Goal: Transaction & Acquisition: Book appointment/travel/reservation

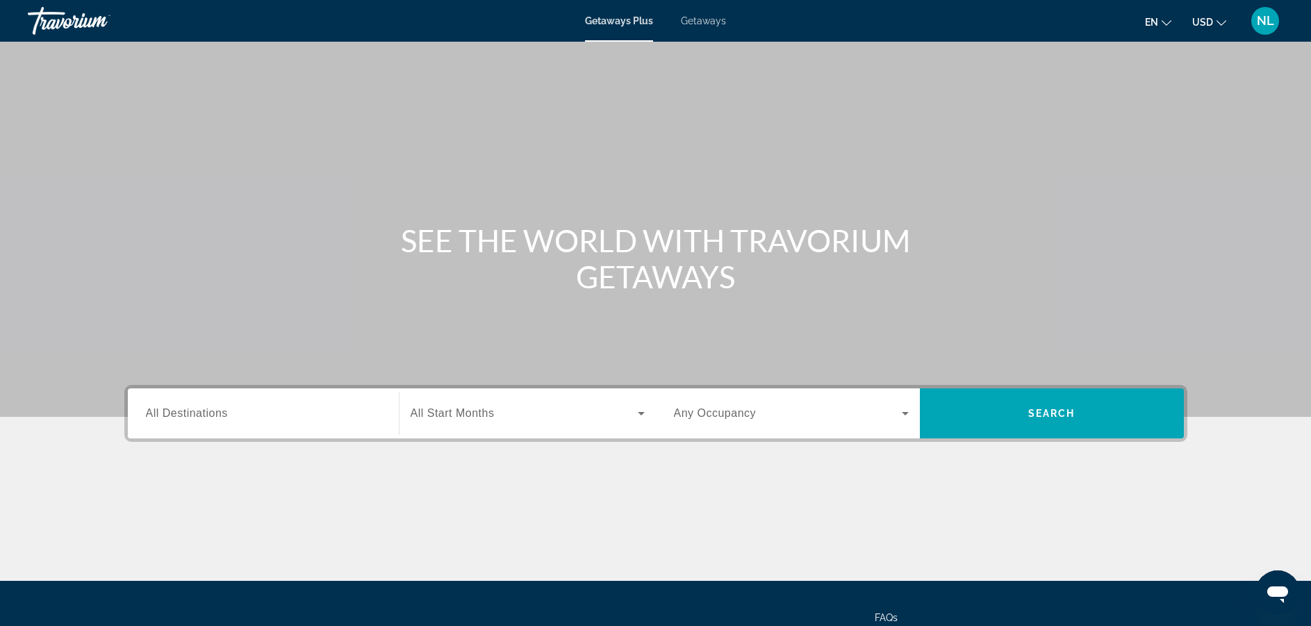
click at [698, 24] on span "Getaways" at bounding box center [703, 20] width 45 height 11
click at [225, 418] on span "All Destinations" at bounding box center [187, 413] width 82 height 12
click at [225, 418] on input "Destination All Destinations" at bounding box center [263, 414] width 235 height 17
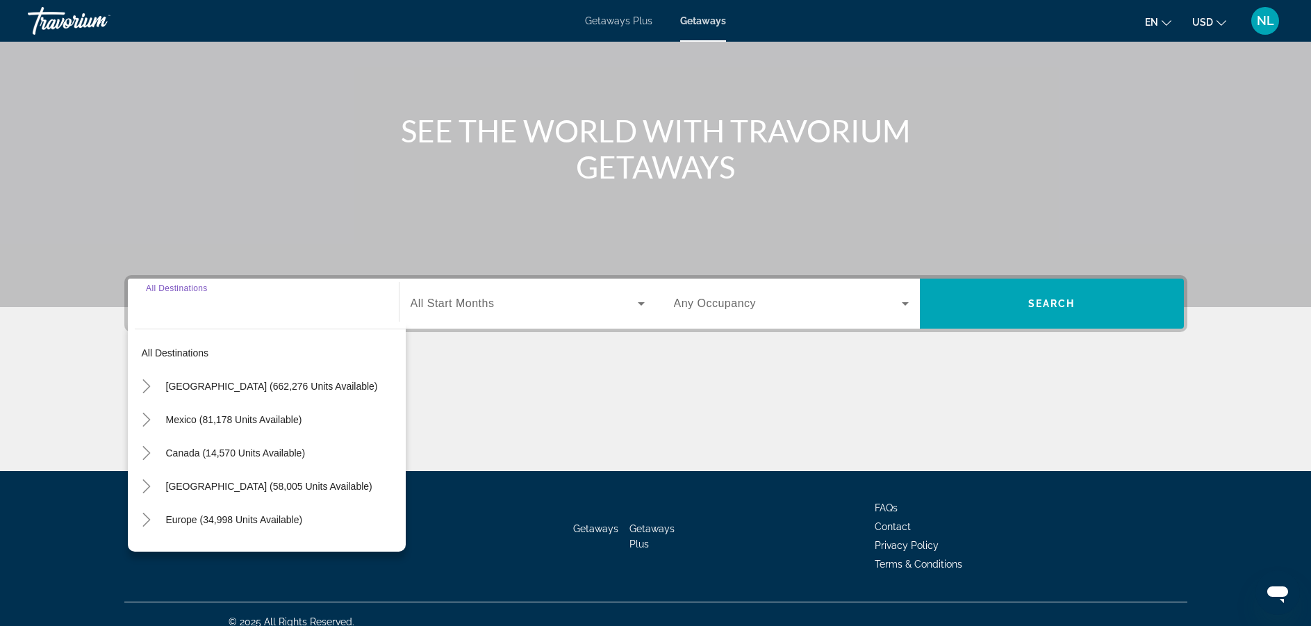
scroll to position [125, 0]
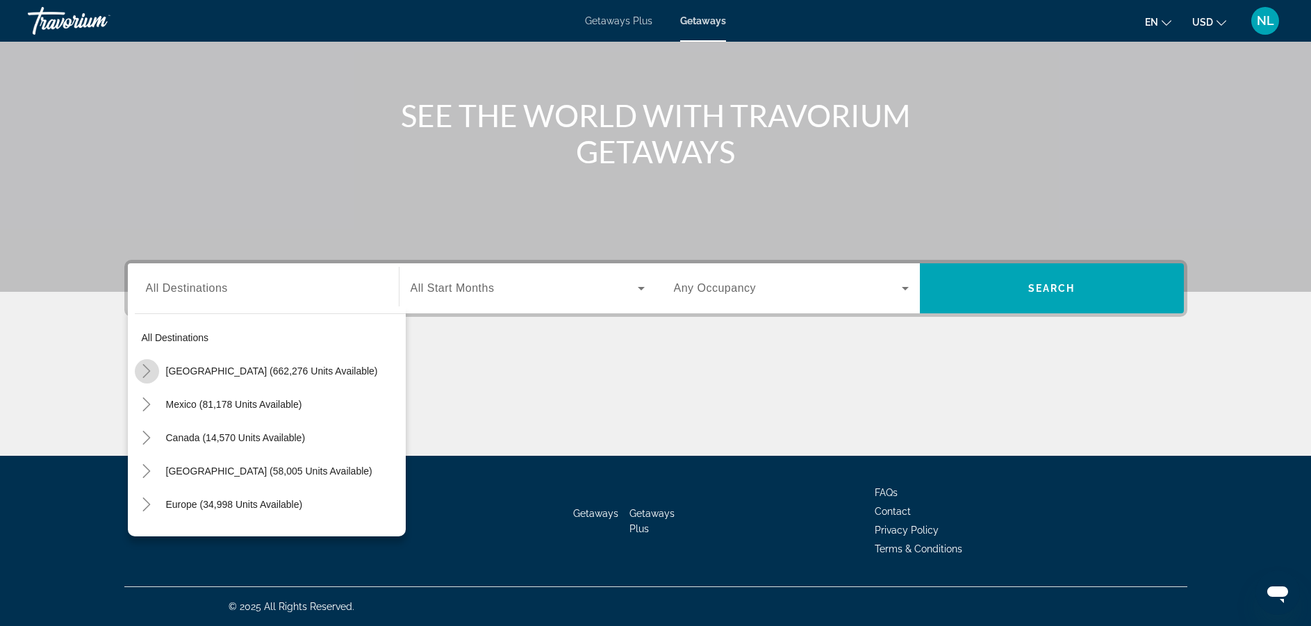
click at [141, 370] on icon "Toggle United States (662,276 units available)" at bounding box center [147, 371] width 14 height 14
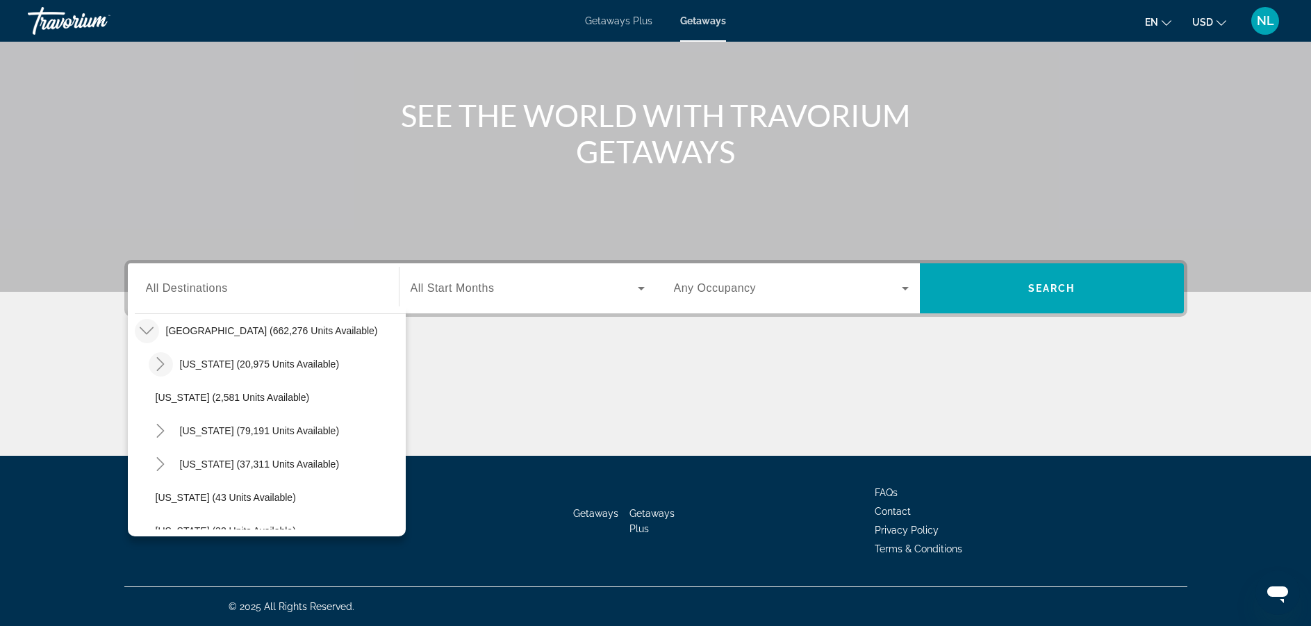
click at [159, 363] on icon "Toggle Arizona (20,975 units available)" at bounding box center [161, 364] width 14 height 14
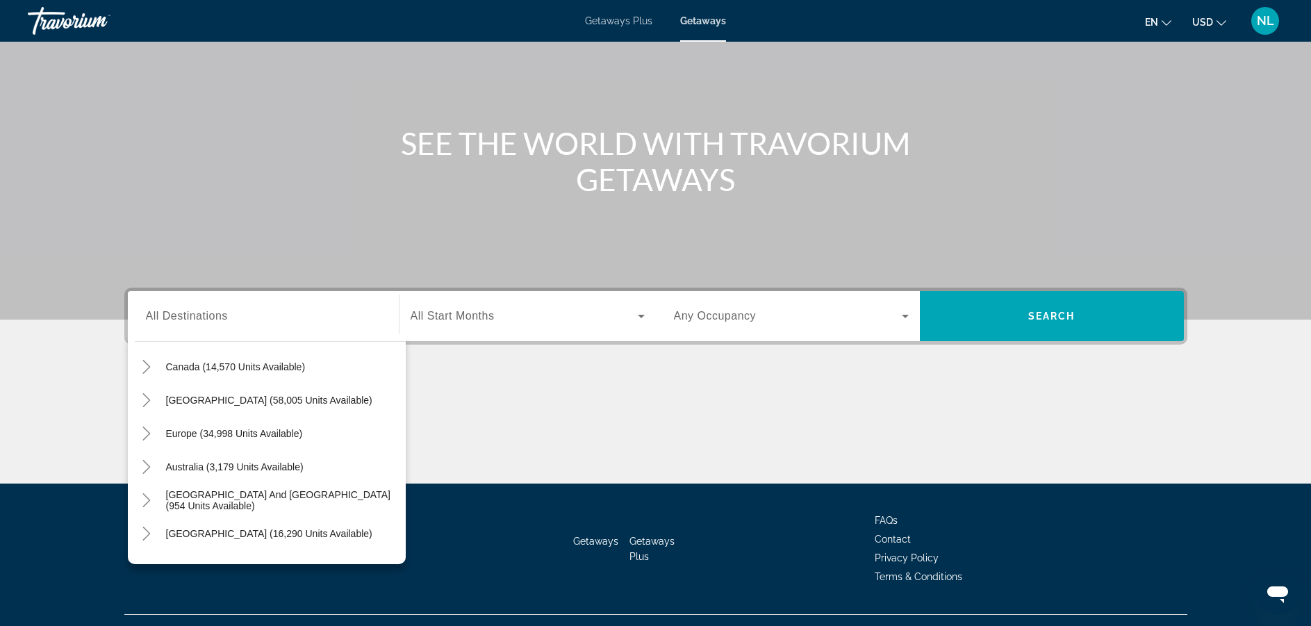
scroll to position [1720, 0]
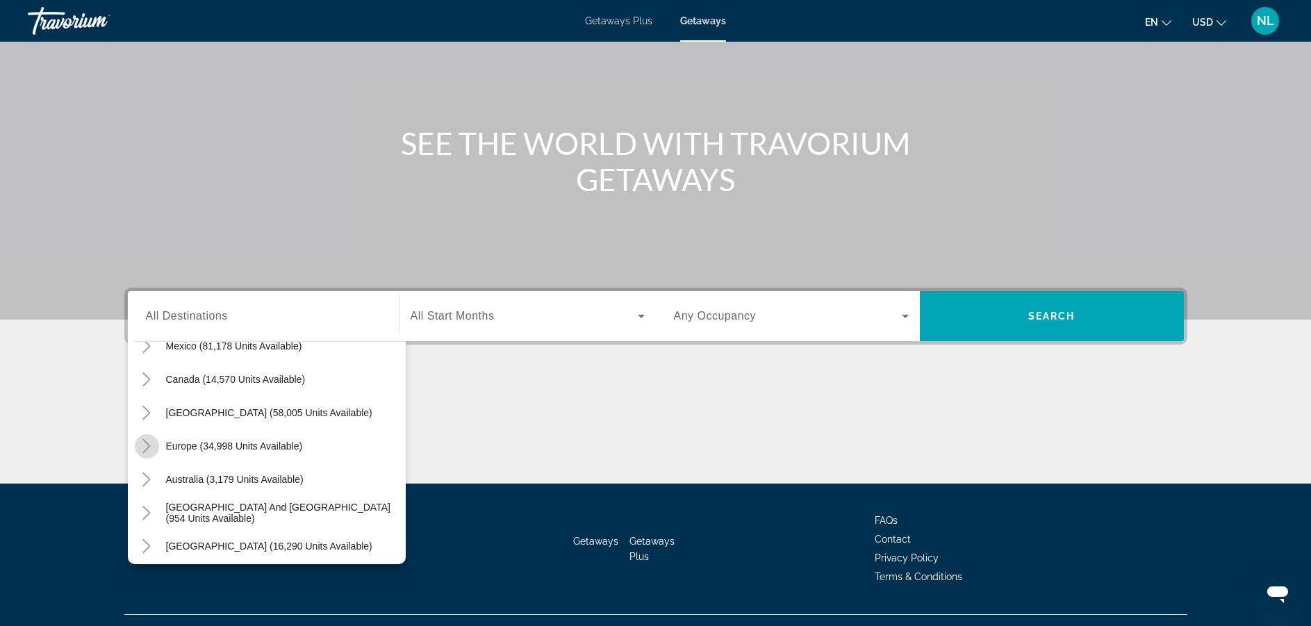
click at [142, 448] on icon "Toggle Europe (34,998 units available)" at bounding box center [147, 446] width 14 height 14
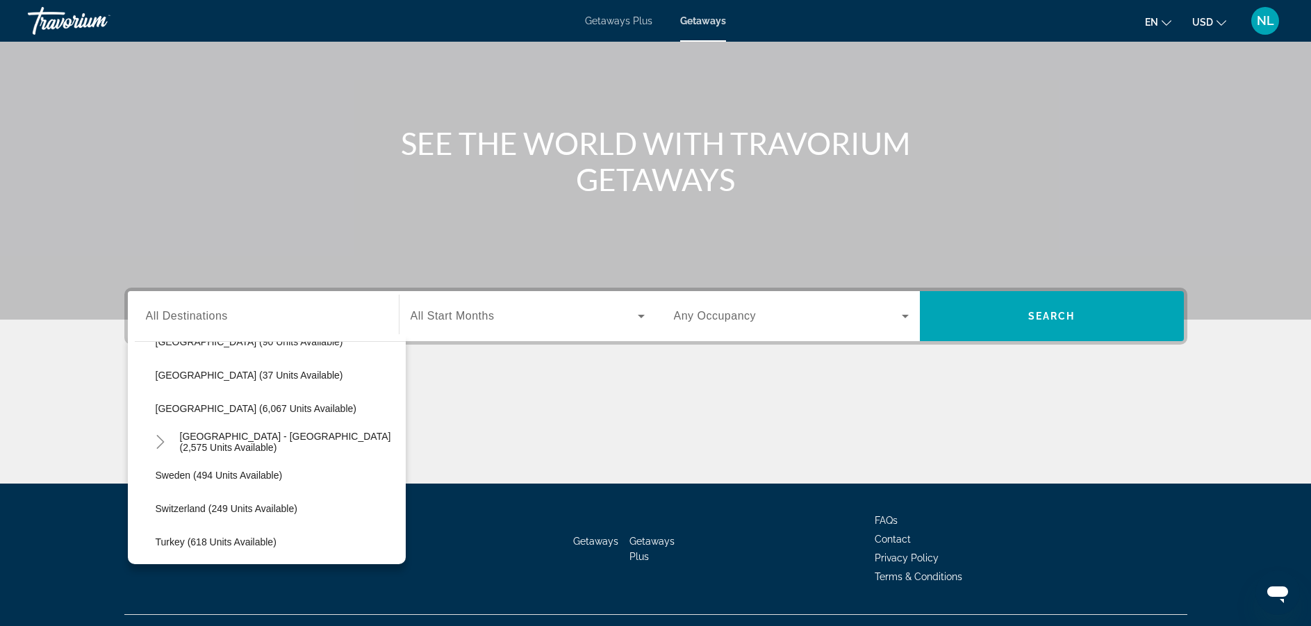
scroll to position [2348, 0]
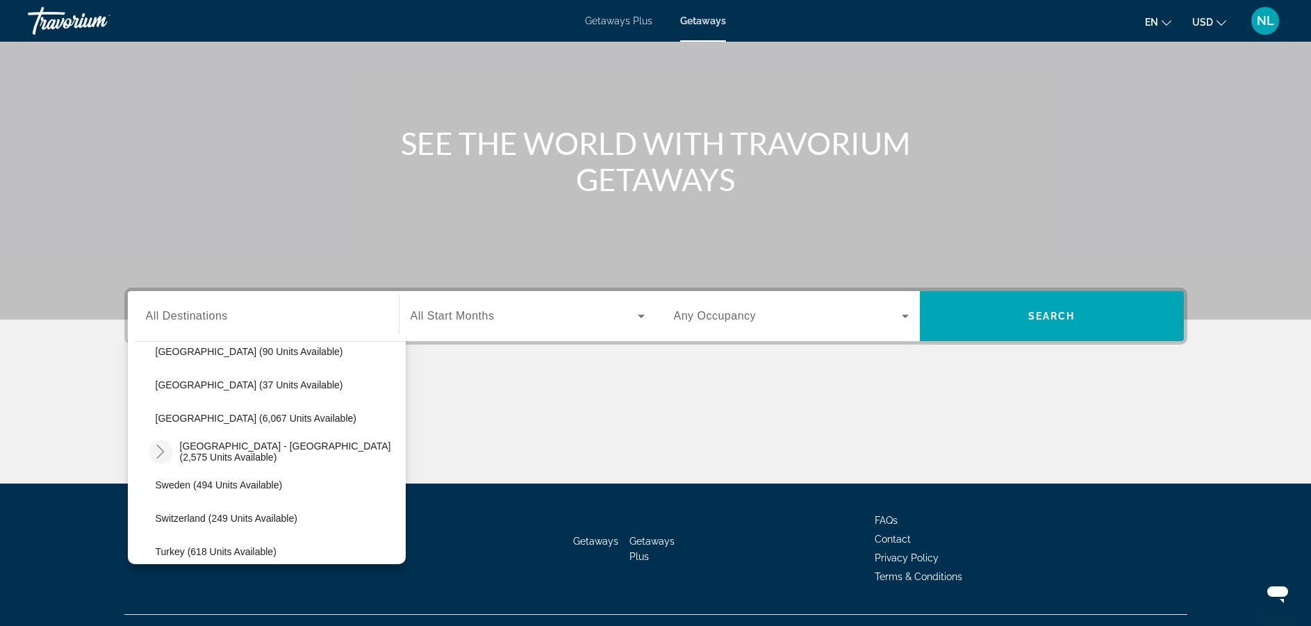
click at [159, 447] on icon "Toggle Spain - Canary Islands (2,575 units available)" at bounding box center [161, 452] width 8 height 14
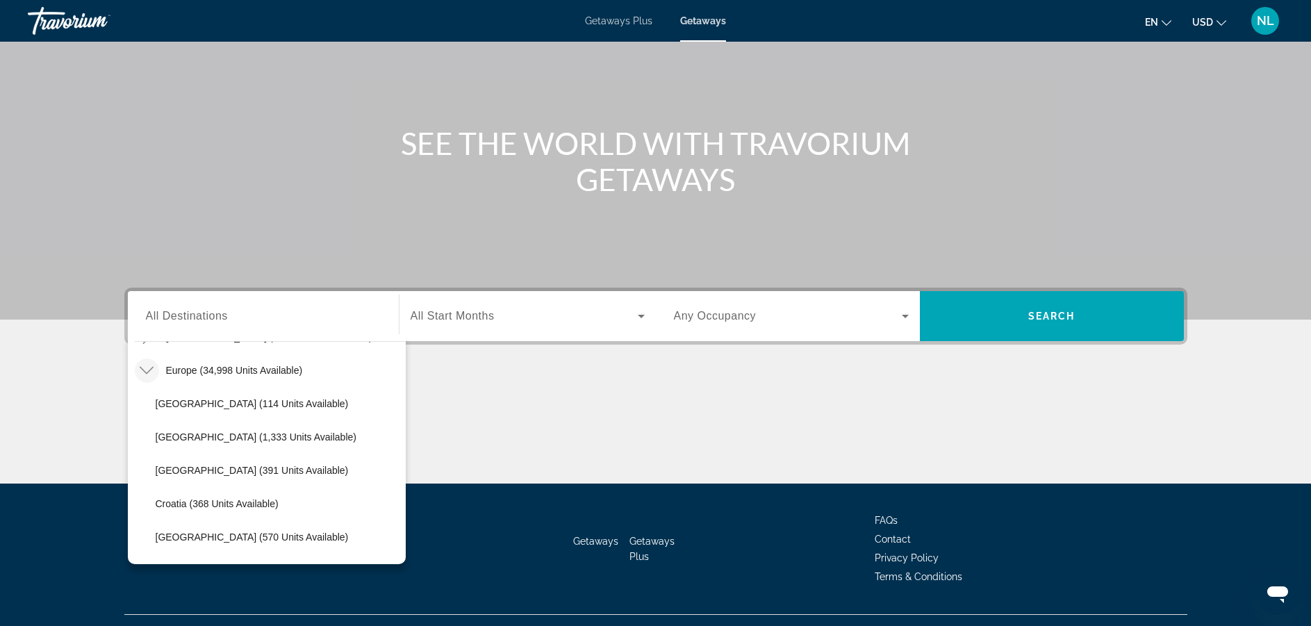
scroll to position [1793, 0]
click at [274, 377] on span "Europe (34,998 units available)" at bounding box center [234, 373] width 137 height 11
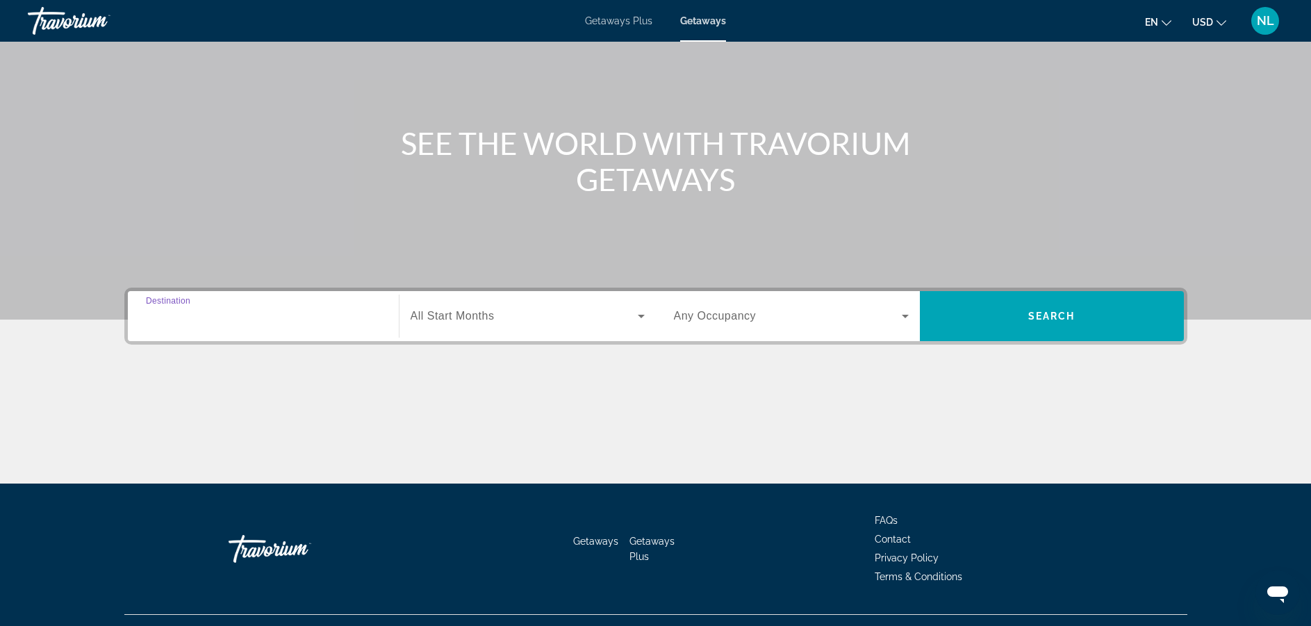
type input "**********"
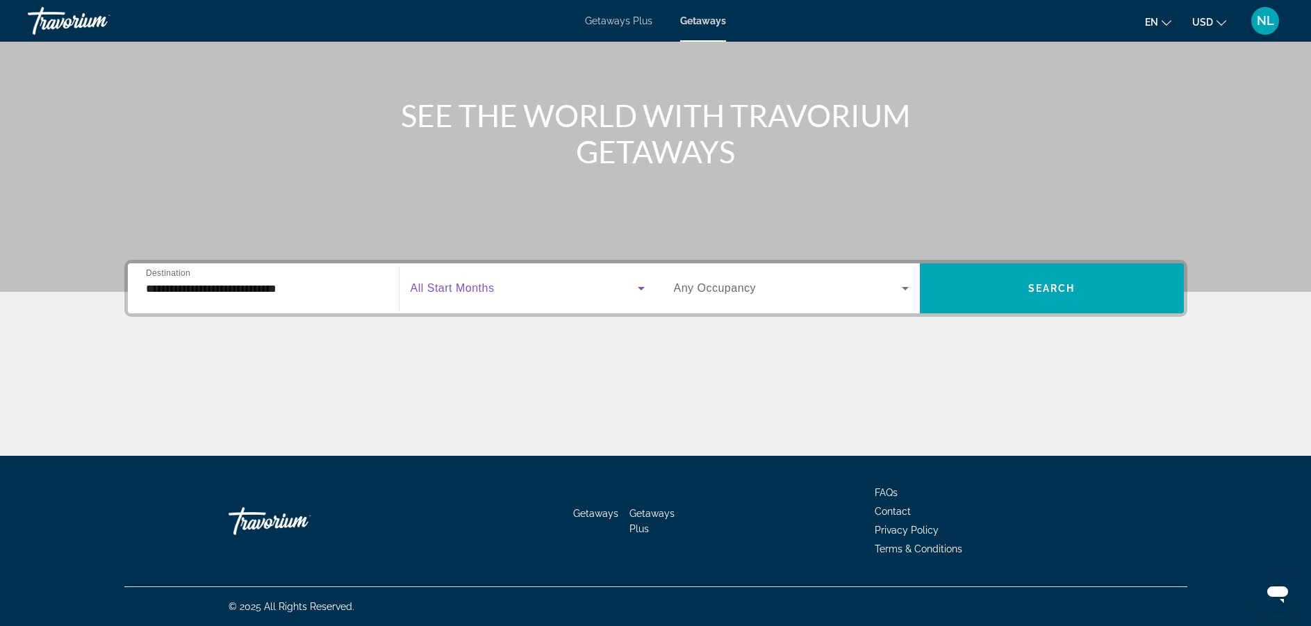
click at [501, 295] on span "Search widget" at bounding box center [524, 288] width 227 height 17
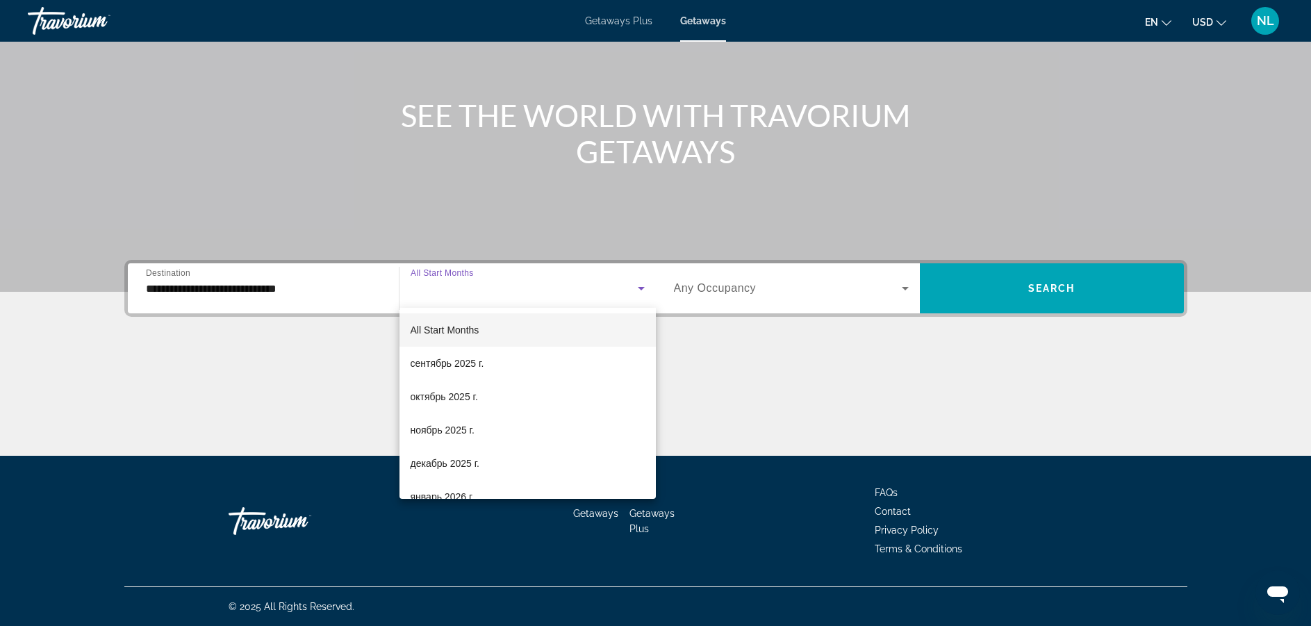
click at [689, 328] on div at bounding box center [655, 313] width 1311 height 626
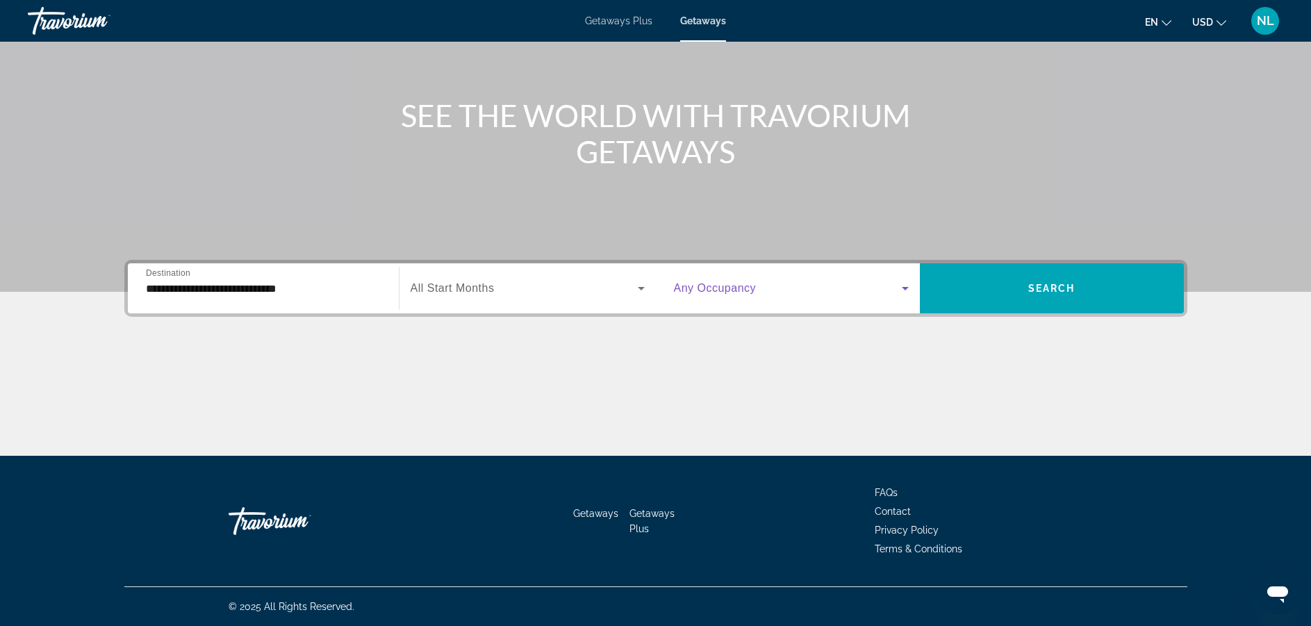
click at [757, 290] on span "Search widget" at bounding box center [788, 288] width 228 height 17
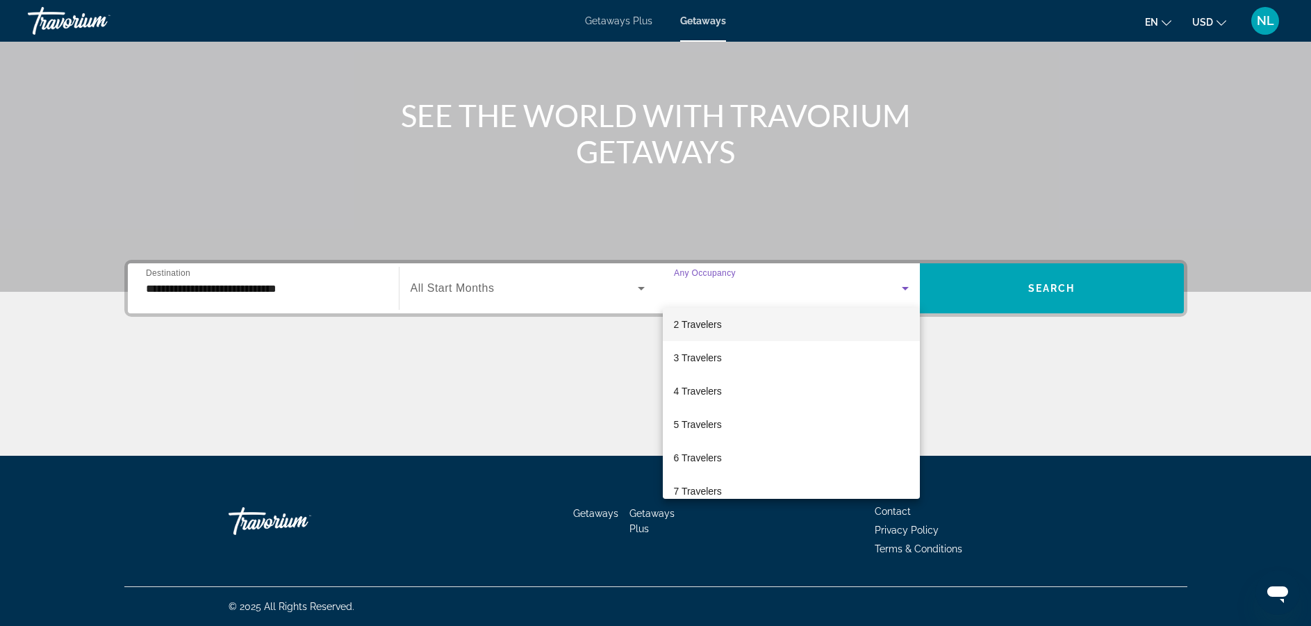
scroll to position [6, 0]
click at [1126, 285] on div at bounding box center [655, 313] width 1311 height 626
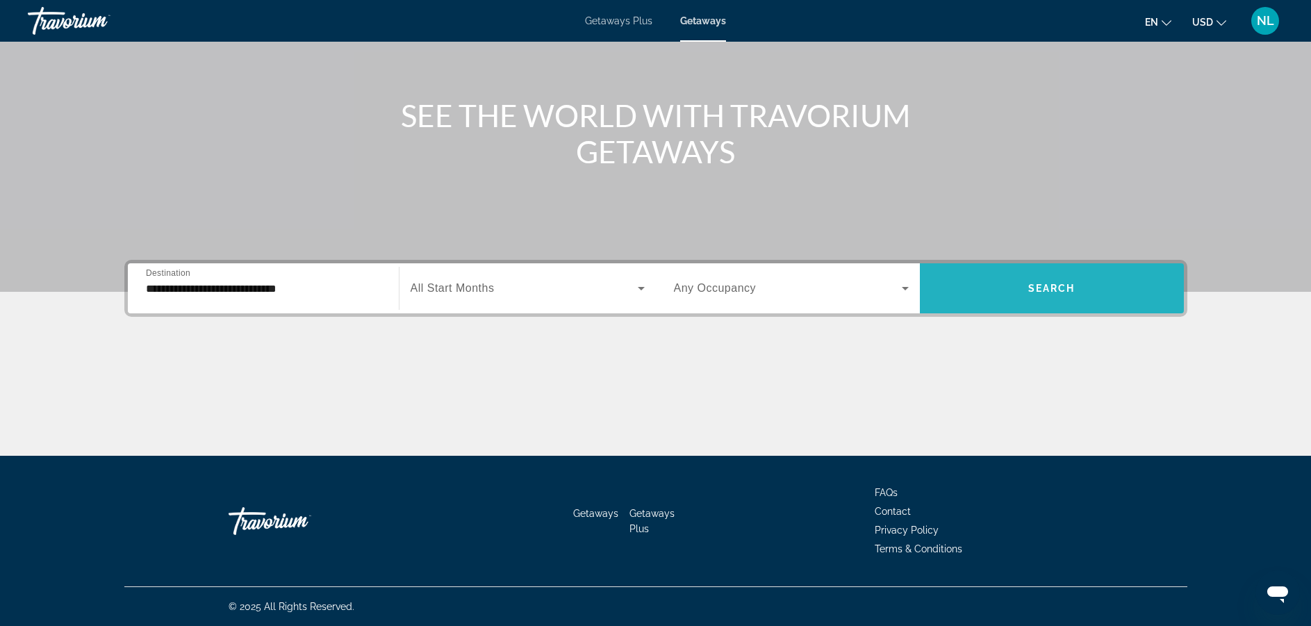
click at [1061, 289] on span "Search" at bounding box center [1051, 288] width 47 height 11
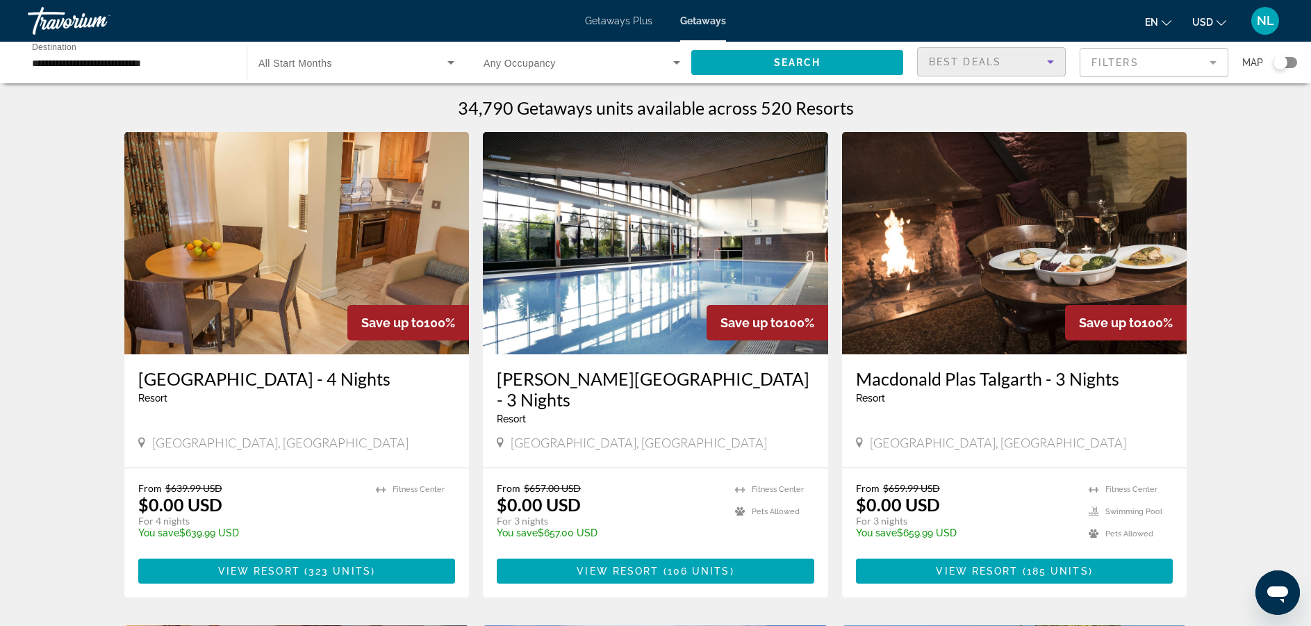
click at [999, 61] on span "Best Deals" at bounding box center [965, 61] width 72 height 11
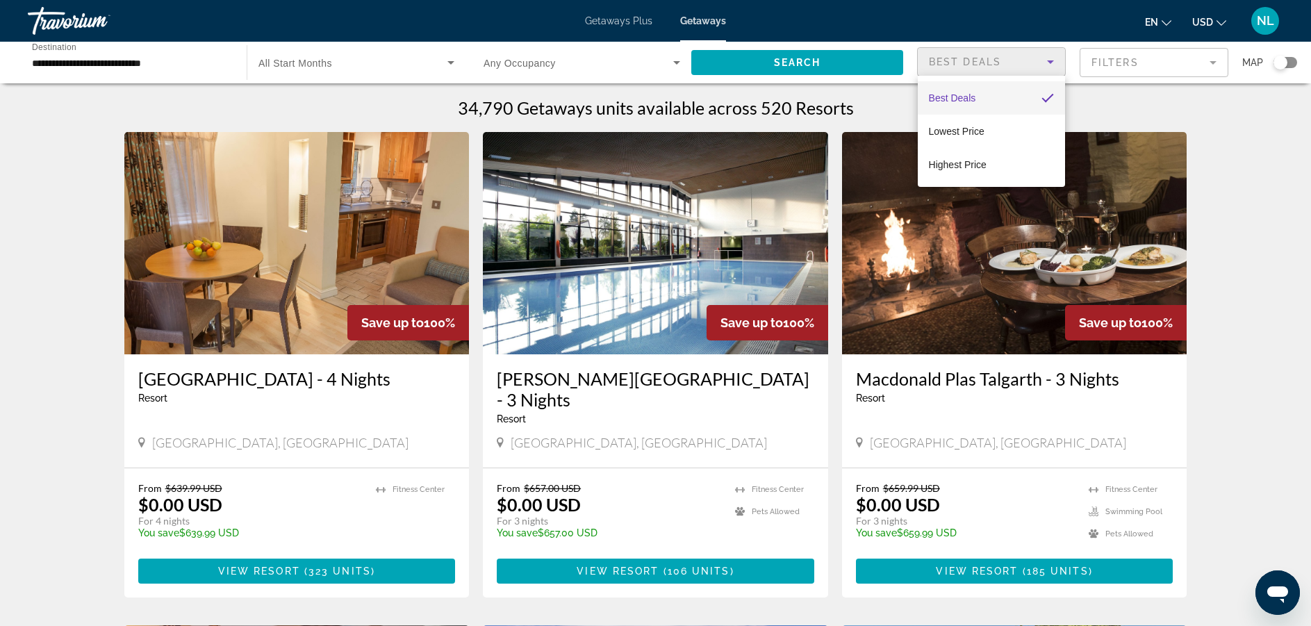
click at [1208, 269] on div at bounding box center [655, 313] width 1311 height 626
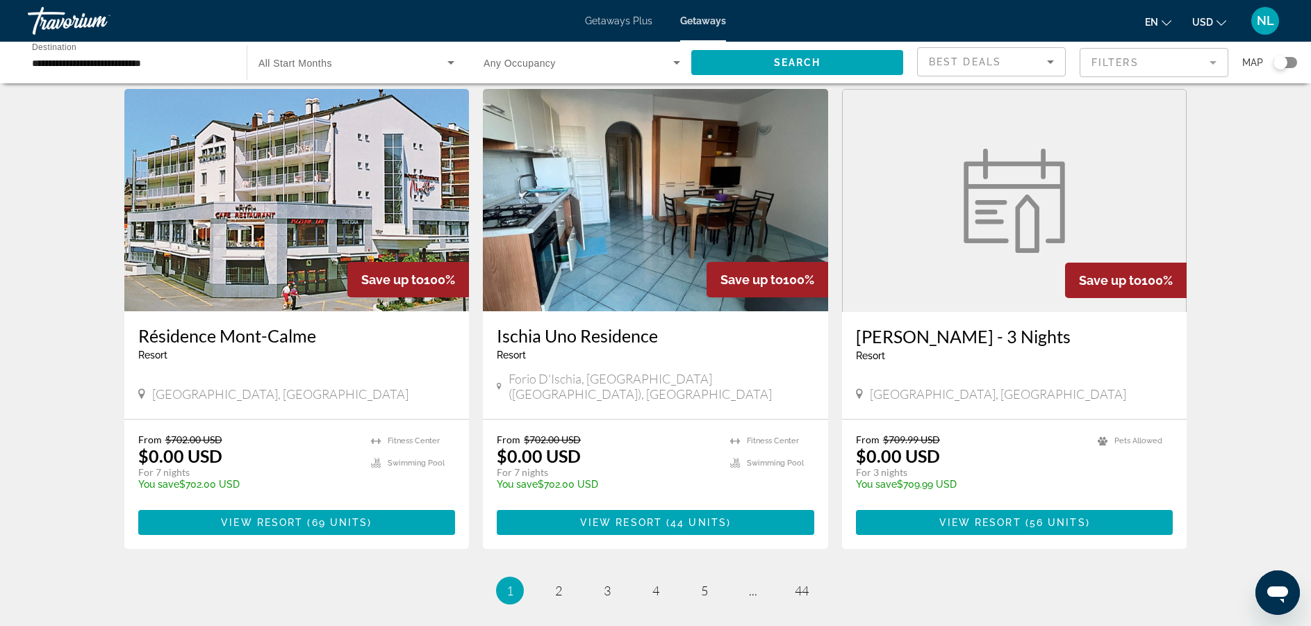
scroll to position [1529, 0]
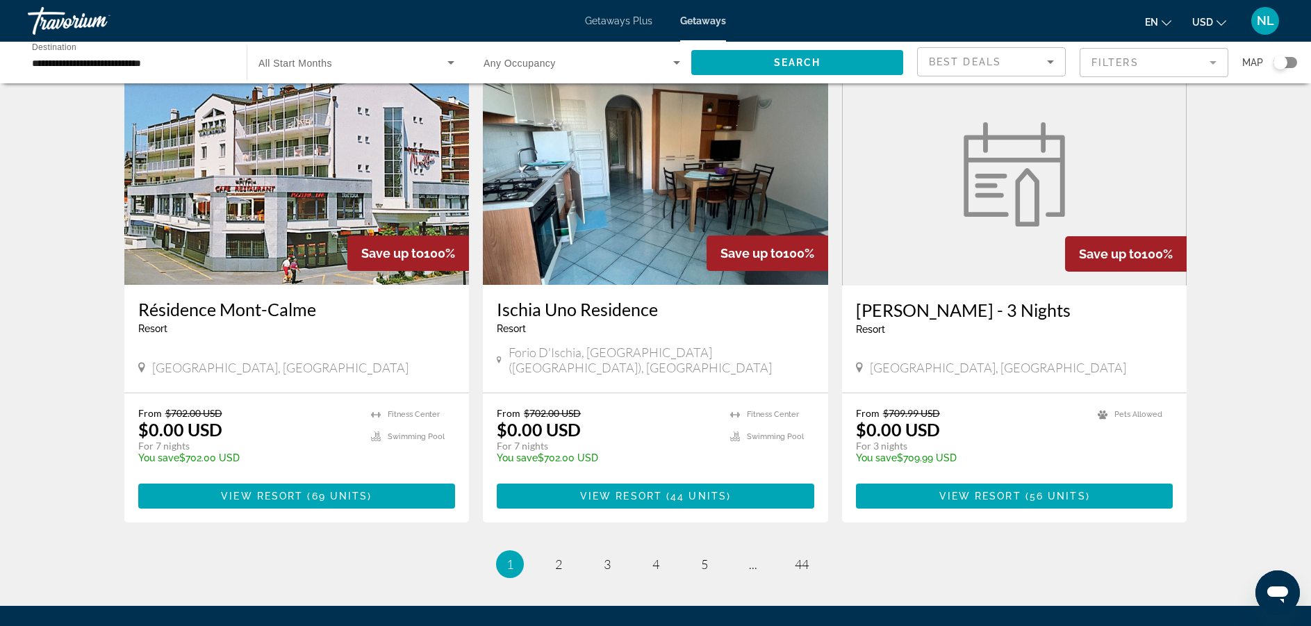
click at [1278, 65] on div "Search widget" at bounding box center [1281, 63] width 14 height 14
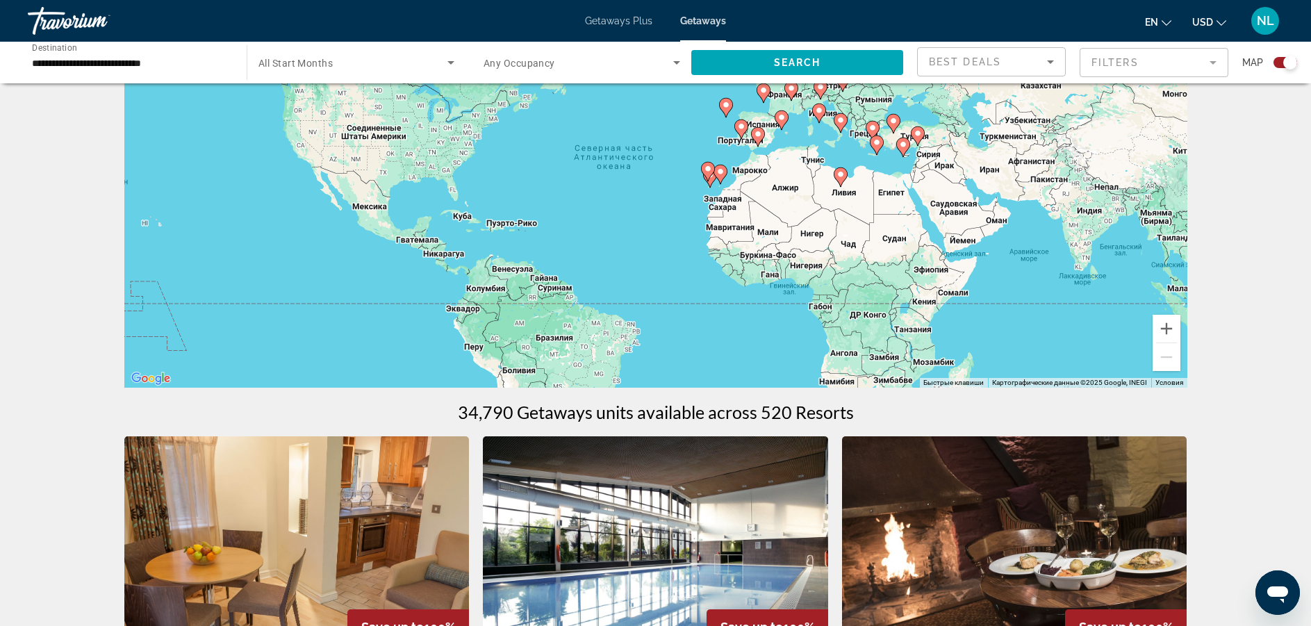
scroll to position [0, 0]
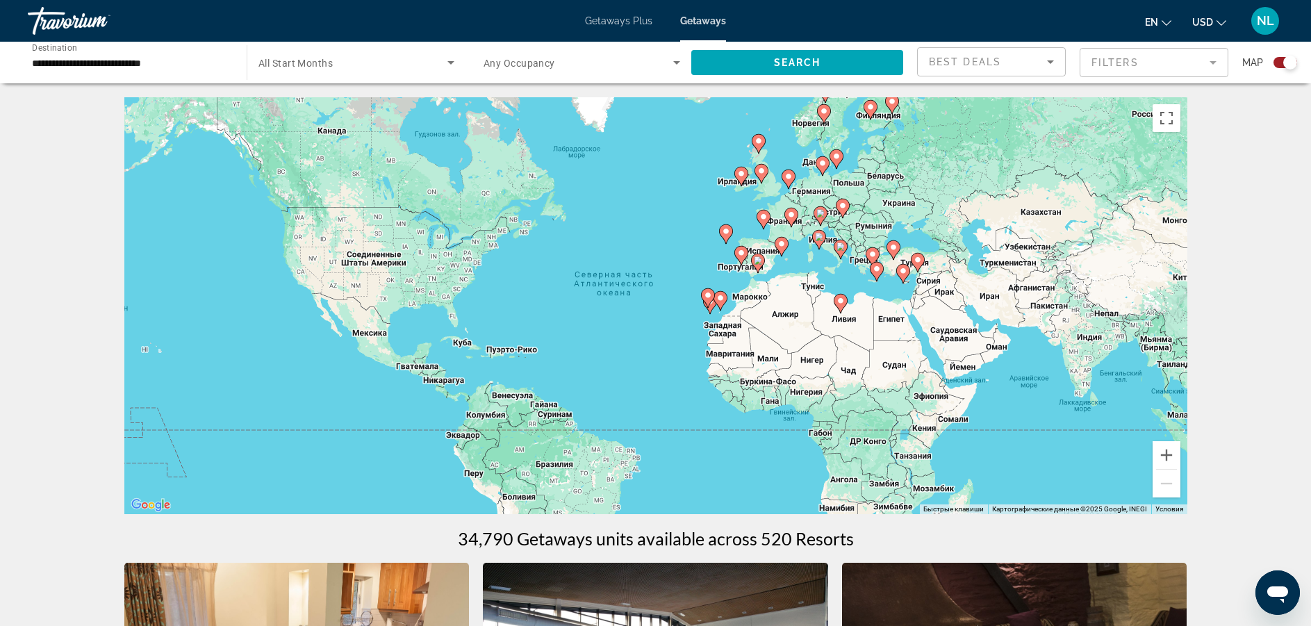
click at [828, 233] on div "Чтобы активировать перетаскивание с помощью клавиатуры, нажмите Alt + Ввод. Пос…" at bounding box center [655, 305] width 1063 height 417
click at [843, 230] on div "Чтобы активировать перетаскивание с помощью клавиатуры, нажмите Alt + Ввод. Пос…" at bounding box center [655, 305] width 1063 height 417
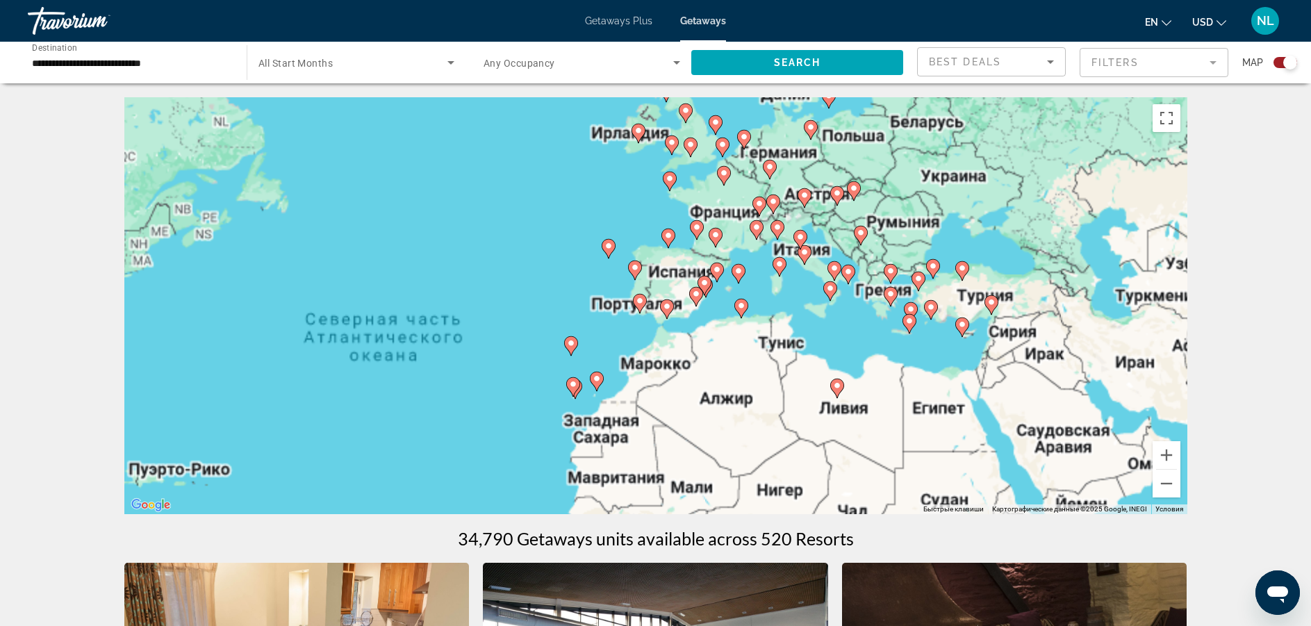
click at [843, 230] on div "Чтобы активировать перетаскивание с помощью клавиатуры, нажмите Alt + Ввод. Пос…" at bounding box center [655, 305] width 1063 height 417
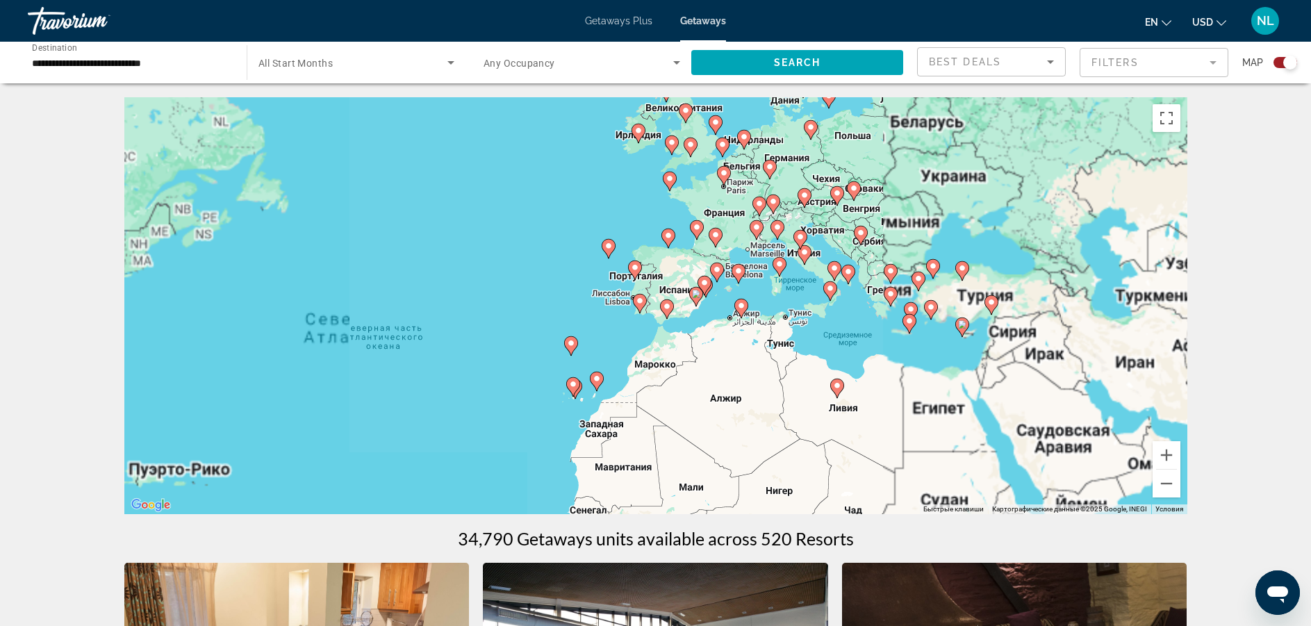
click at [843, 230] on div "Чтобы активировать перетаскивание с помощью клавиатуры, нажмите Alt + Ввод. Пос…" at bounding box center [655, 305] width 1063 height 417
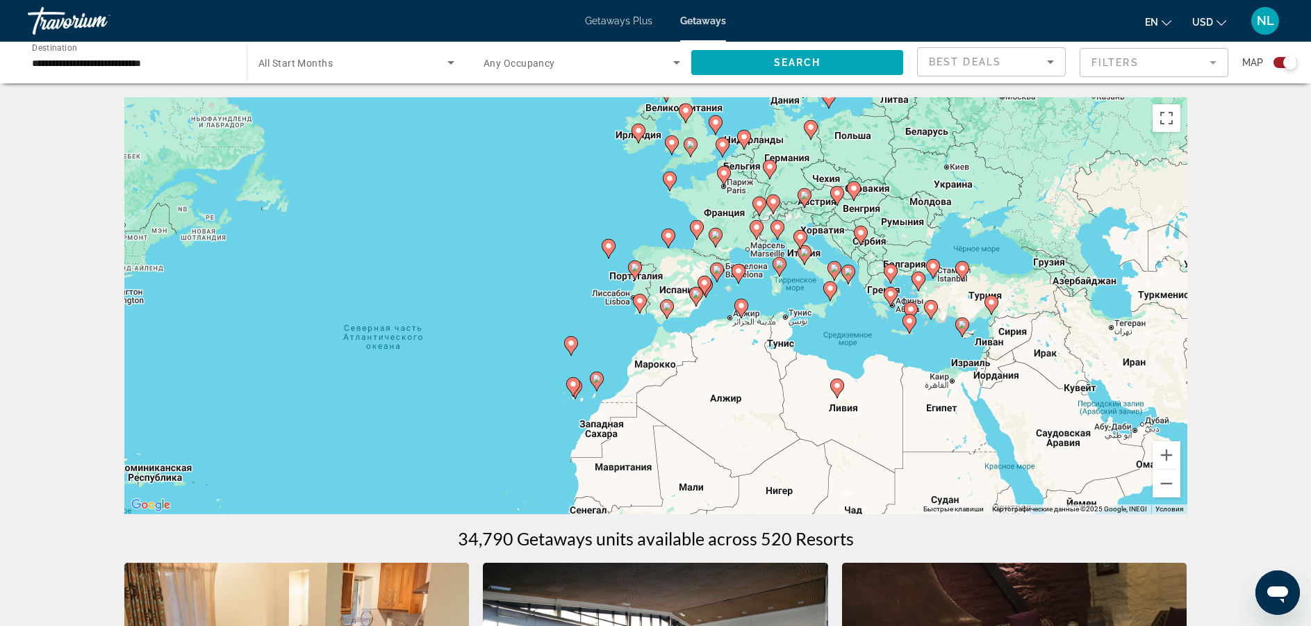
click at [823, 233] on div "Чтобы активировать перетаскивание с помощью клавиатуры, нажмите Alt + Ввод. Пос…" at bounding box center [655, 305] width 1063 height 417
click at [810, 218] on div "Чтобы активировать перетаскивание с помощью клавиатуры, нажмите Alt + Ввод. Пос…" at bounding box center [655, 305] width 1063 height 417
click at [1167, 456] on button "Увеличить" at bounding box center [1167, 455] width 28 height 28
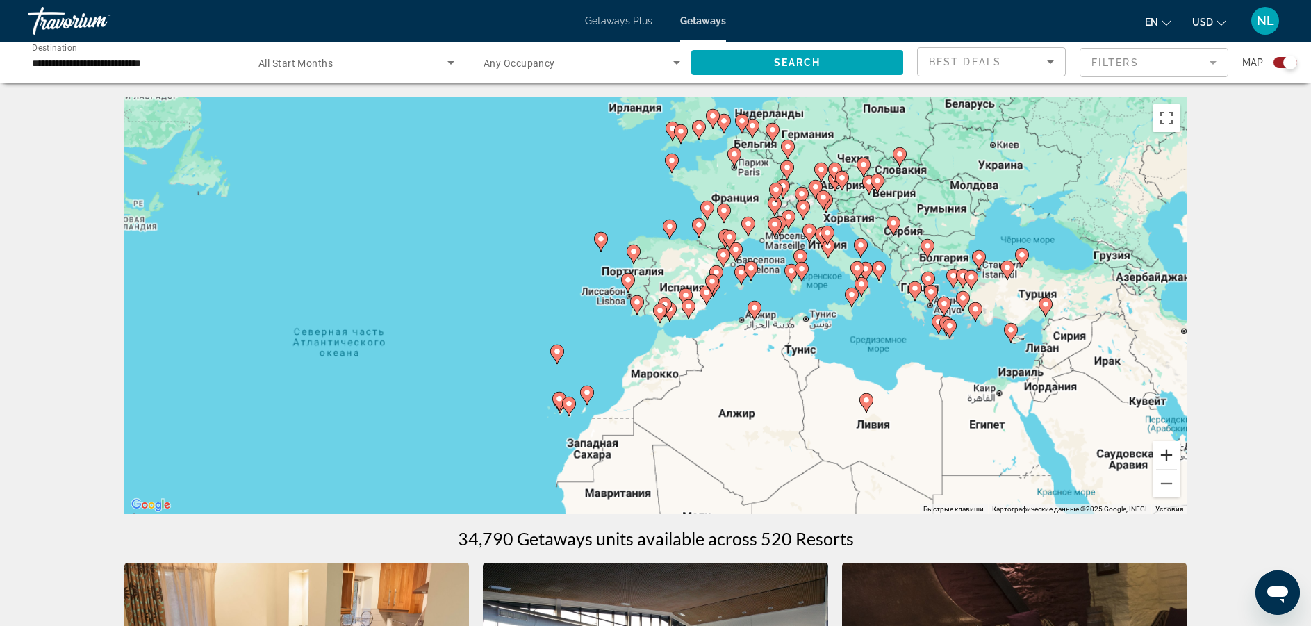
click at [1167, 456] on button "Увеличить" at bounding box center [1167, 455] width 28 height 28
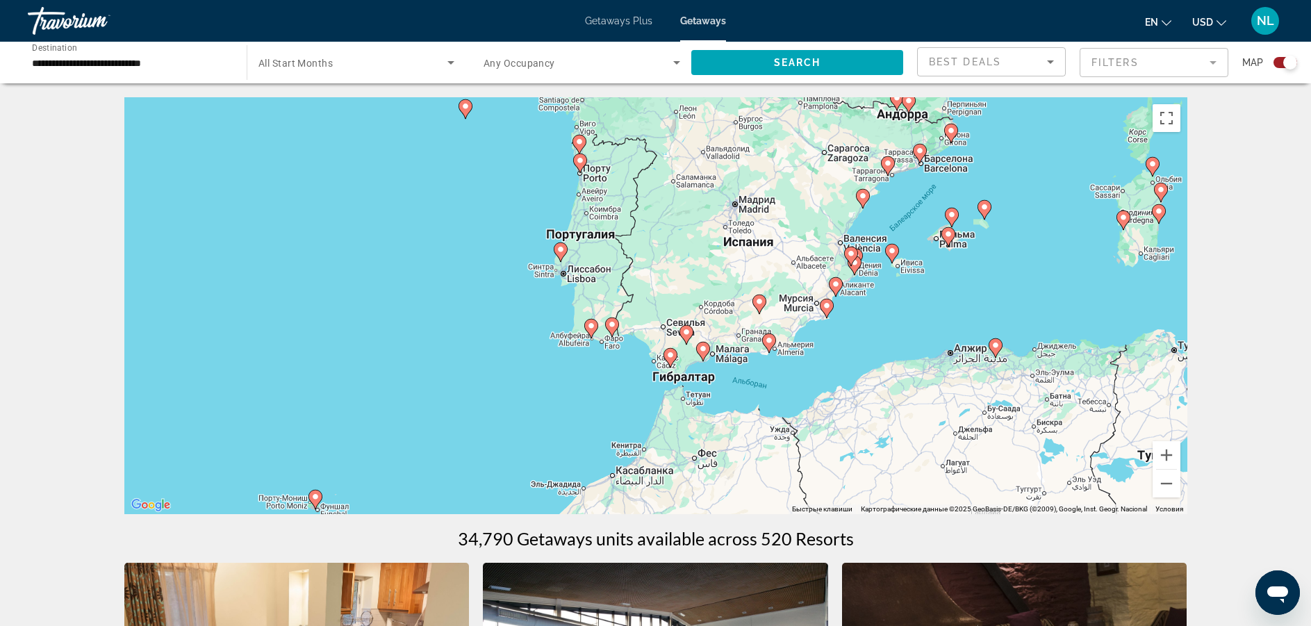
click at [1003, 161] on div "Чтобы активировать перетаскивание с помощью клавиатуры, нажмите Alt + Ввод. Пос…" at bounding box center [655, 305] width 1063 height 417
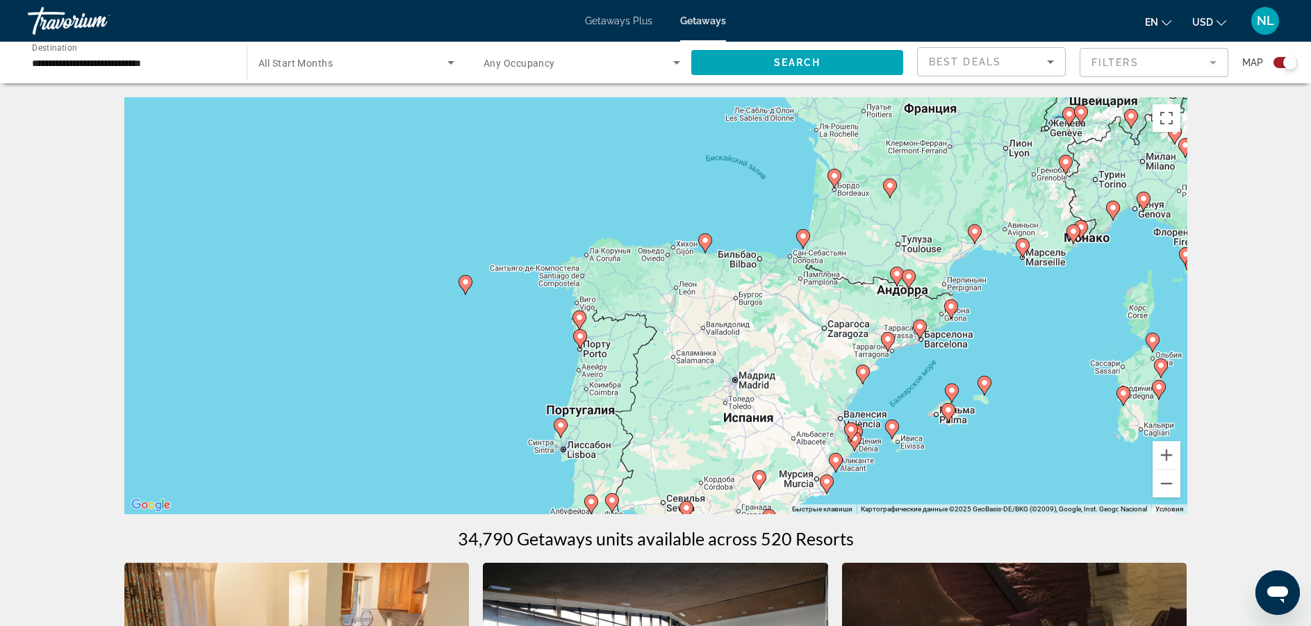
click at [1074, 233] on image "Main content" at bounding box center [1073, 231] width 8 height 8
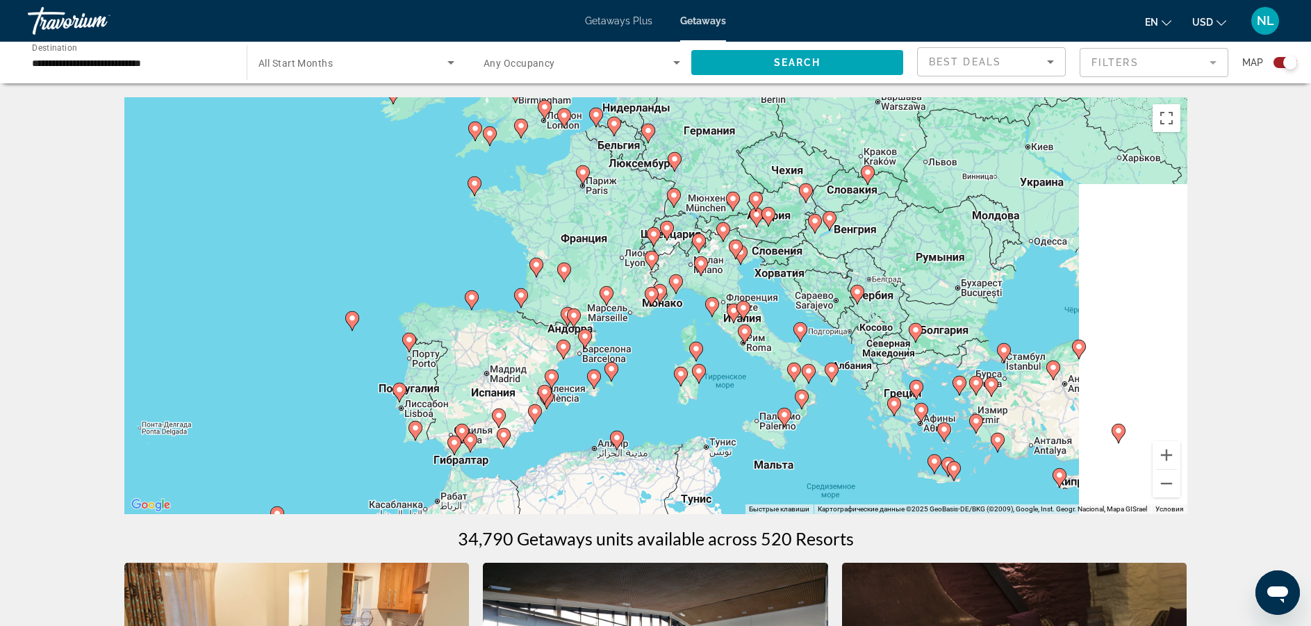
click at [661, 293] on image "Main content" at bounding box center [660, 291] width 8 height 8
type input "**********"
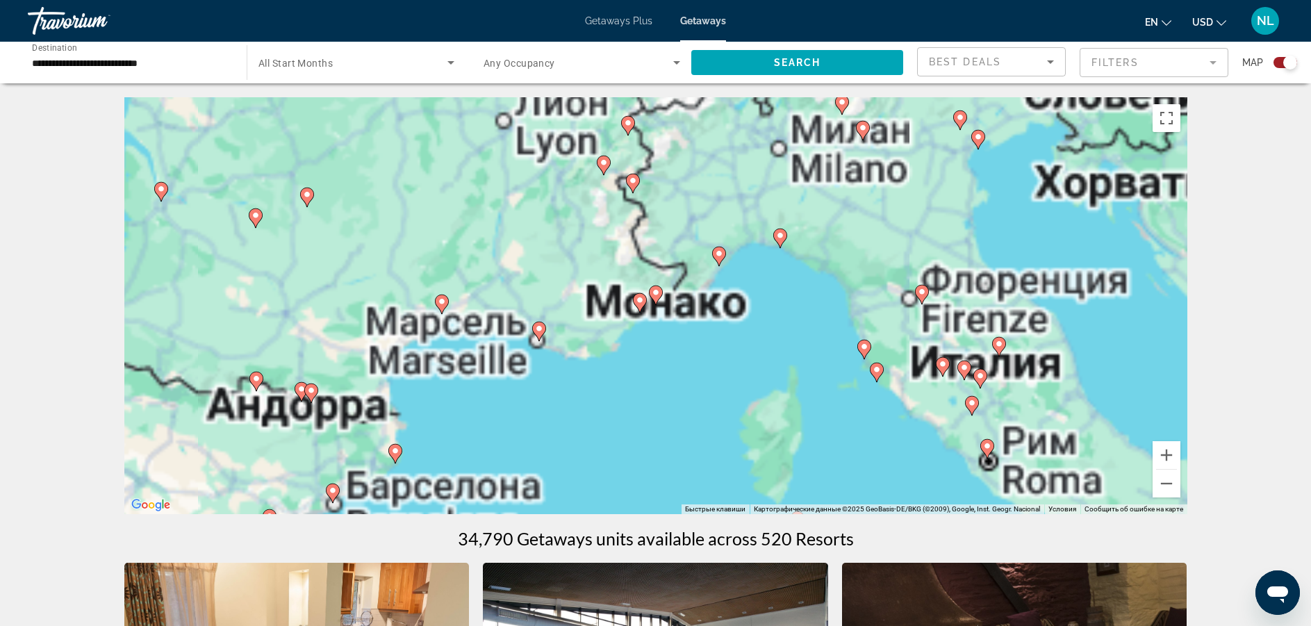
click at [655, 296] on image "Main content" at bounding box center [656, 292] width 8 height 8
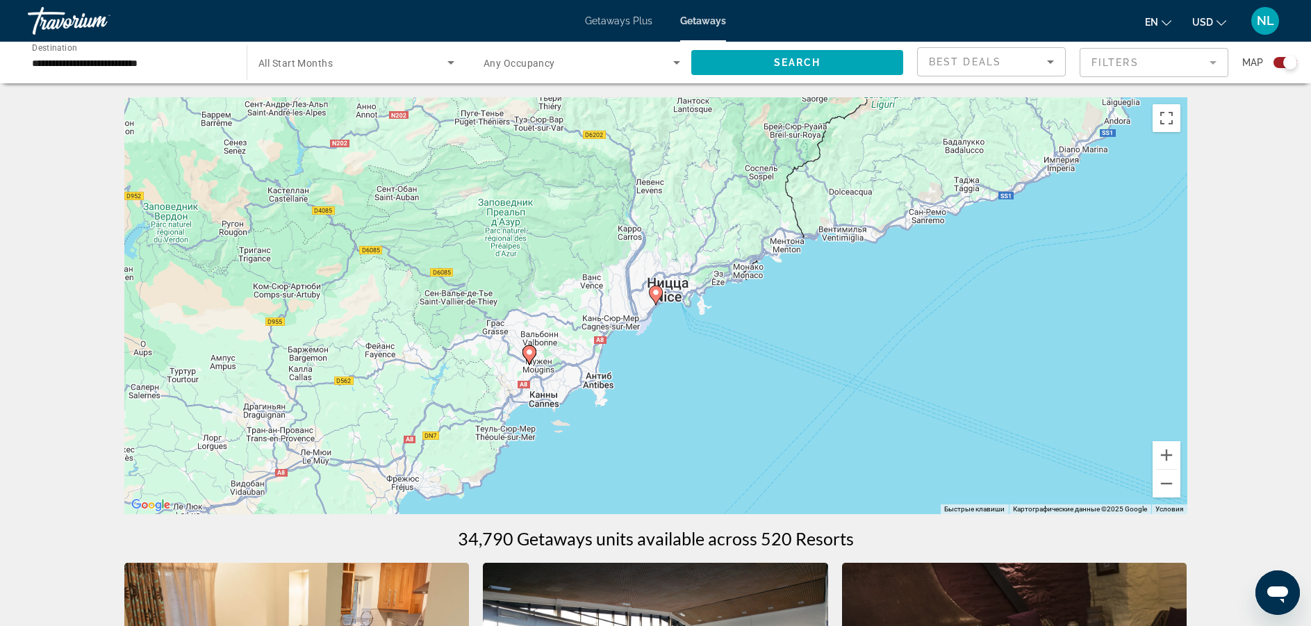
click at [527, 353] on image "Main content" at bounding box center [529, 352] width 8 height 8
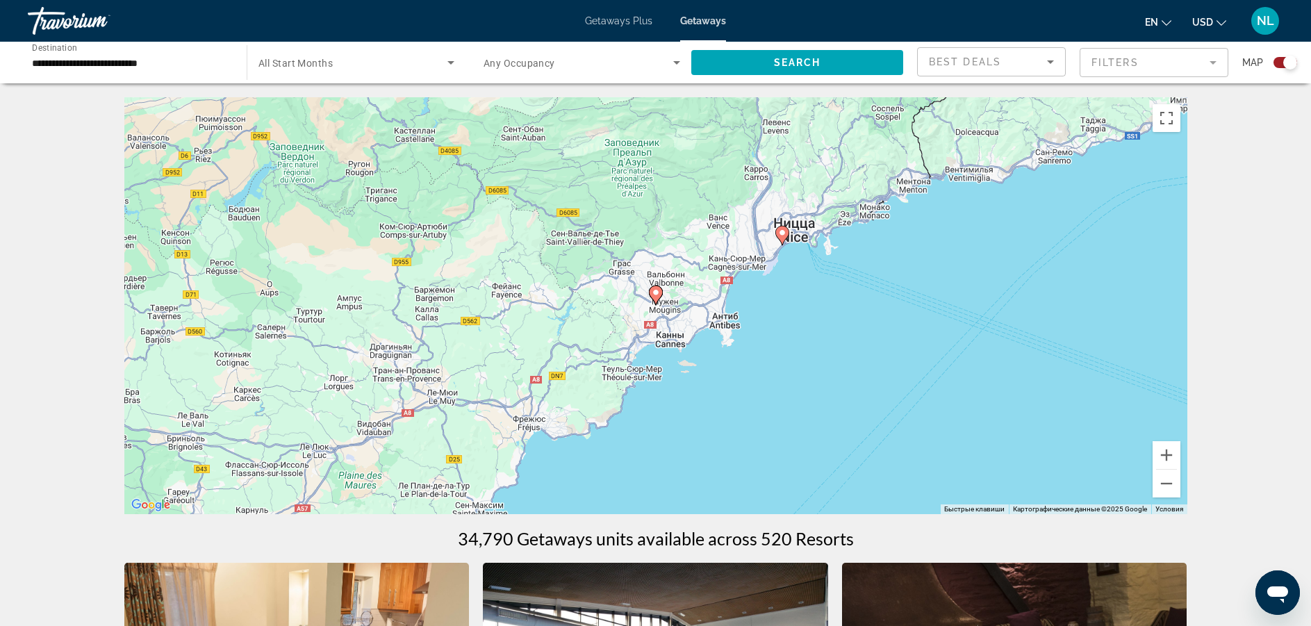
click at [656, 290] on image "Main content" at bounding box center [656, 292] width 8 height 8
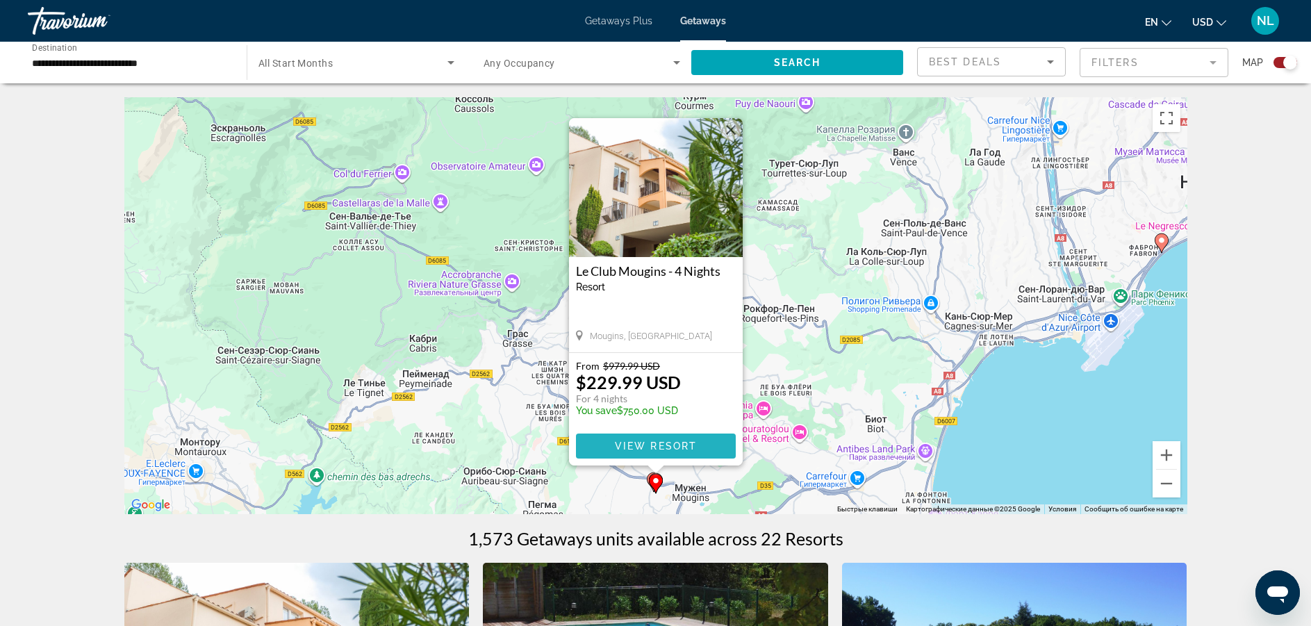
click at [645, 443] on span "View Resort" at bounding box center [655, 446] width 82 height 11
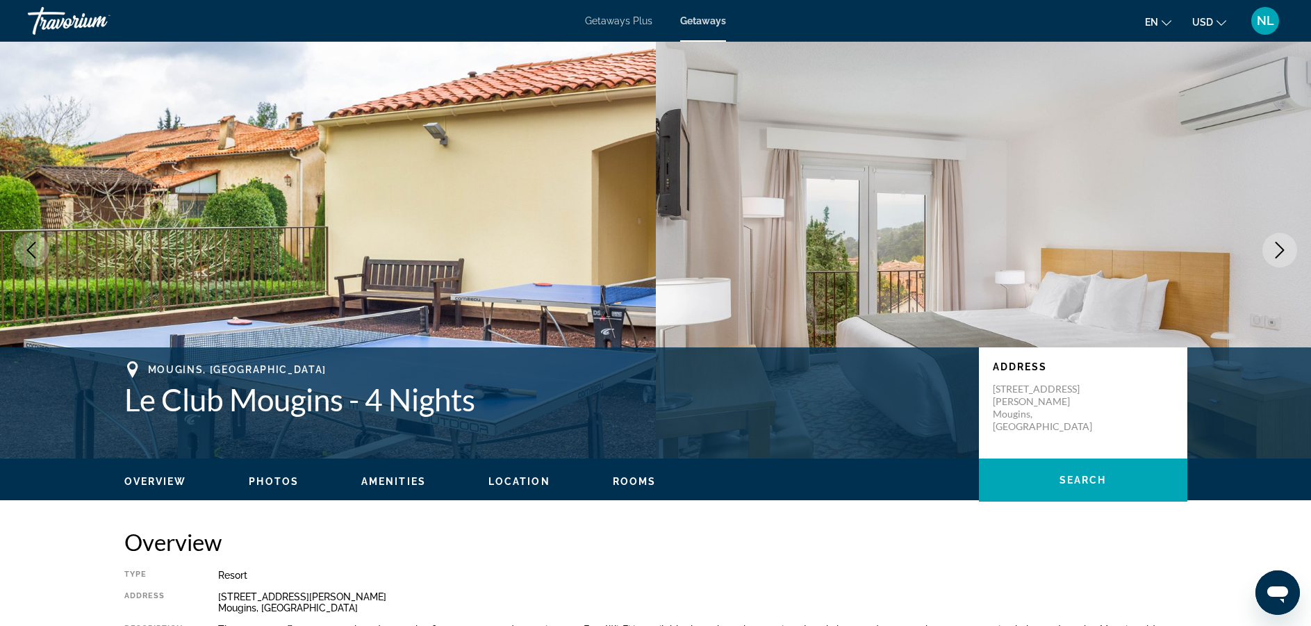
click at [1278, 255] on icon "Next image" at bounding box center [1280, 250] width 9 height 17
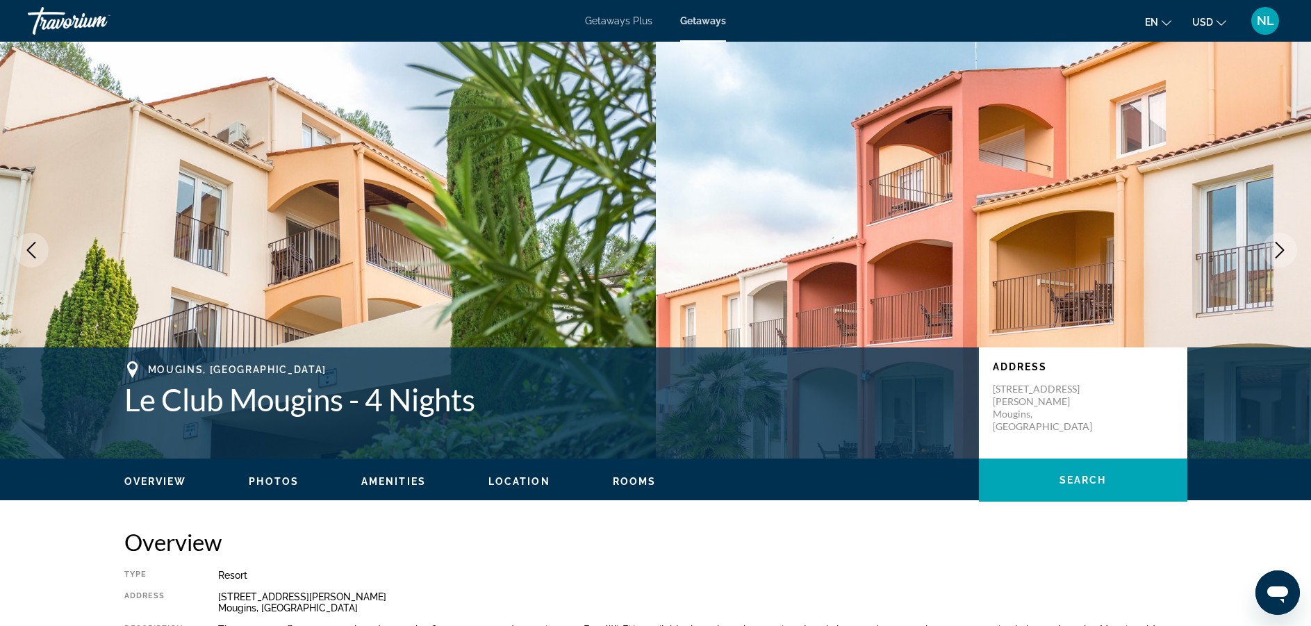
click at [1278, 255] on icon "Next image" at bounding box center [1280, 250] width 9 height 17
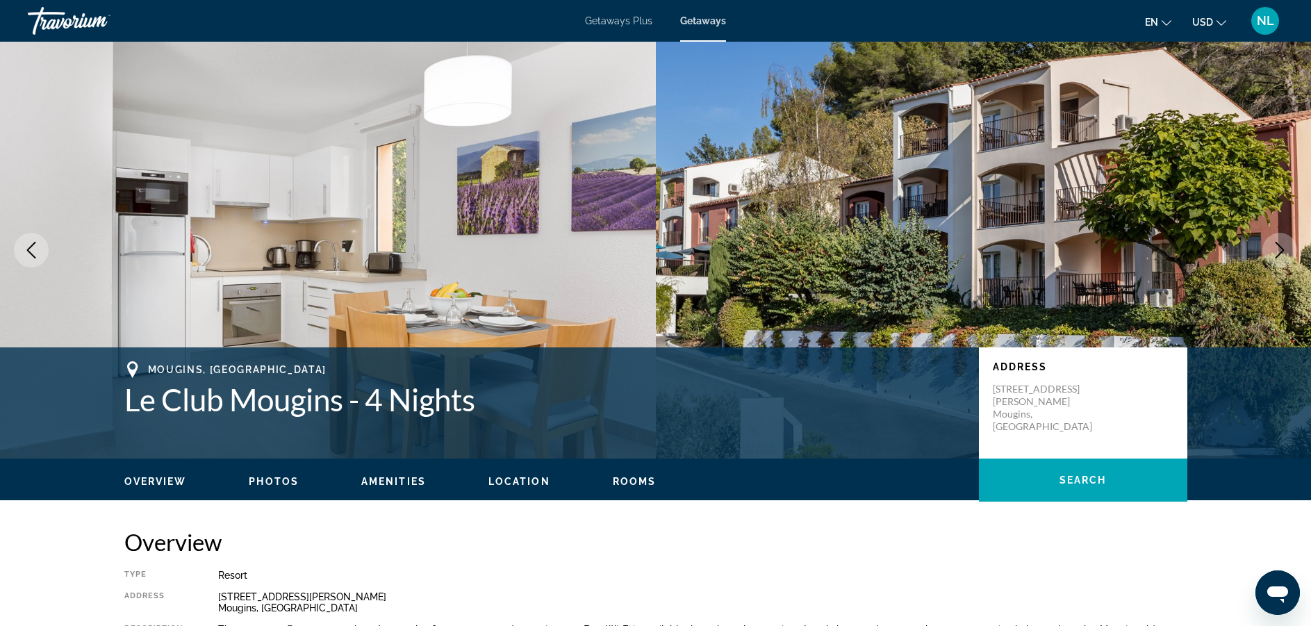
click at [1278, 254] on icon "Next image" at bounding box center [1279, 250] width 17 height 17
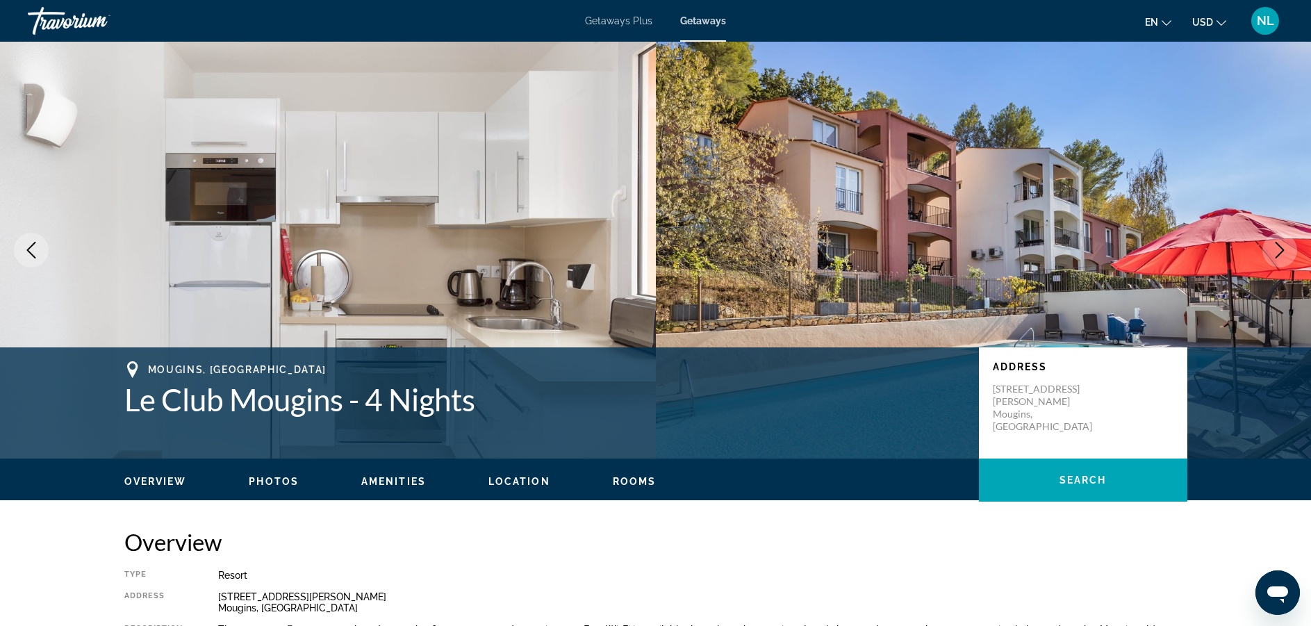
click at [1278, 254] on icon "Next image" at bounding box center [1279, 250] width 17 height 17
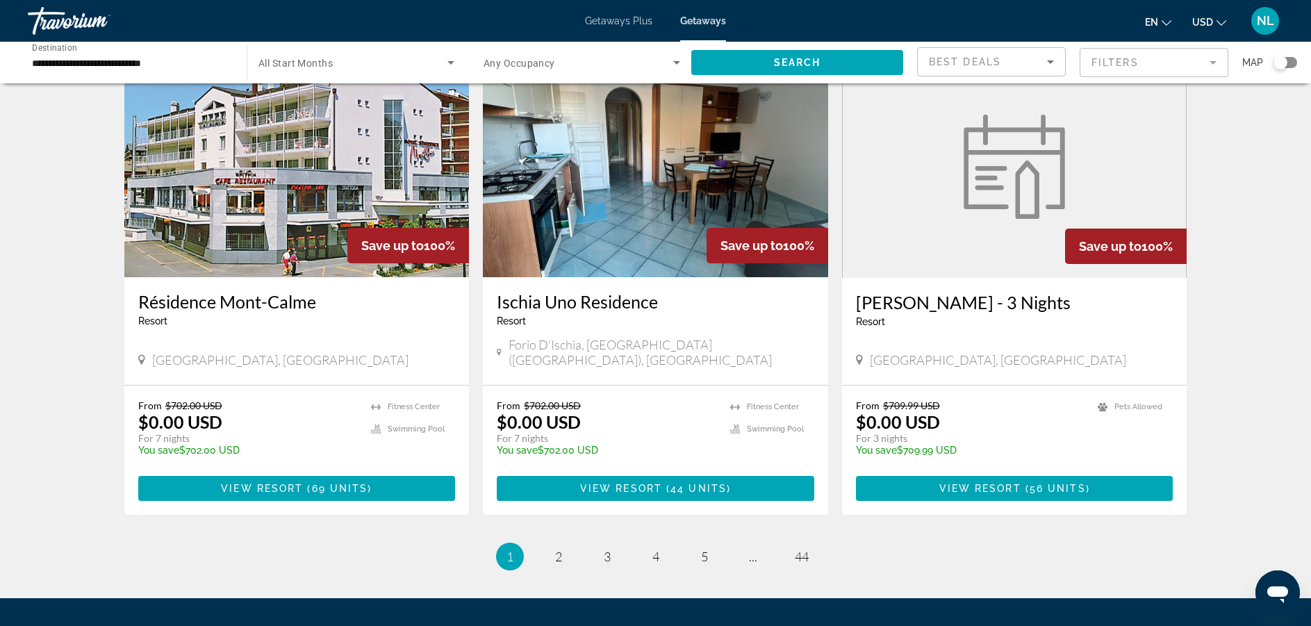
scroll to position [1622, 0]
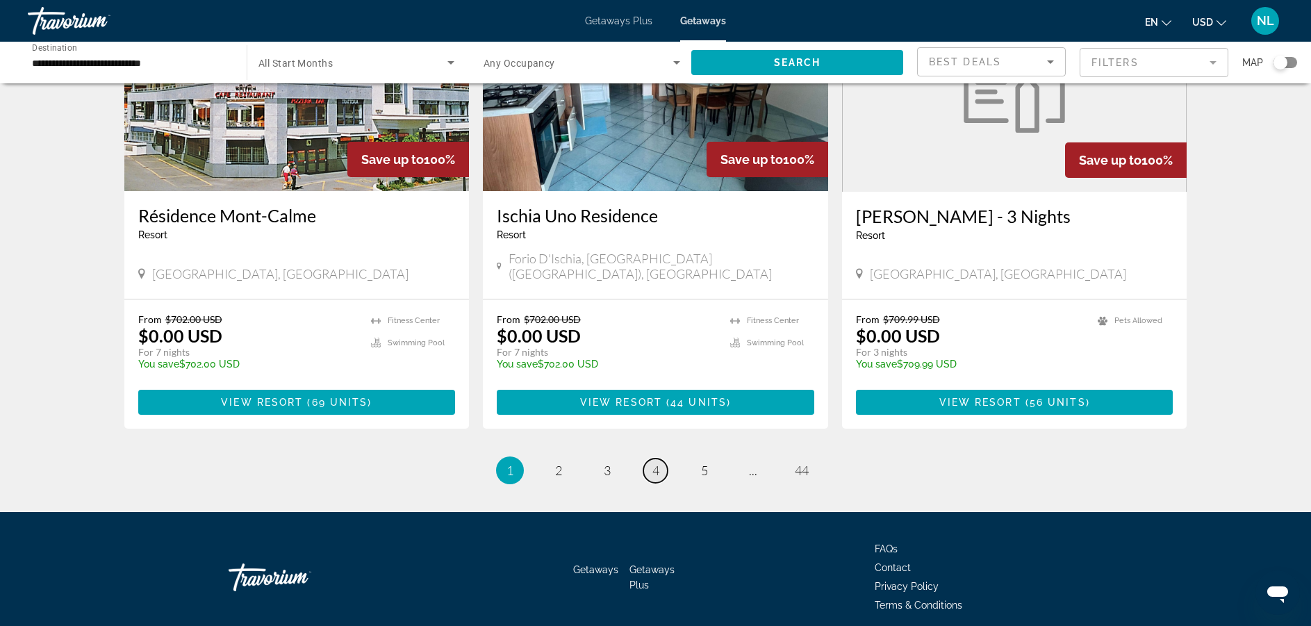
click at [654, 463] on span "4" at bounding box center [655, 470] width 7 height 15
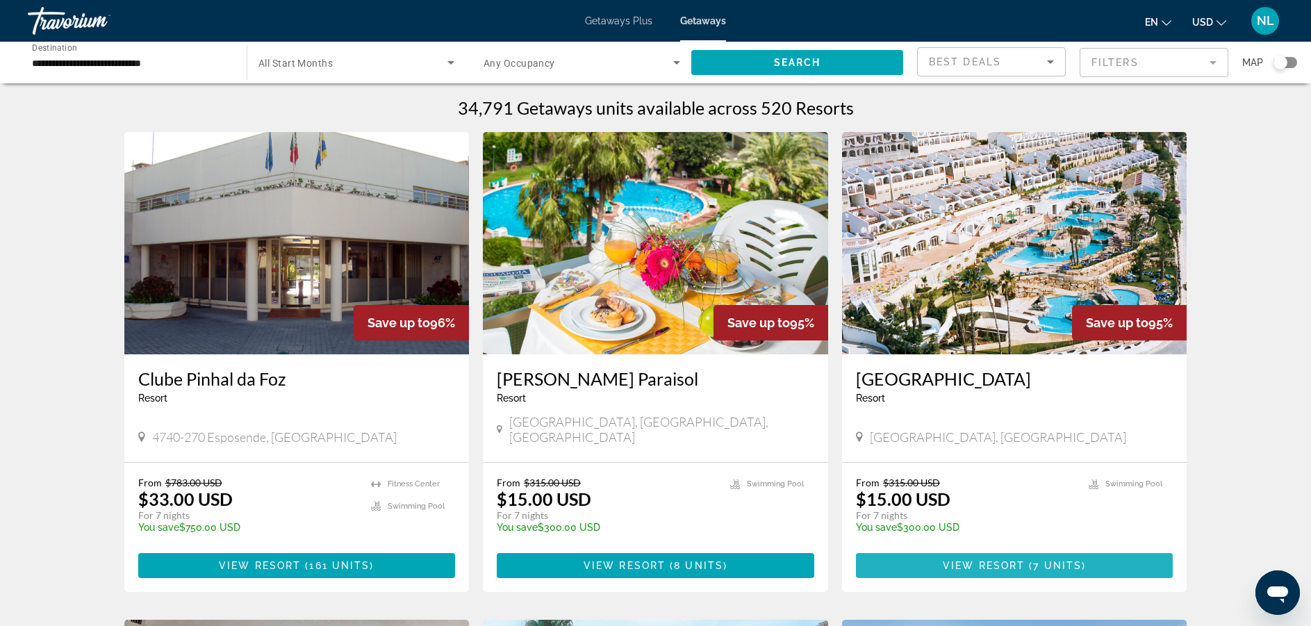
click at [964, 560] on span "View Resort" at bounding box center [984, 565] width 82 height 11
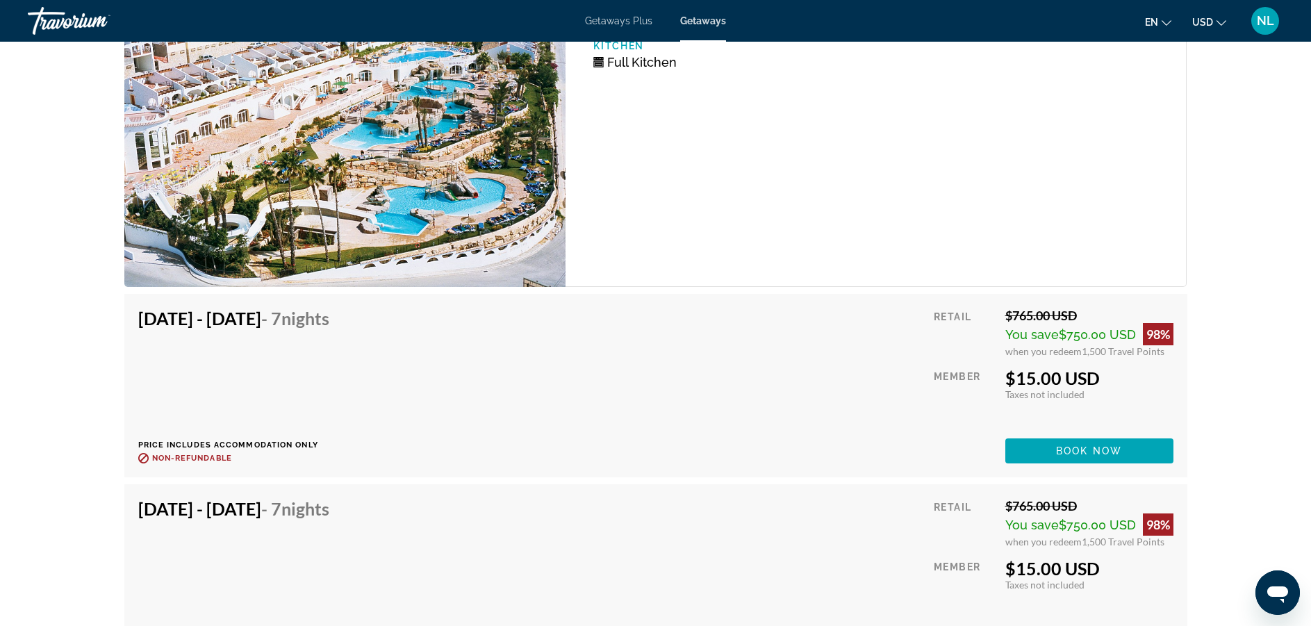
scroll to position [2501, 0]
click at [1033, 438] on span "Main content" at bounding box center [1089, 450] width 168 height 33
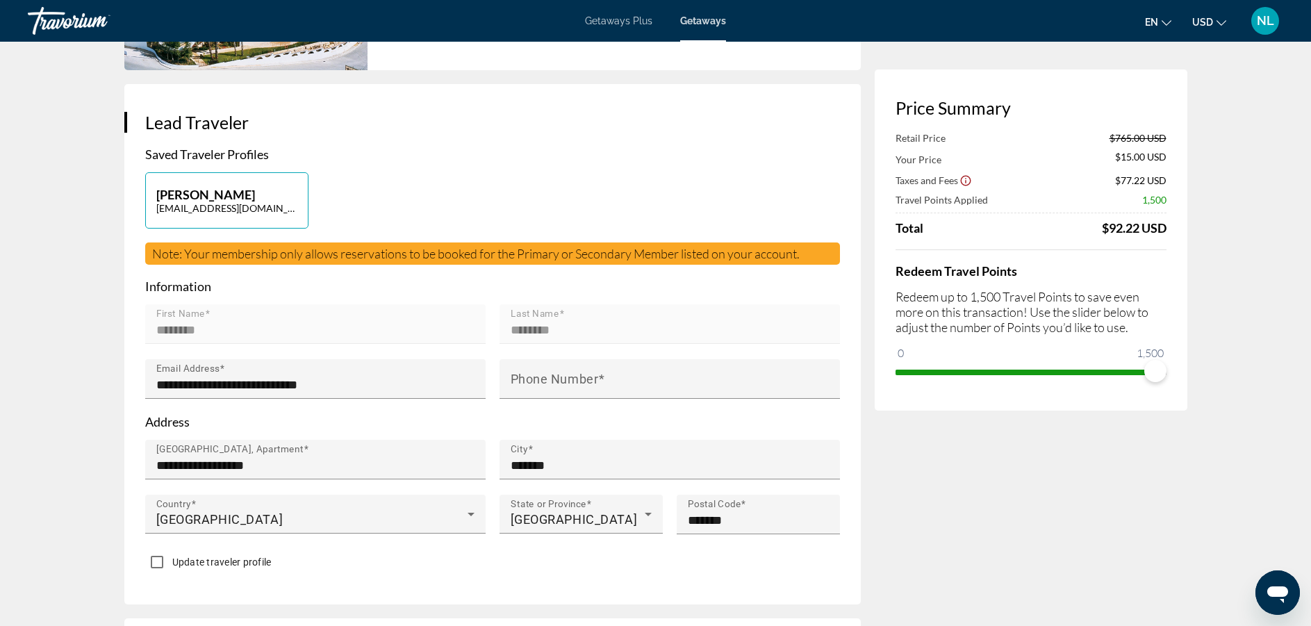
scroll to position [250, 0]
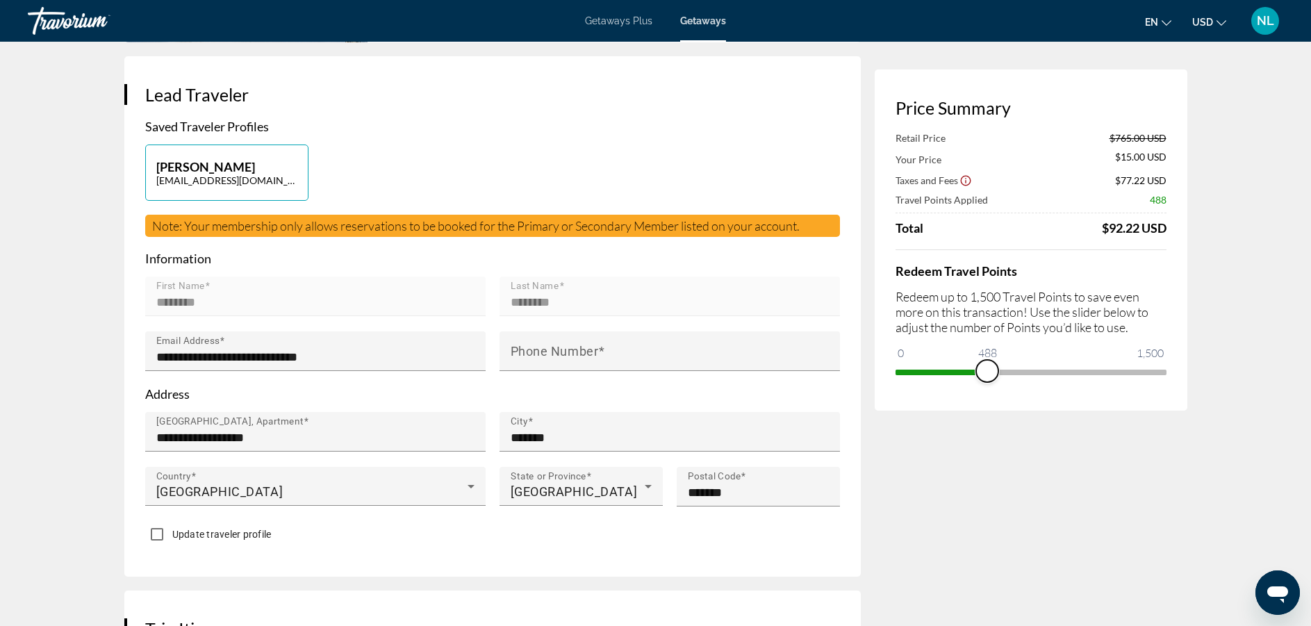
drag, startPoint x: 1155, startPoint y: 375, endPoint x: 987, endPoint y: 445, distance: 181.3
drag, startPoint x: 978, startPoint y: 443, endPoint x: 964, endPoint y: 381, distance: 63.4
drag, startPoint x: 966, startPoint y: 369, endPoint x: 948, endPoint y: 368, distance: 18.1
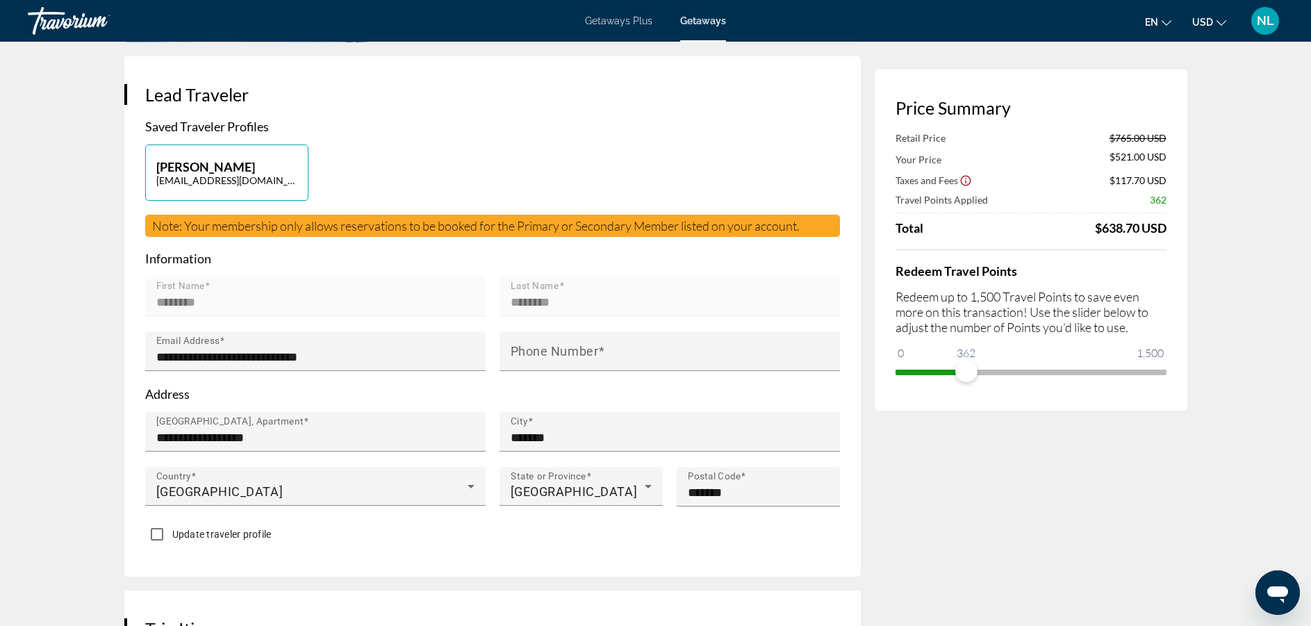
click at [948, 368] on span "ngx-slider" at bounding box center [931, 370] width 71 height 22
drag, startPoint x: 960, startPoint y: 372, endPoint x: 961, endPoint y: 306, distance: 66.7
click at [961, 306] on div "Redeem Travel Points Redeem up to 1,500 Travel Points to save even more on this…" at bounding box center [1031, 315] width 271 height 133
click at [1202, 23] on span "USD" at bounding box center [1202, 22] width 21 height 11
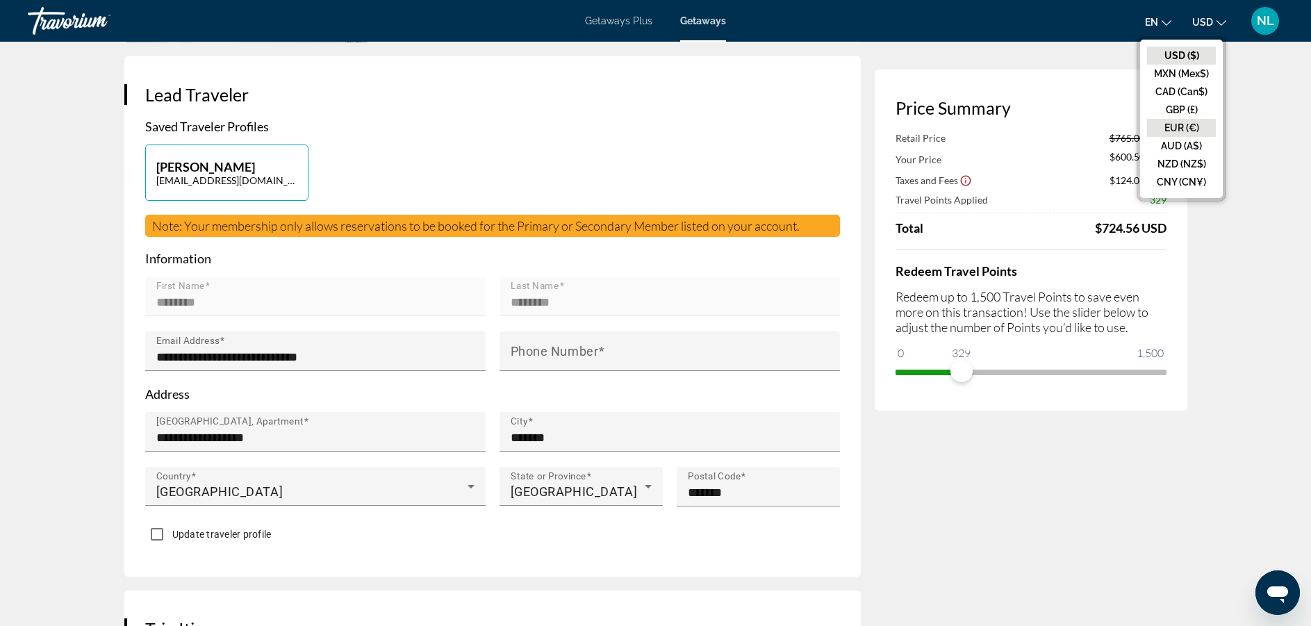
click at [1180, 121] on button "EUR (€)" at bounding box center [1181, 128] width 69 height 18
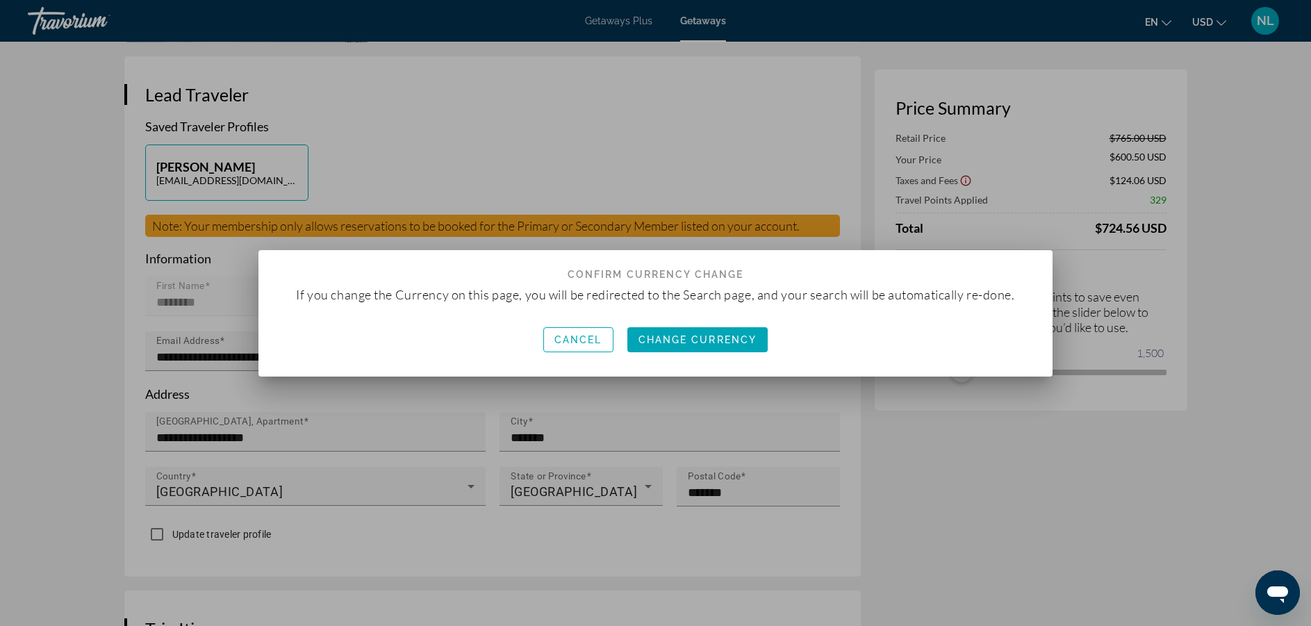
scroll to position [0, 0]
click at [719, 341] on span "Change Currency" at bounding box center [698, 339] width 119 height 11
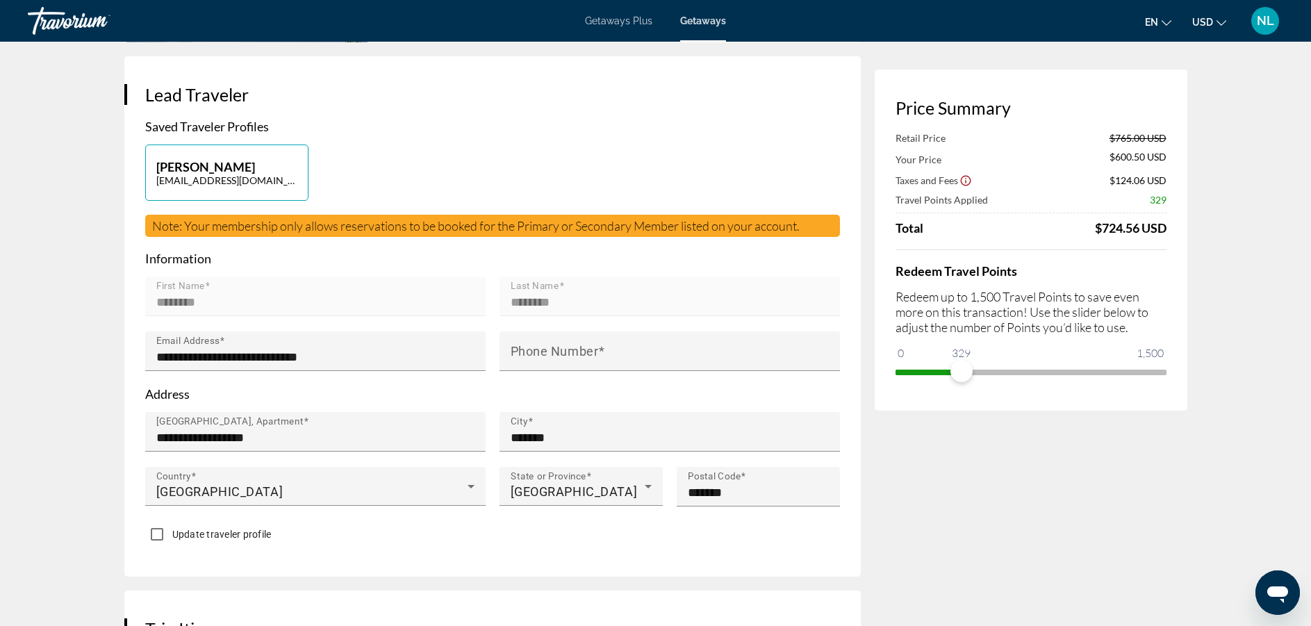
scroll to position [250, 0]
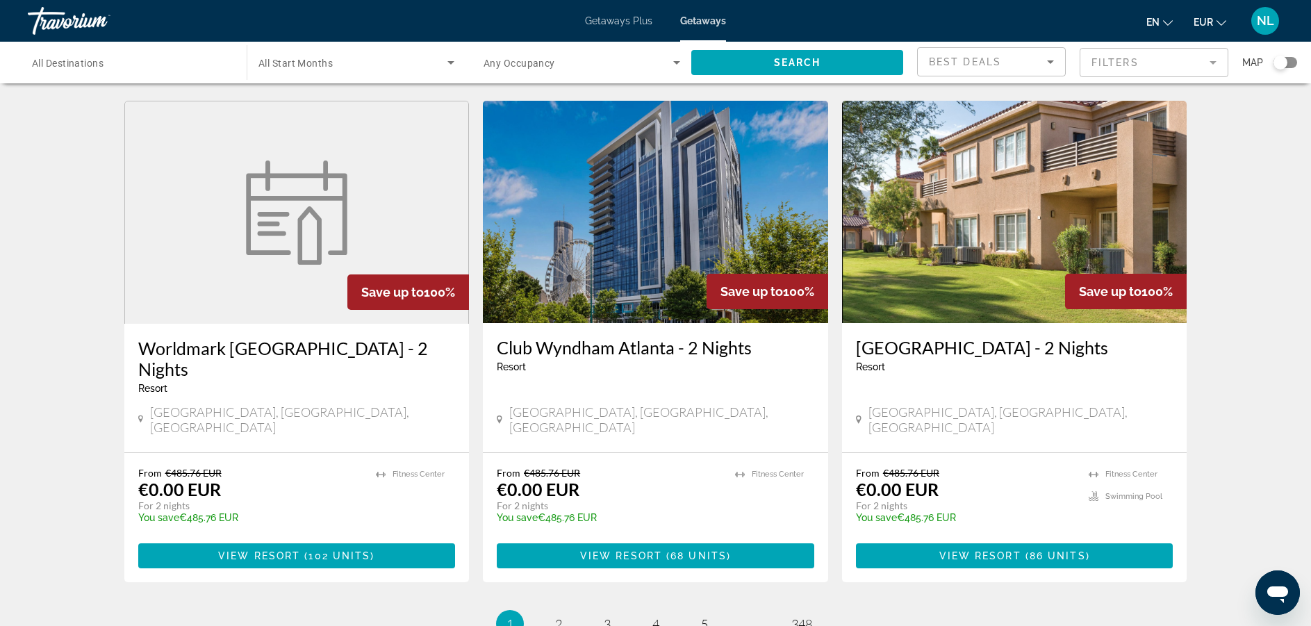
scroll to position [1643, 0]
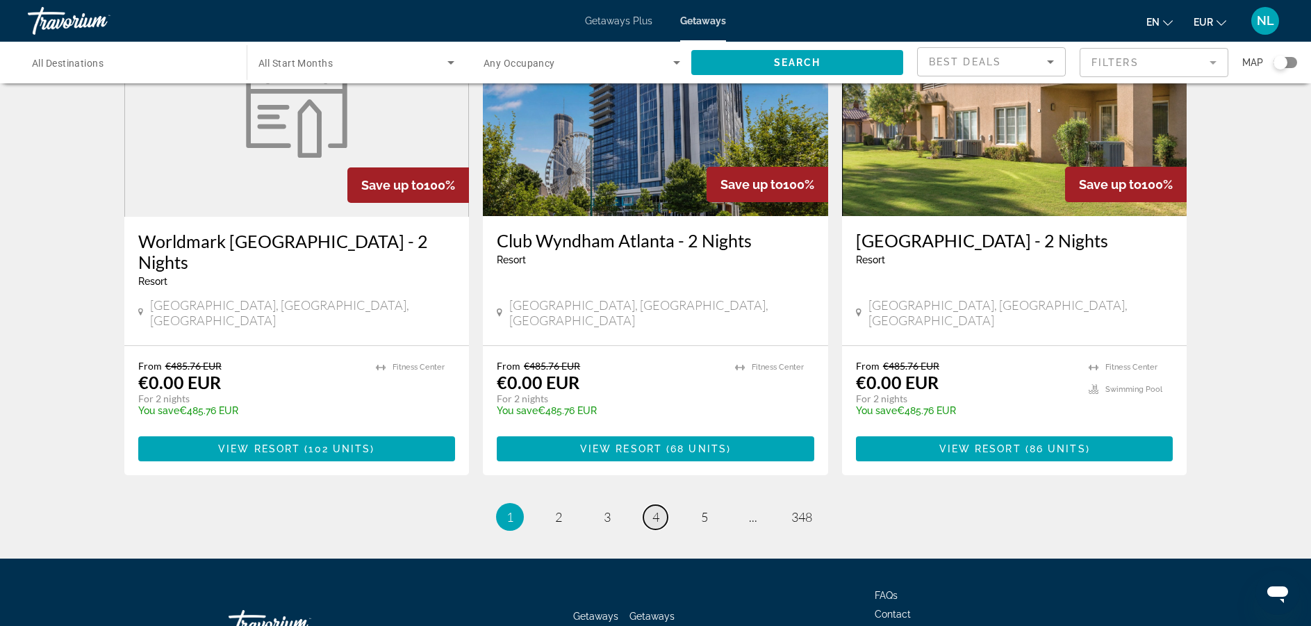
click at [655, 509] on span "4" at bounding box center [655, 516] width 7 height 15
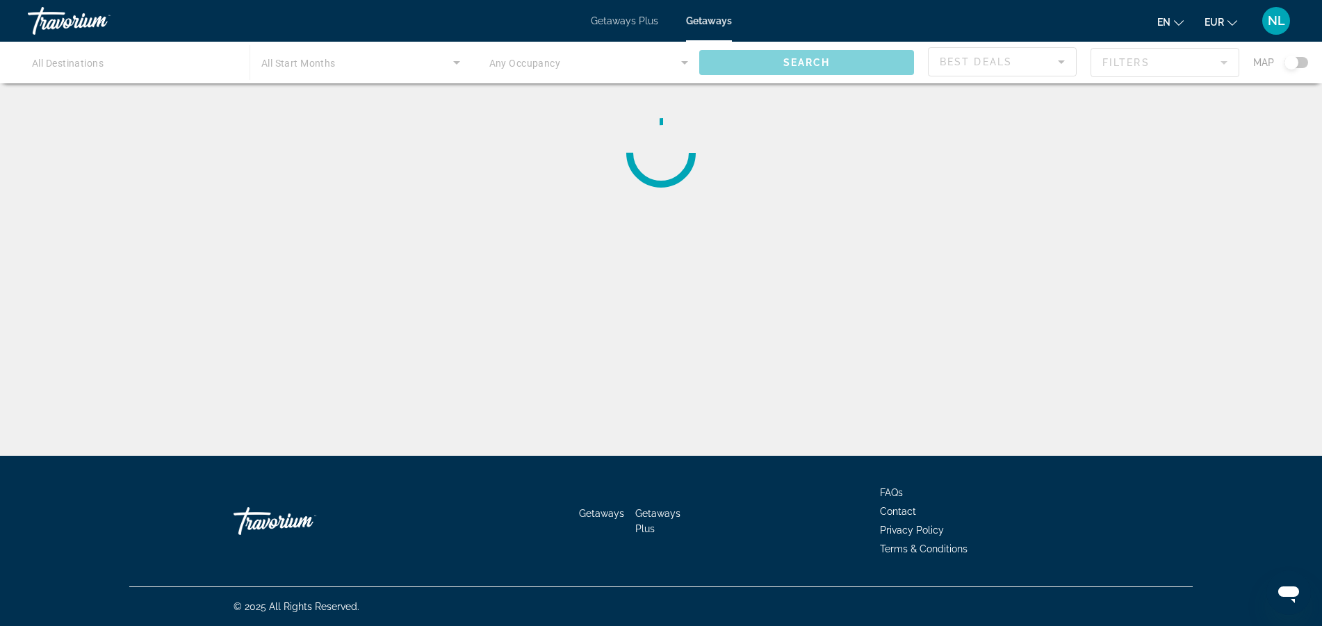
click at [146, 62] on div "Main content" at bounding box center [661, 63] width 1322 height 42
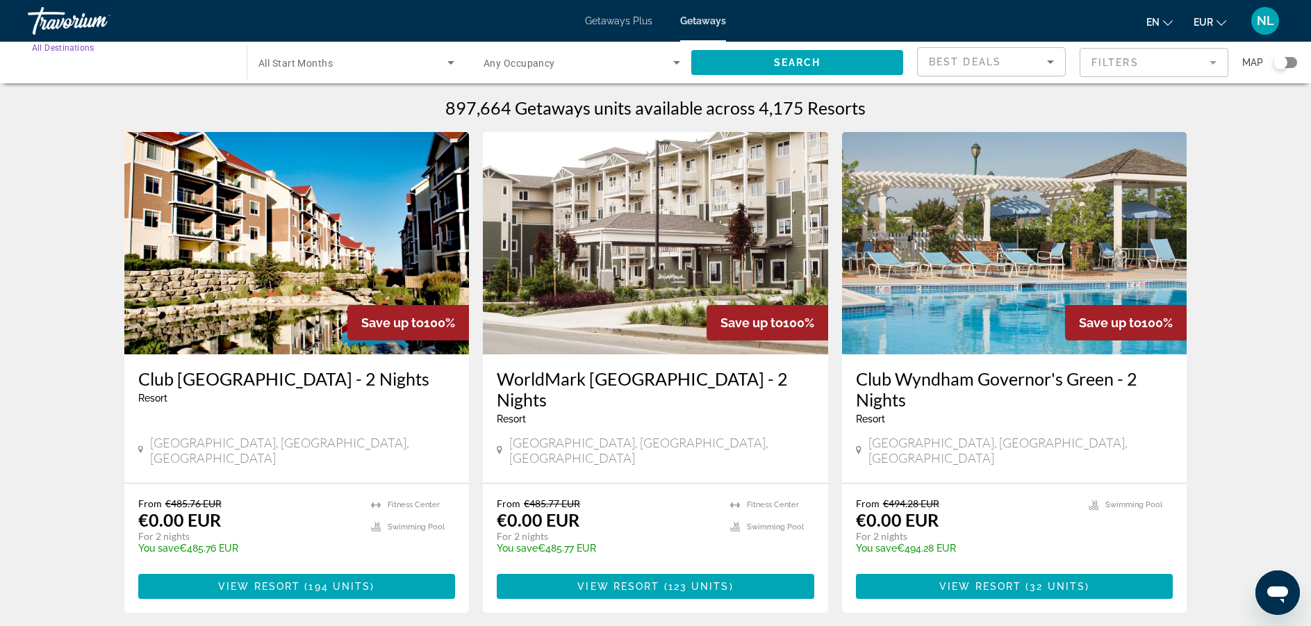
click at [194, 68] on input "Destination All Destinations" at bounding box center [130, 63] width 197 height 17
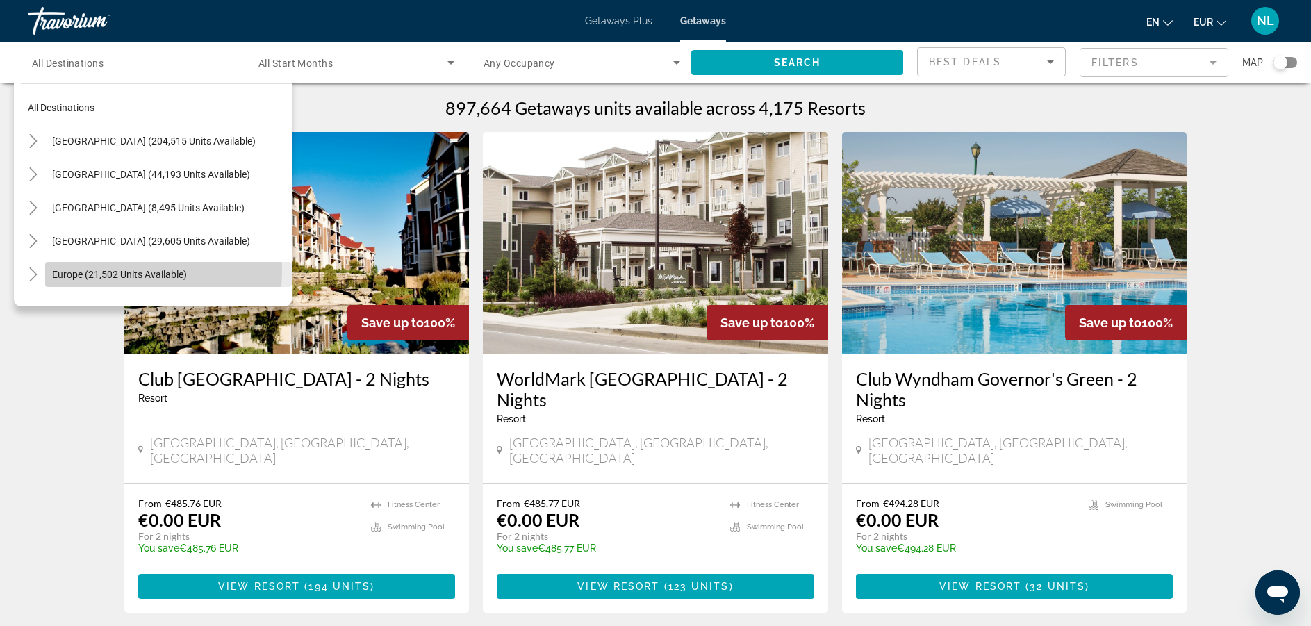
click at [85, 270] on span "Europe (21,502 units available)" at bounding box center [119, 274] width 135 height 11
type input "**********"
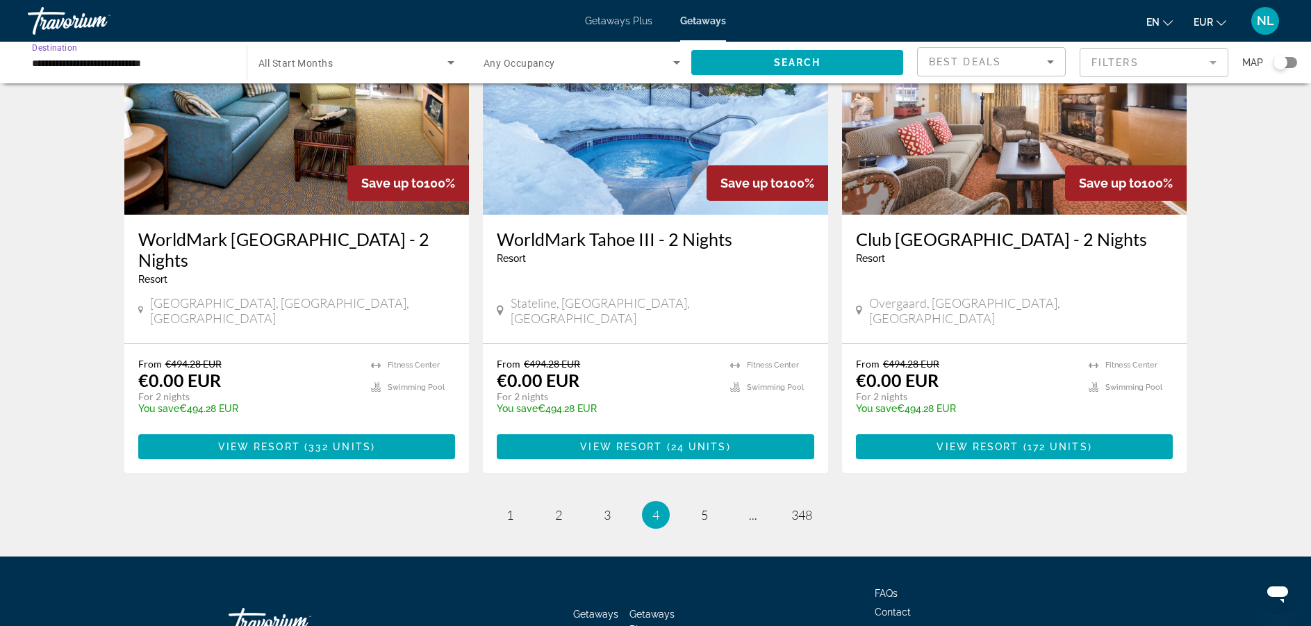
scroll to position [1685, 0]
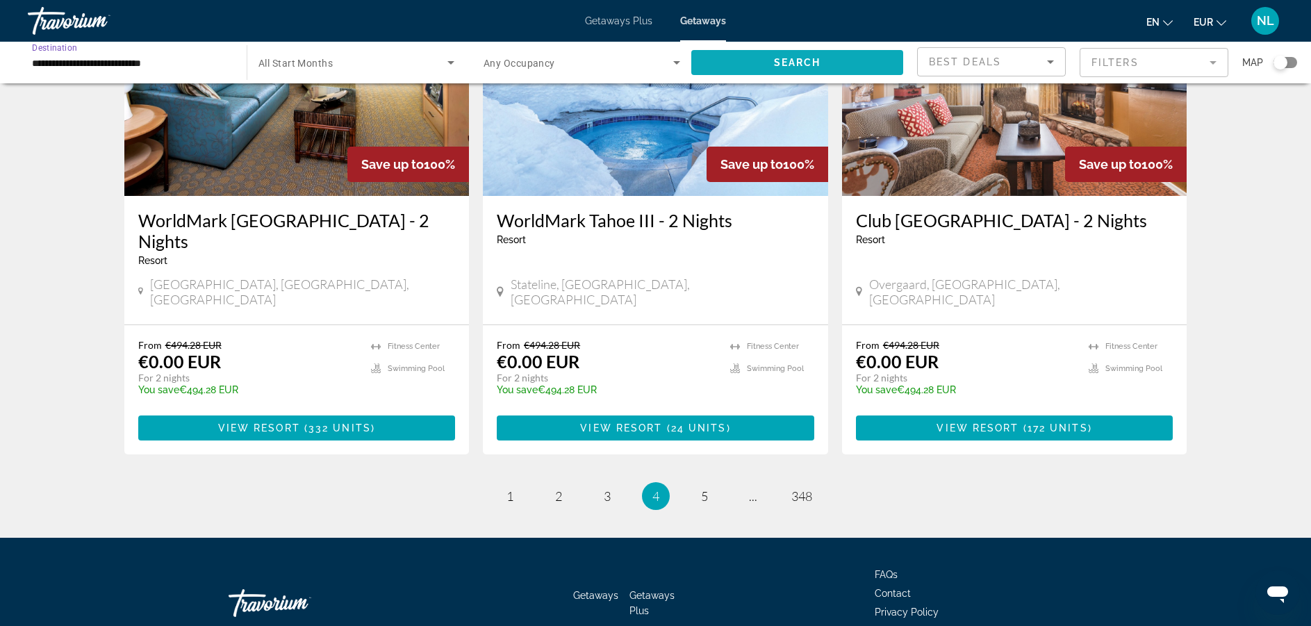
click at [814, 58] on span "Search" at bounding box center [797, 62] width 47 height 11
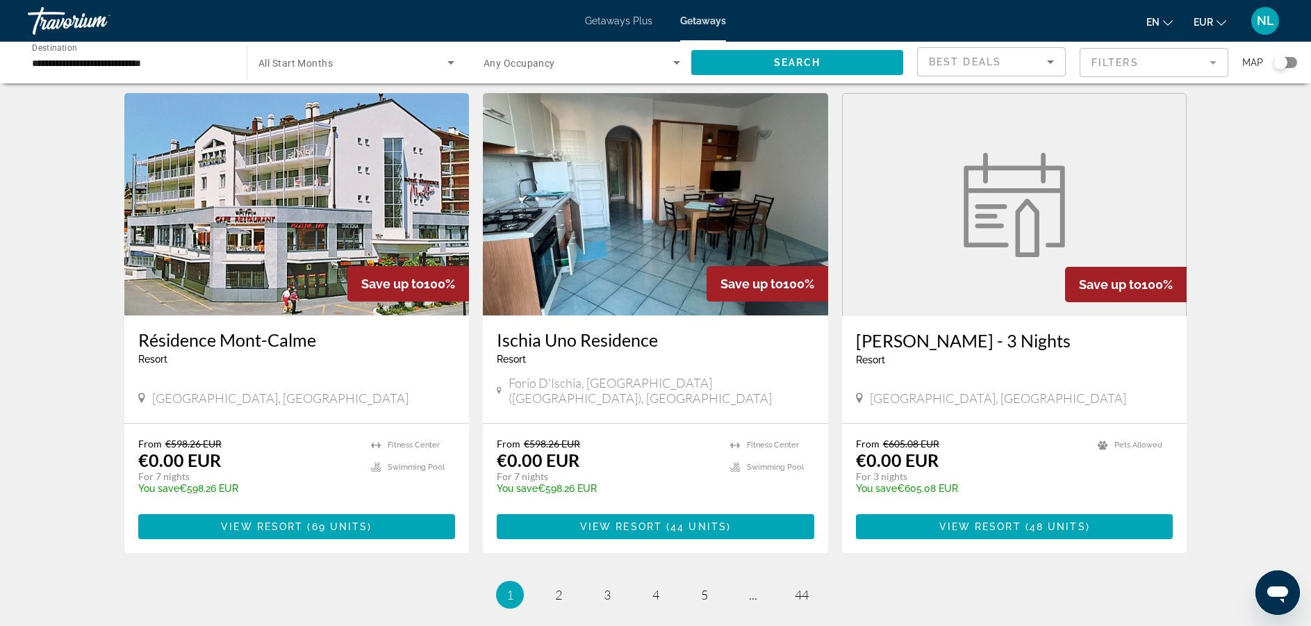
scroll to position [1501, 0]
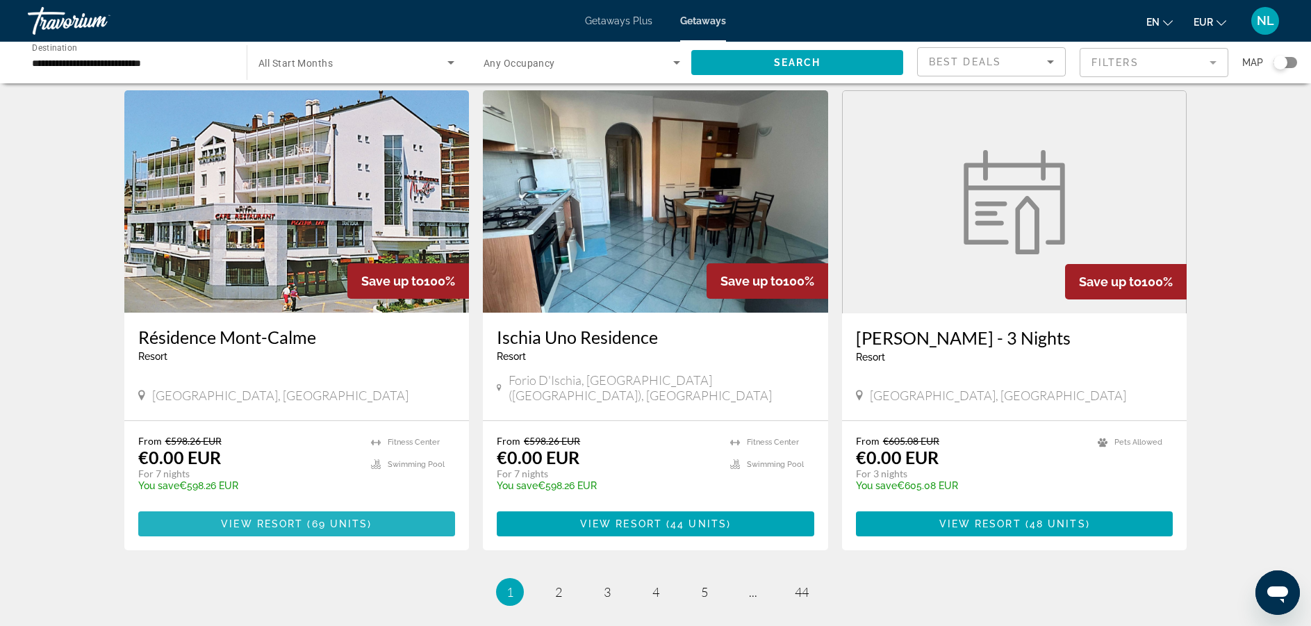
click at [206, 507] on span "Main content" at bounding box center [297, 523] width 318 height 33
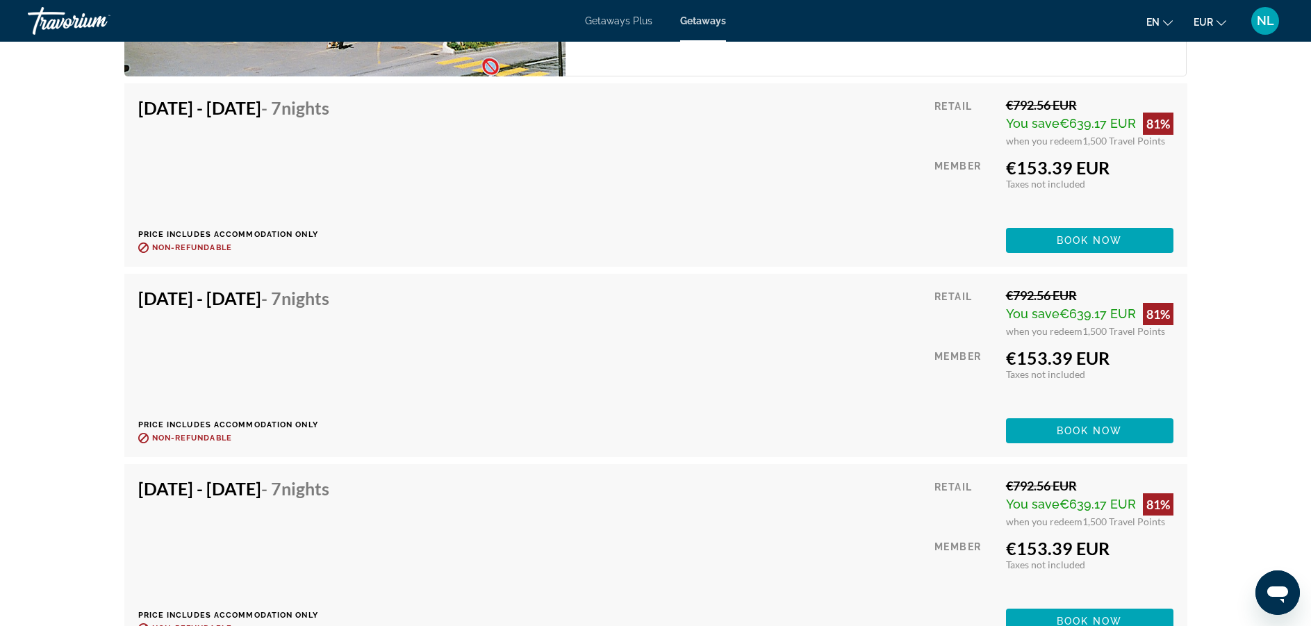
scroll to position [4954, 0]
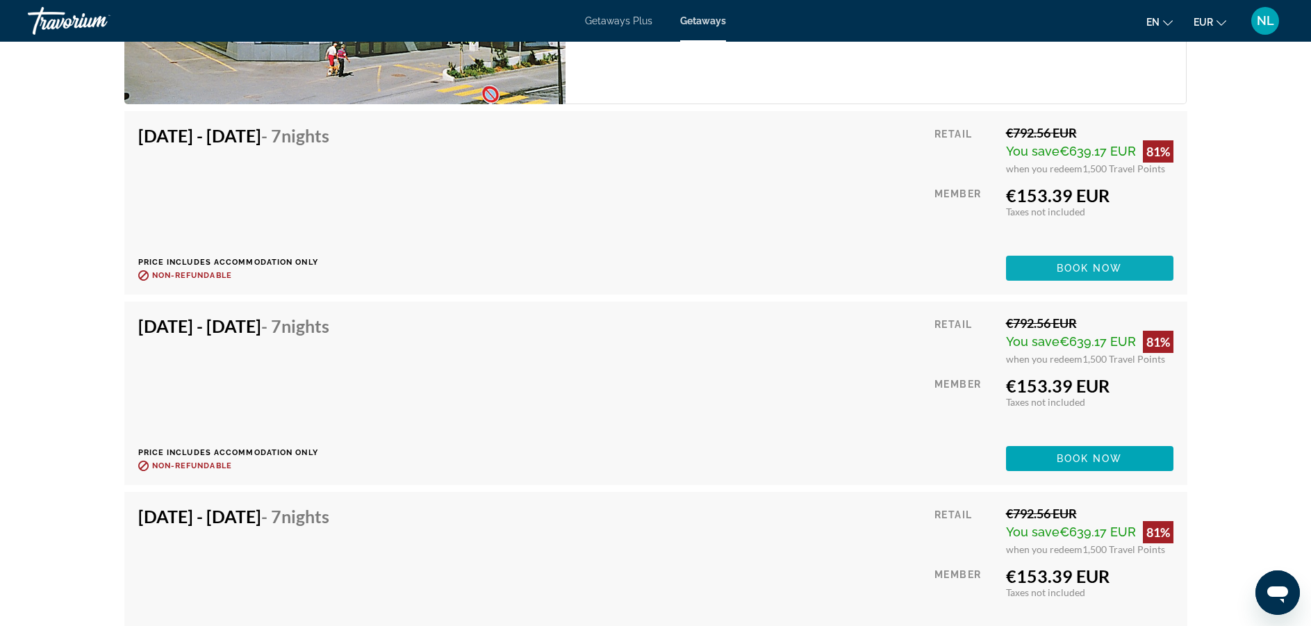
click at [1108, 272] on span "Book now" at bounding box center [1090, 268] width 66 height 11
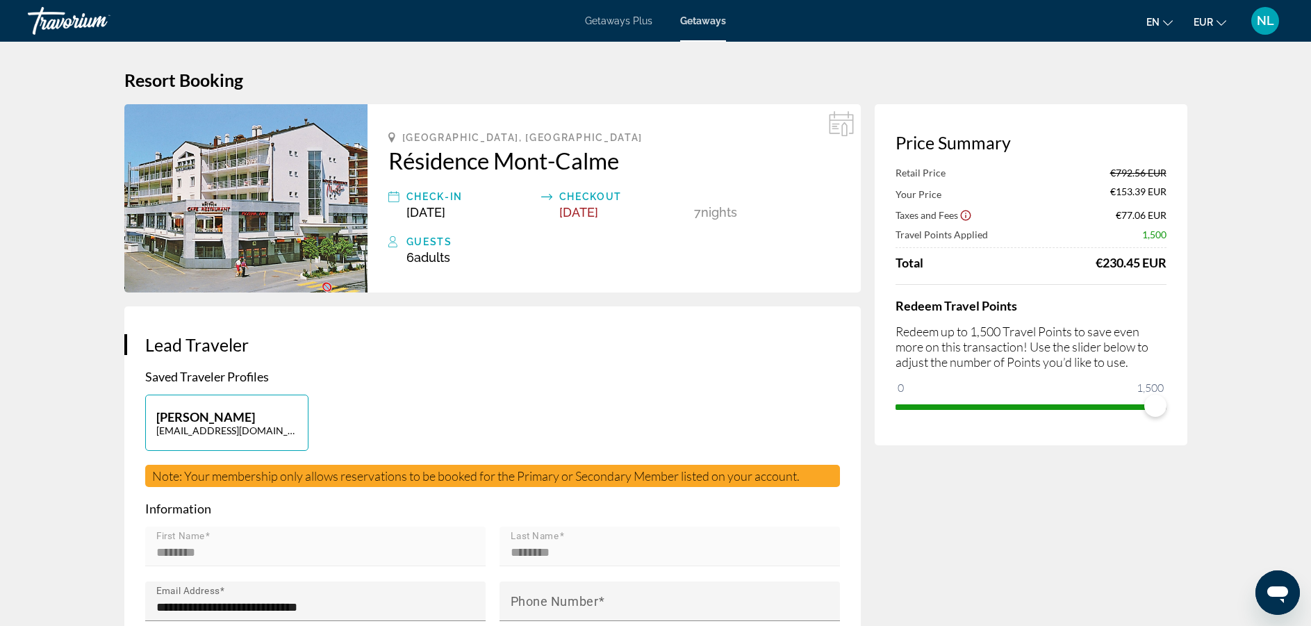
click at [605, 24] on span "Getaways Plus" at bounding box center [618, 20] width 67 height 11
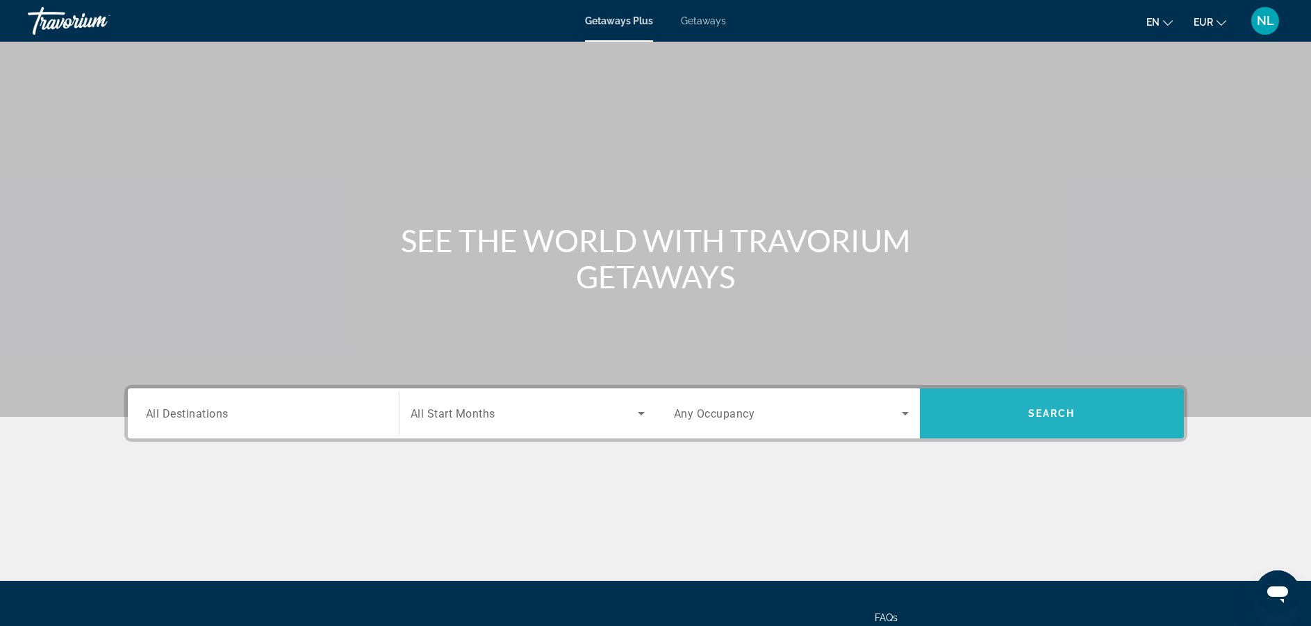
click at [1058, 417] on span "Search" at bounding box center [1051, 413] width 47 height 11
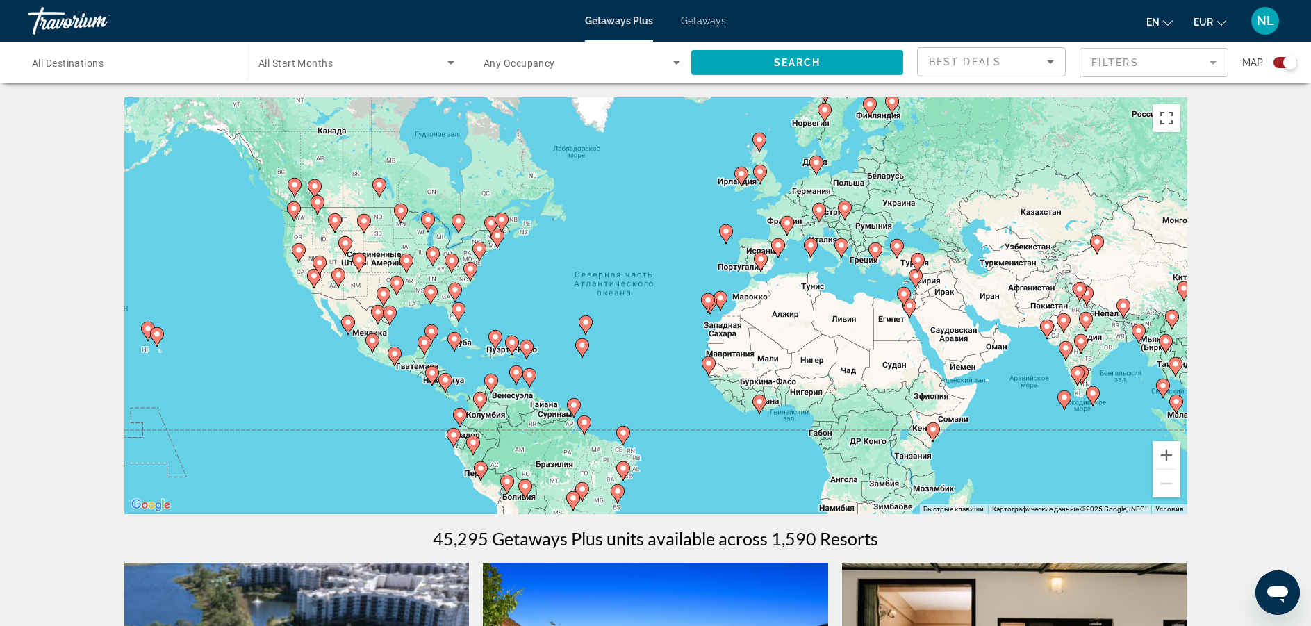
click at [814, 225] on div "Чтобы активировать перетаскивание с помощью клавиатуры, нажмите Alt + Ввод. Пос…" at bounding box center [655, 305] width 1063 height 417
click at [801, 230] on div "Чтобы активировать перетаскивание с помощью клавиатуры, нажмите Alt + Ввод. Пос…" at bounding box center [655, 305] width 1063 height 417
click at [1160, 458] on button "Увеличить" at bounding box center [1167, 455] width 28 height 28
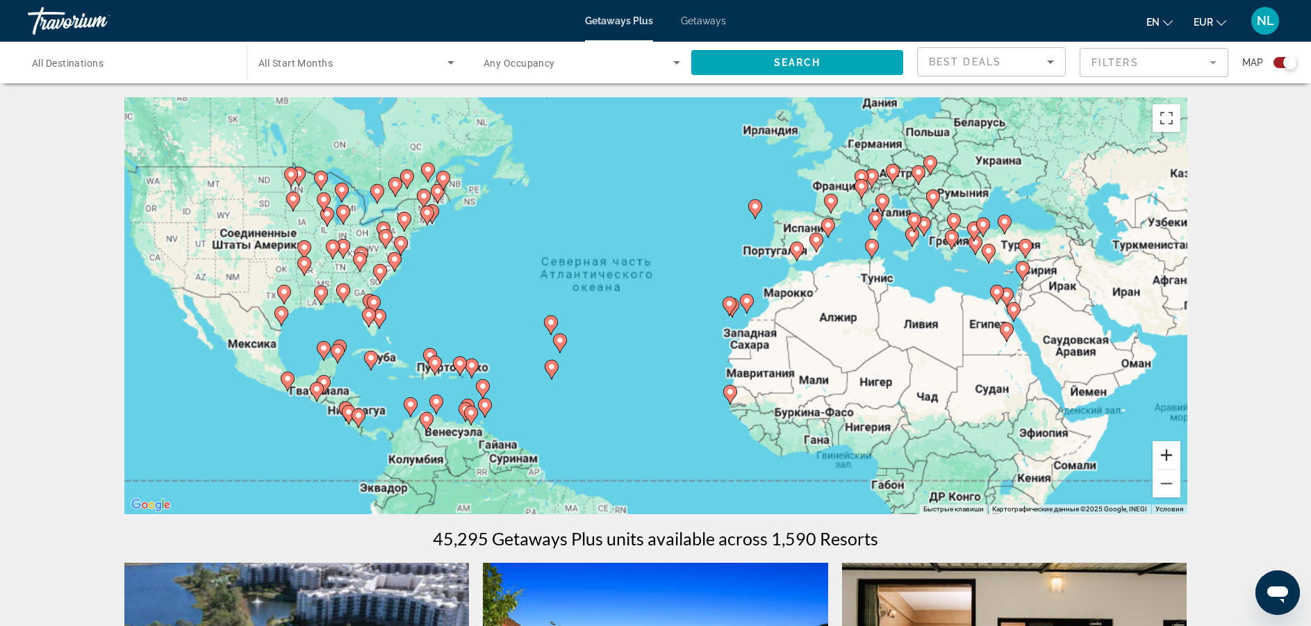
click at [1160, 458] on button "Увеличить" at bounding box center [1167, 455] width 28 height 28
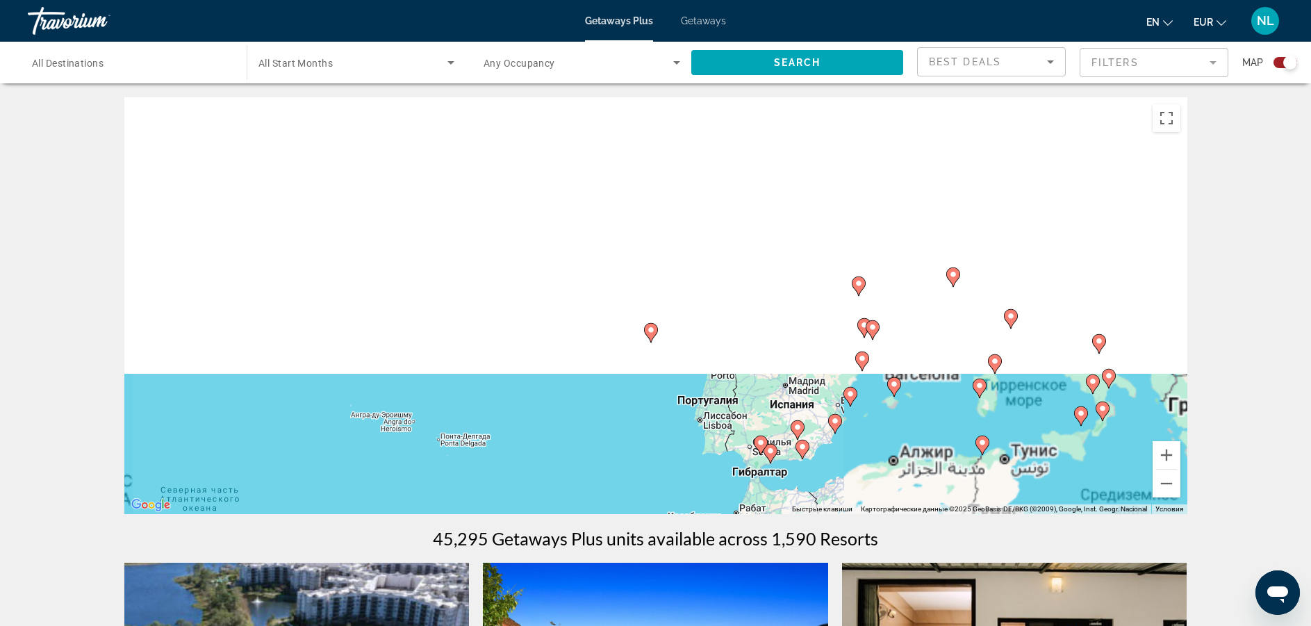
drag, startPoint x: 1073, startPoint y: 345, endPoint x: 787, endPoint y: 627, distance: 401.9
click at [787, 625] on html "Skip to main content Getaways Plus Getaways en English Español Français Italian…" at bounding box center [655, 313] width 1311 height 626
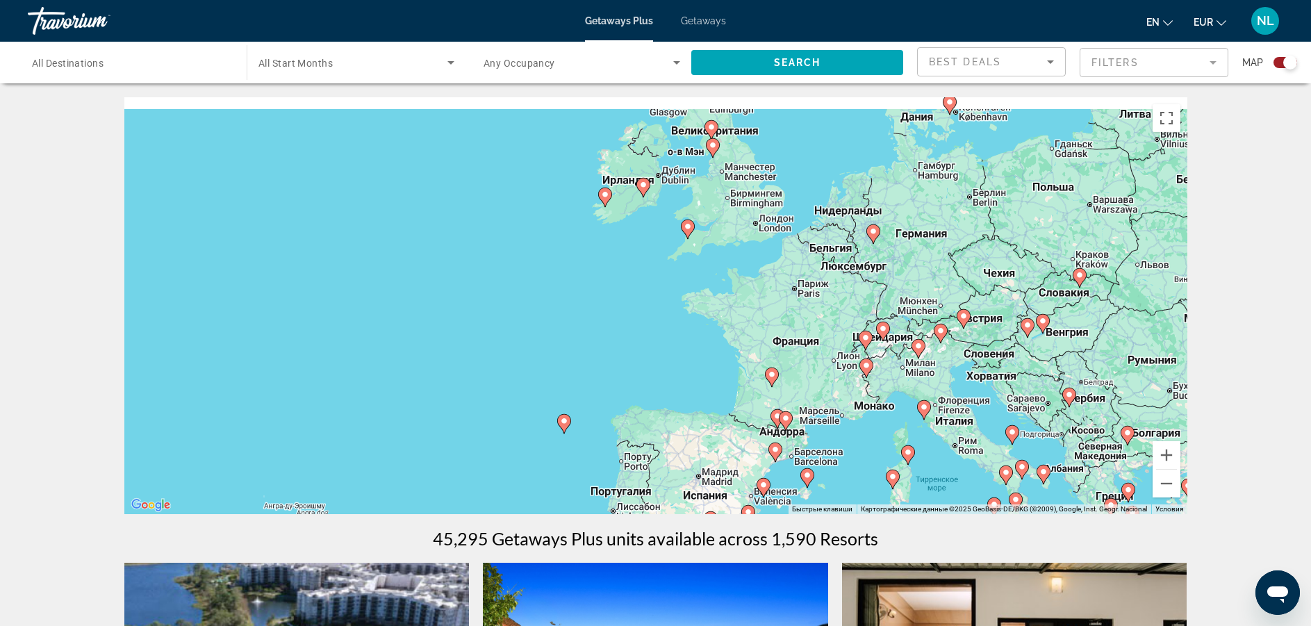
drag, startPoint x: 976, startPoint y: 281, endPoint x: 887, endPoint y: 371, distance: 126.8
click at [887, 371] on div "Чтобы активировать перетаскивание с помощью клавиатуры, нажмите Alt + Ввод. Пос…" at bounding box center [655, 305] width 1063 height 417
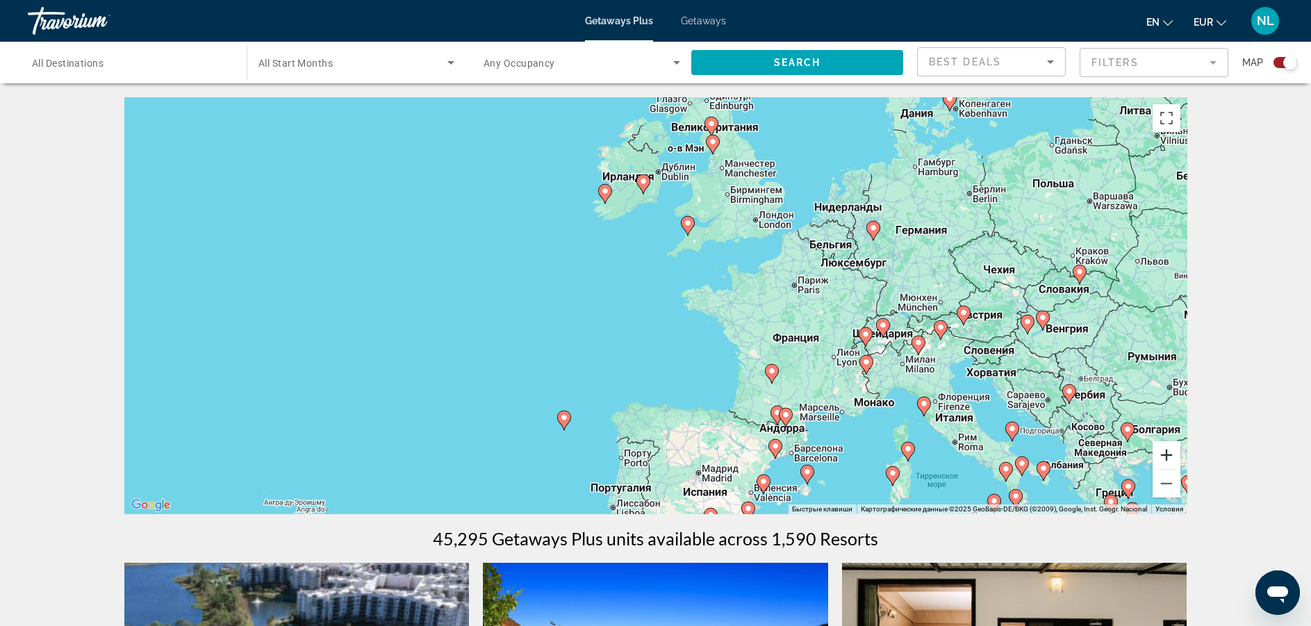
click at [1167, 455] on button "Увеличить" at bounding box center [1167, 455] width 28 height 28
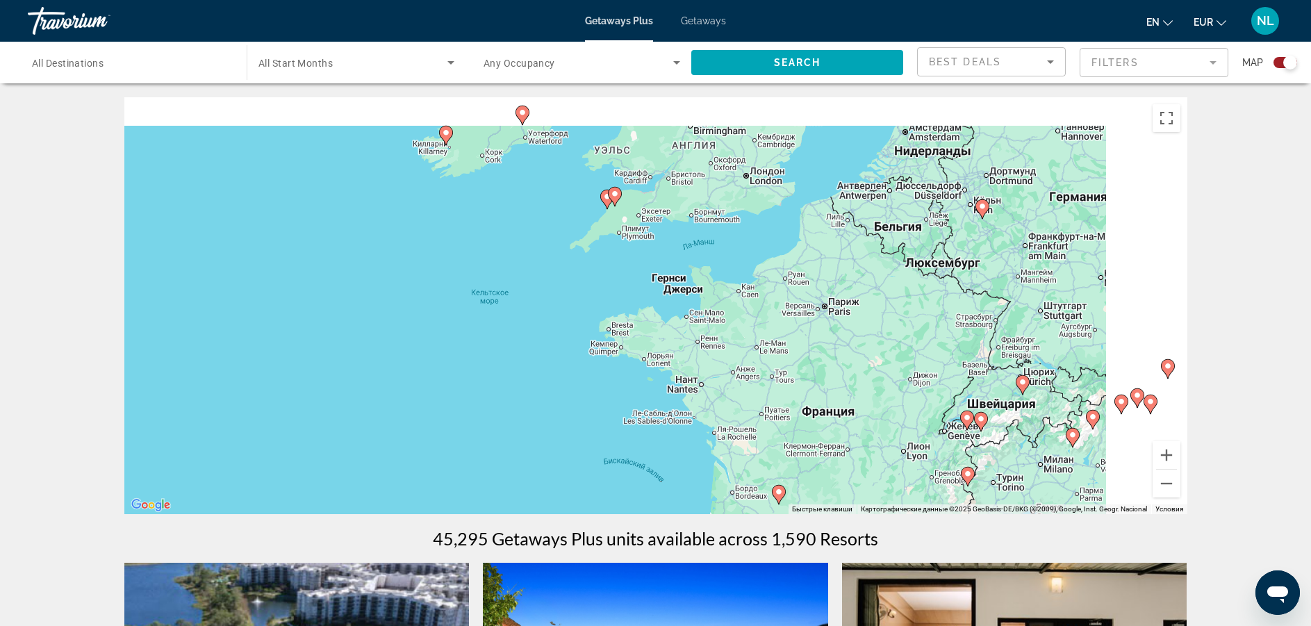
drag, startPoint x: 1015, startPoint y: 361, endPoint x: 900, endPoint y: 410, distance: 125.2
click at [900, 410] on div "Чтобы активировать перетаскивание с помощью клавиатуры, нажмите Alt + Ввод. Пос…" at bounding box center [655, 305] width 1063 height 417
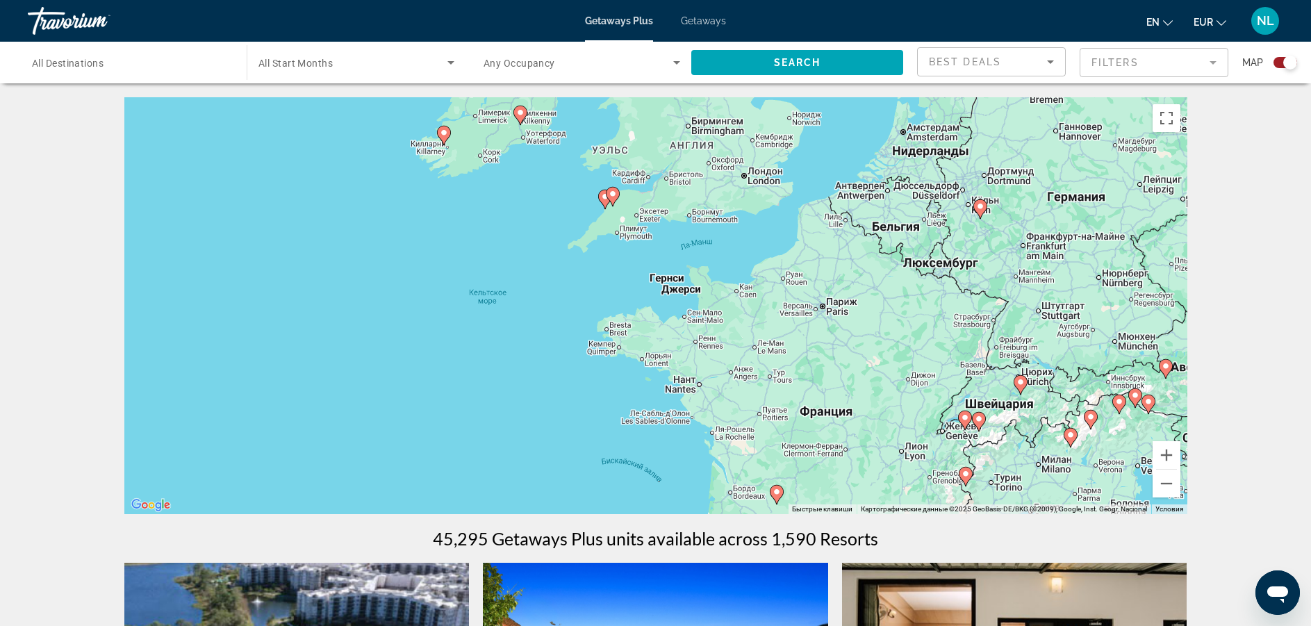
click at [1021, 385] on image "Main content" at bounding box center [1020, 382] width 8 height 8
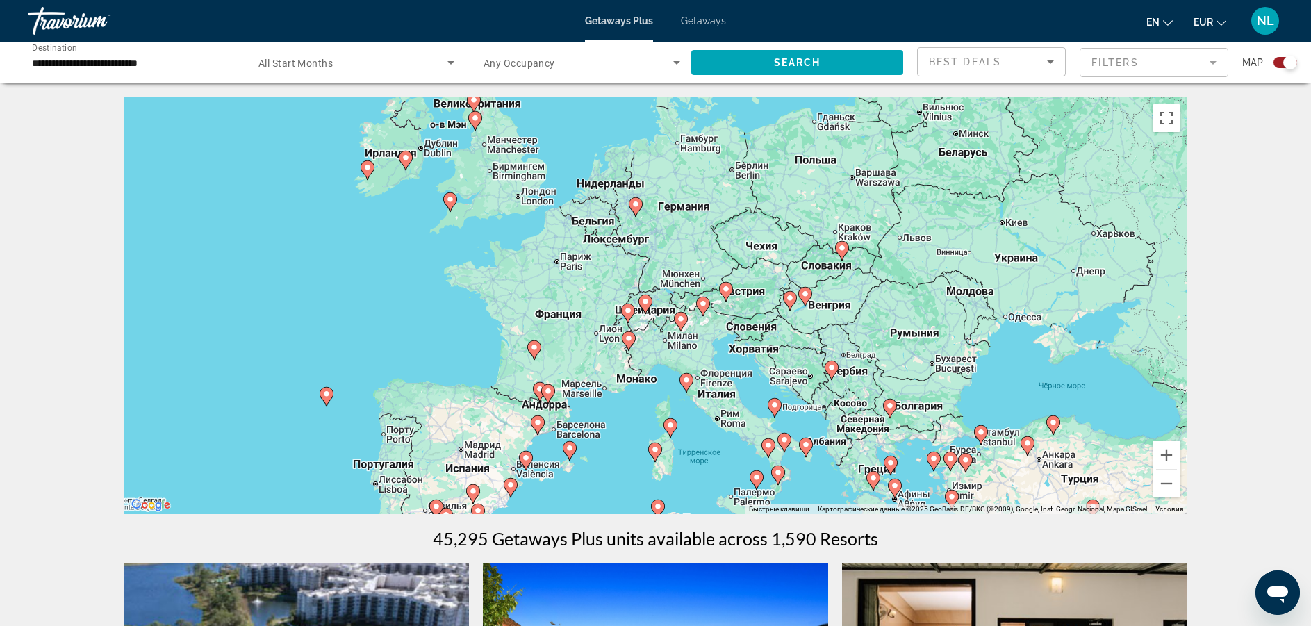
click at [646, 304] on image "Main content" at bounding box center [645, 301] width 8 height 8
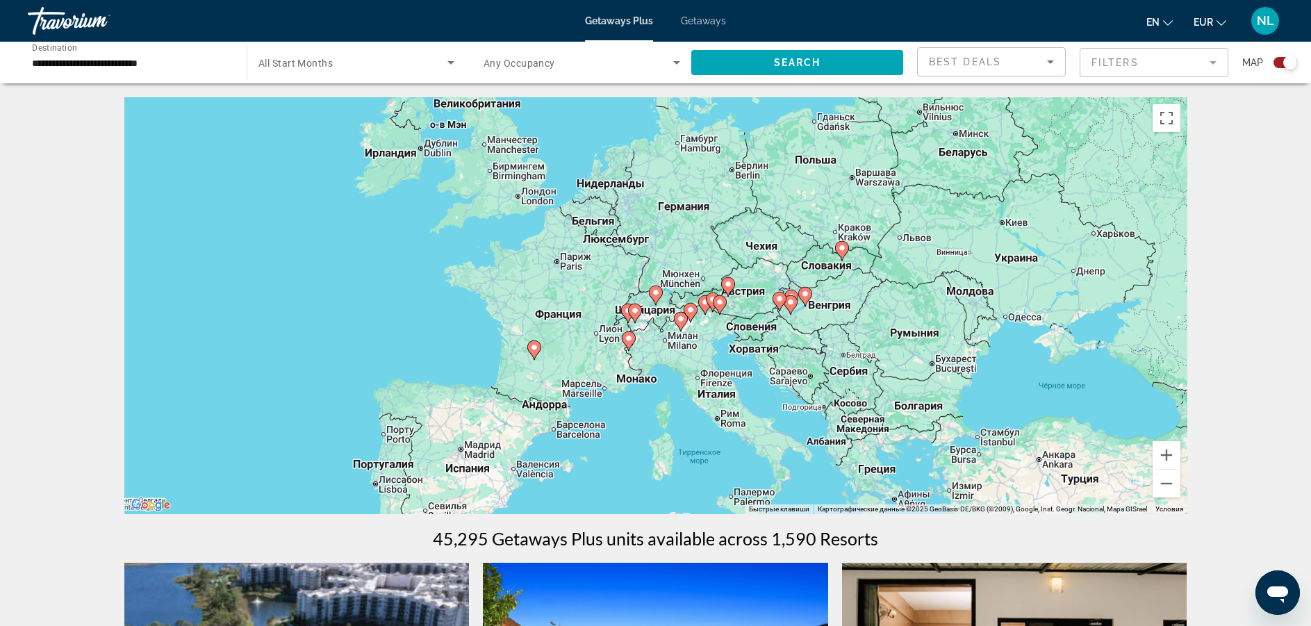
type input "**********"
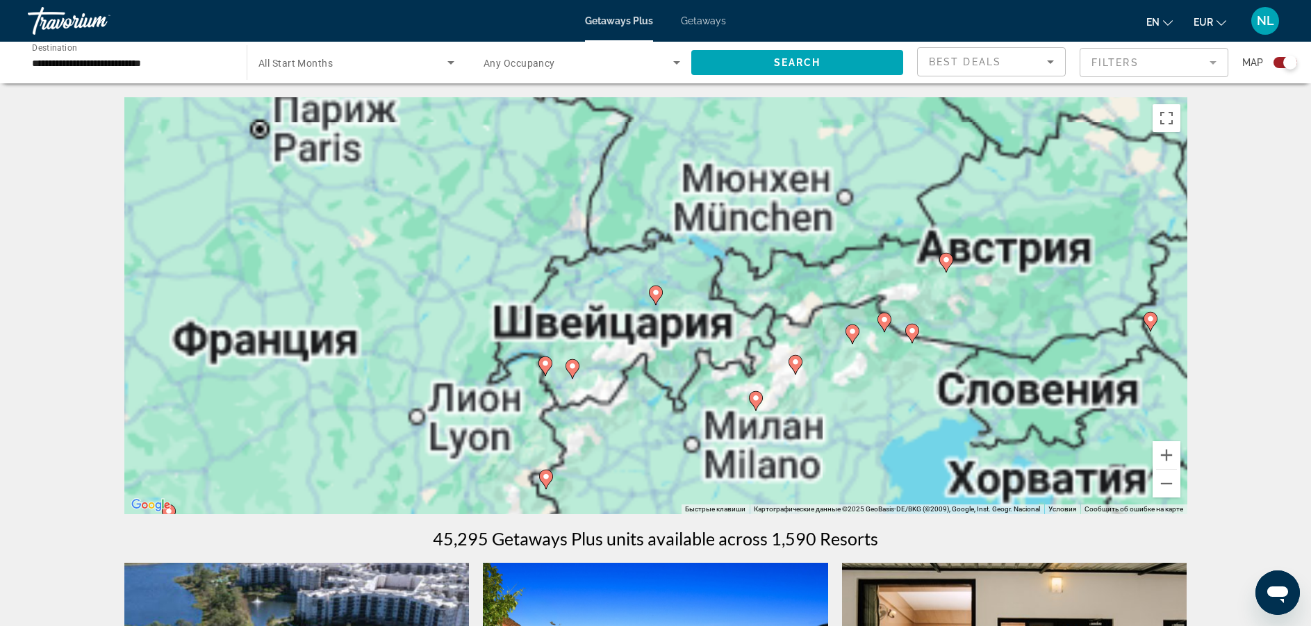
click at [654, 295] on image "Main content" at bounding box center [656, 292] width 8 height 8
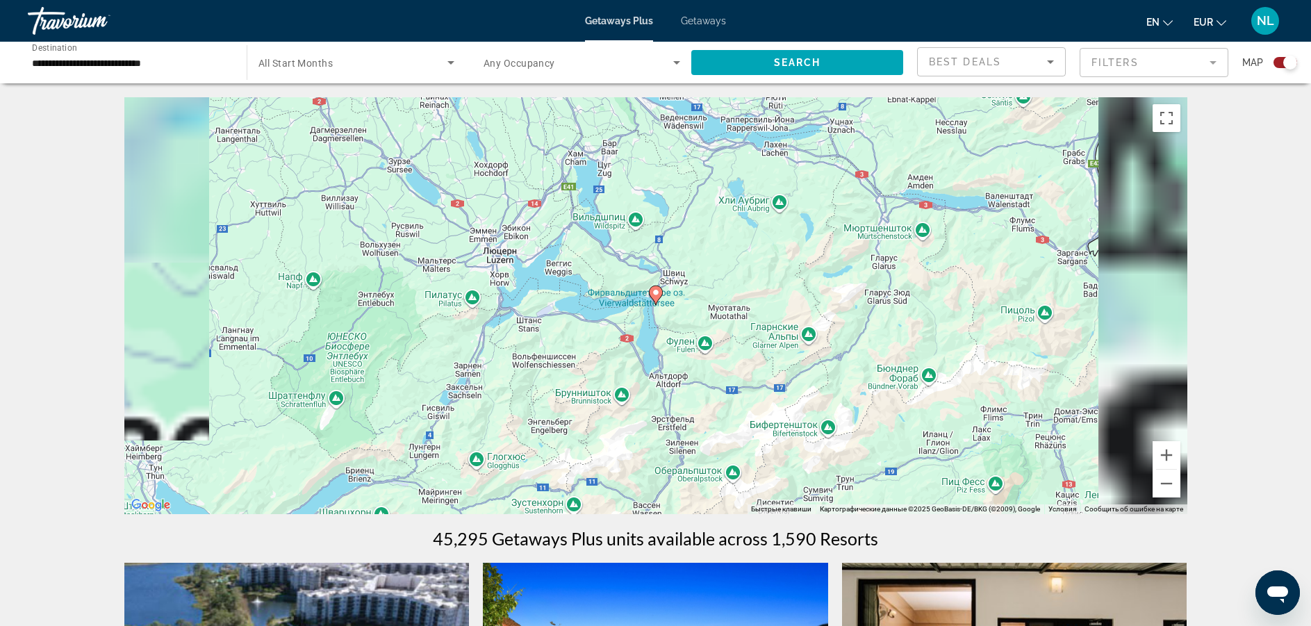
click at [654, 295] on image "Main content" at bounding box center [656, 292] width 8 height 8
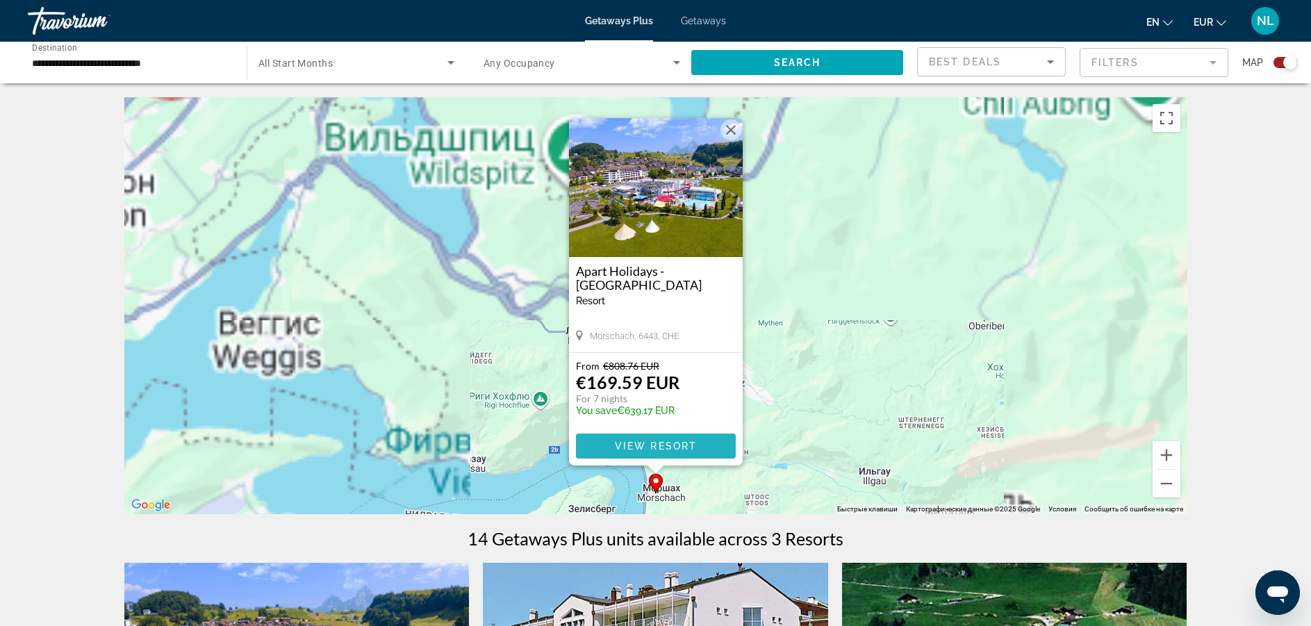
click at [607, 441] on span "Main content" at bounding box center [656, 445] width 160 height 33
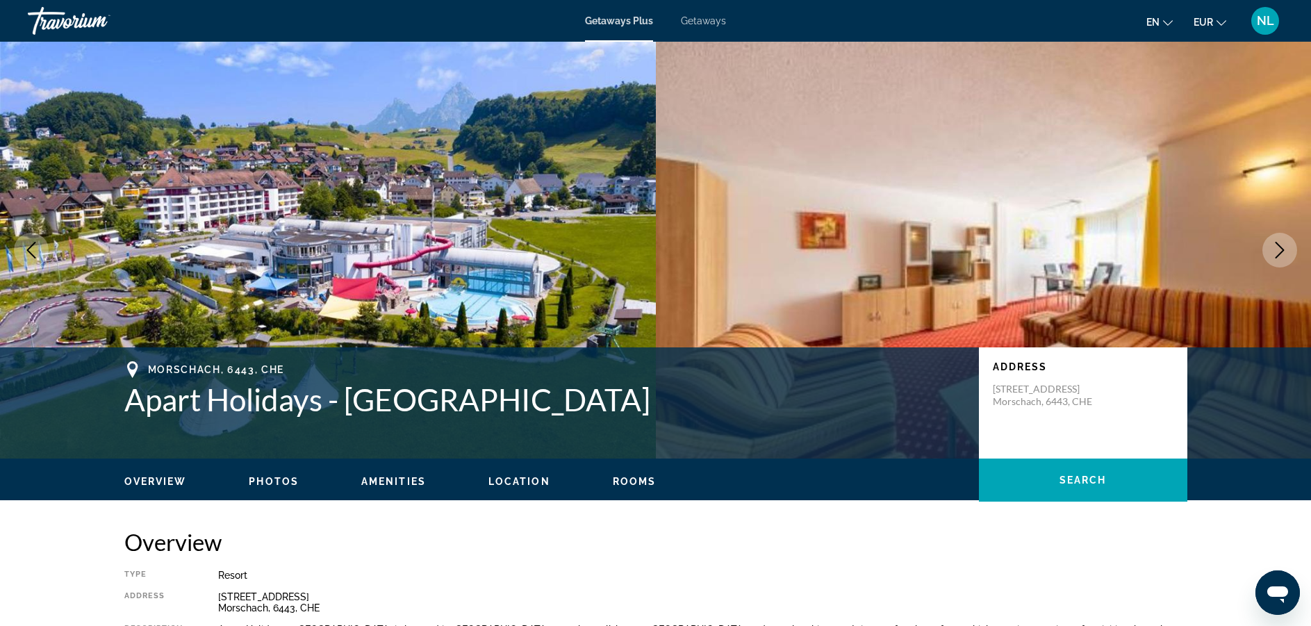
click at [1275, 255] on icon "Next image" at bounding box center [1279, 250] width 17 height 17
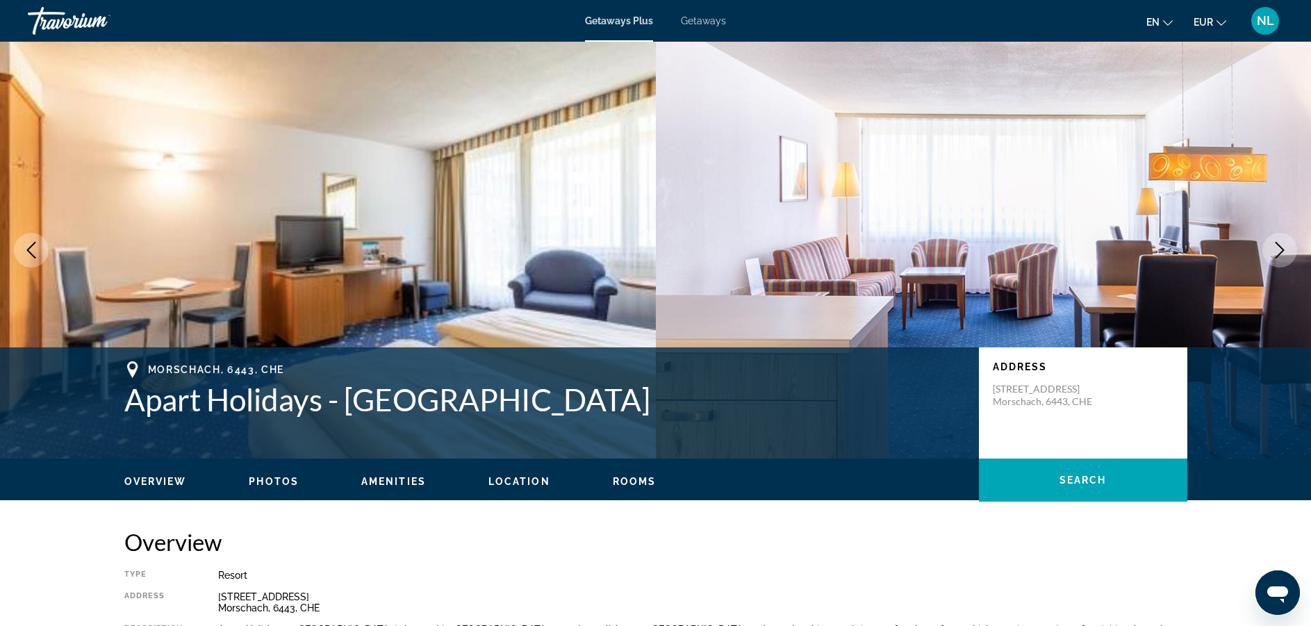
click at [1281, 270] on img "Main content" at bounding box center [984, 250] width 656 height 417
click at [1281, 261] on button "Next image" at bounding box center [1279, 250] width 35 height 35
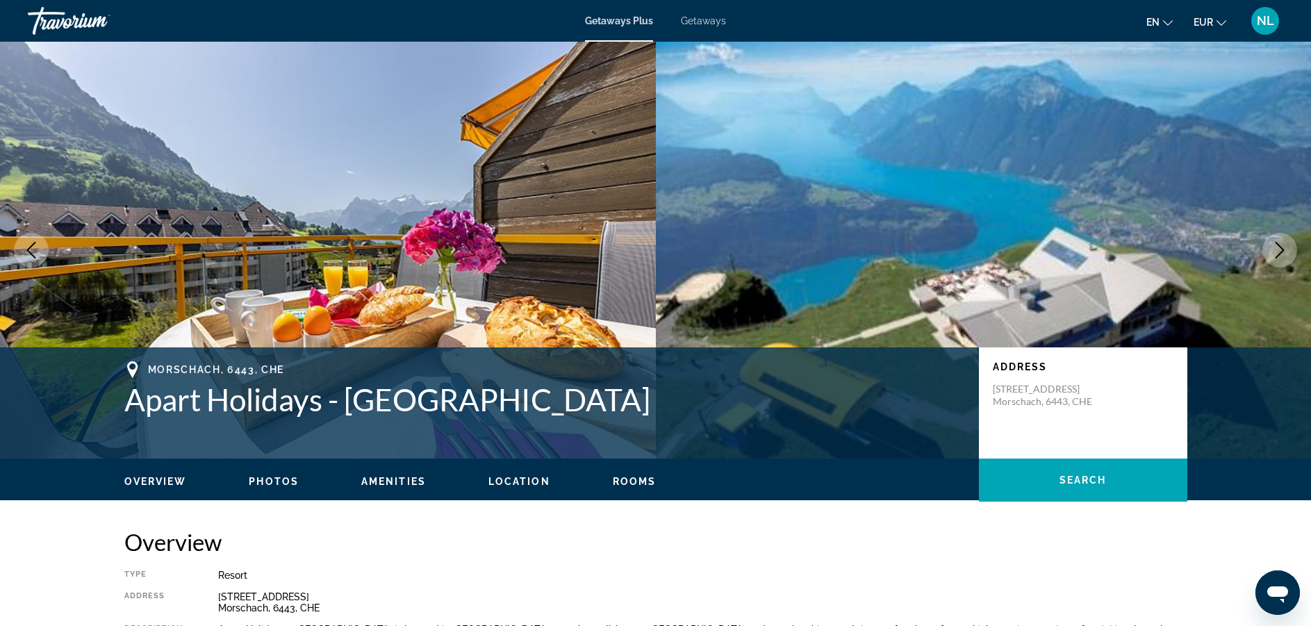
click at [1281, 261] on button "Next image" at bounding box center [1279, 250] width 35 height 35
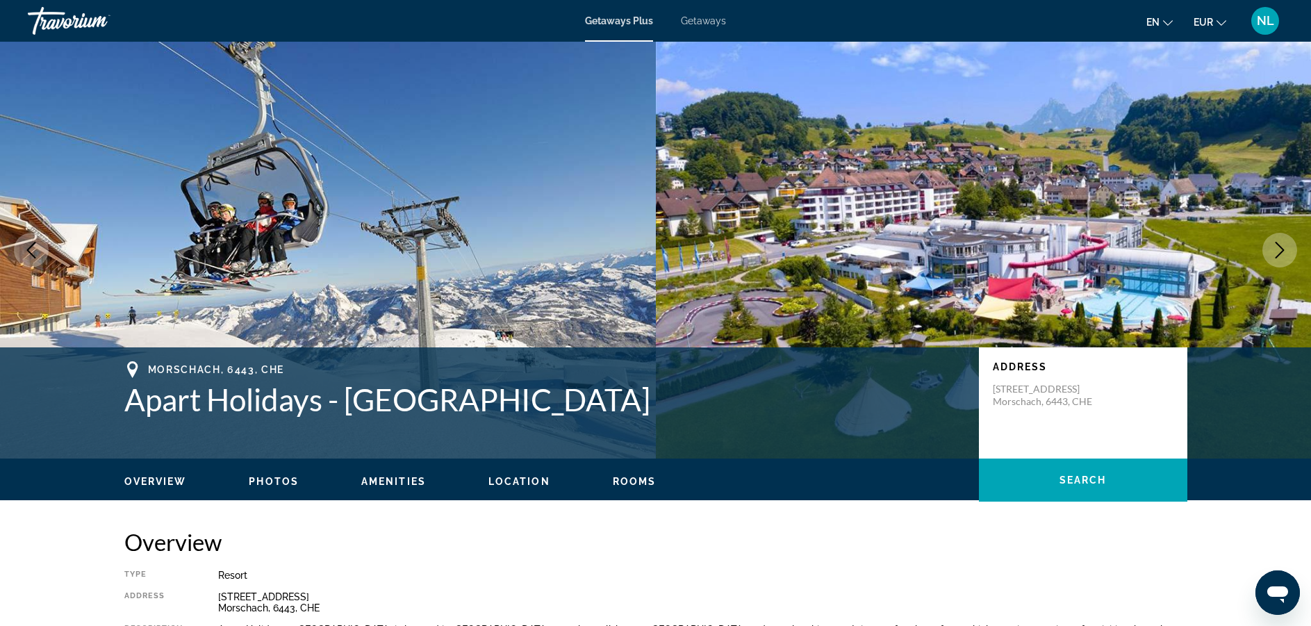
click at [1281, 261] on button "Next image" at bounding box center [1279, 250] width 35 height 35
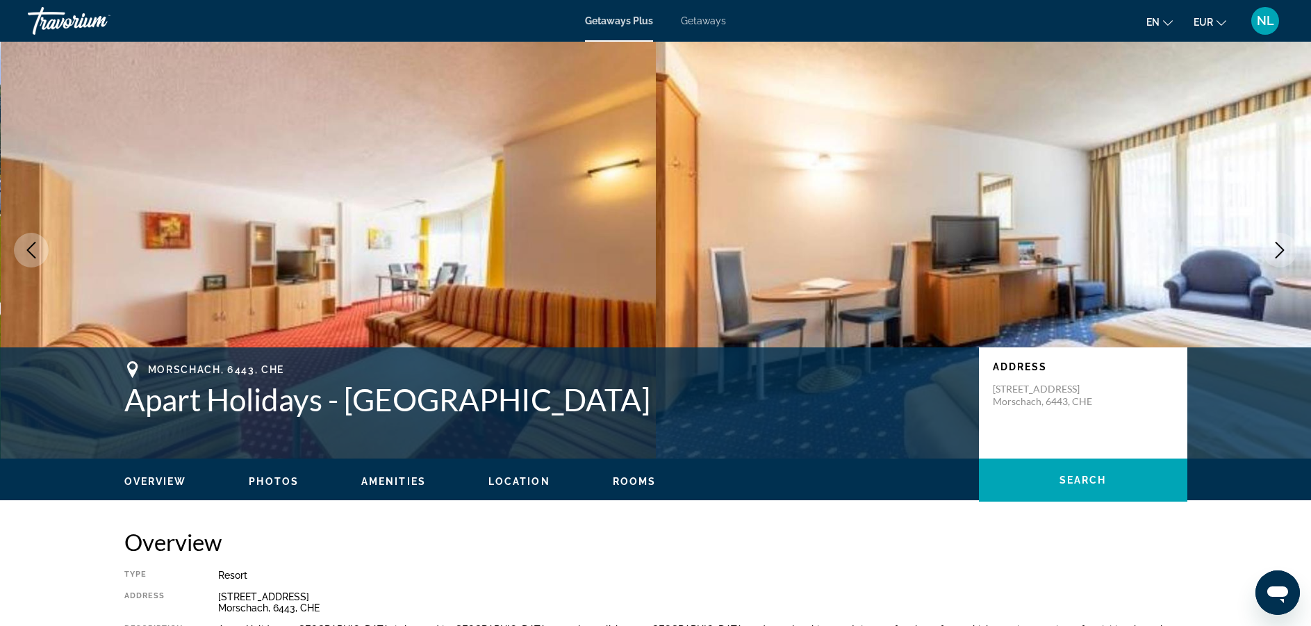
click at [1278, 259] on button "Next image" at bounding box center [1279, 250] width 35 height 35
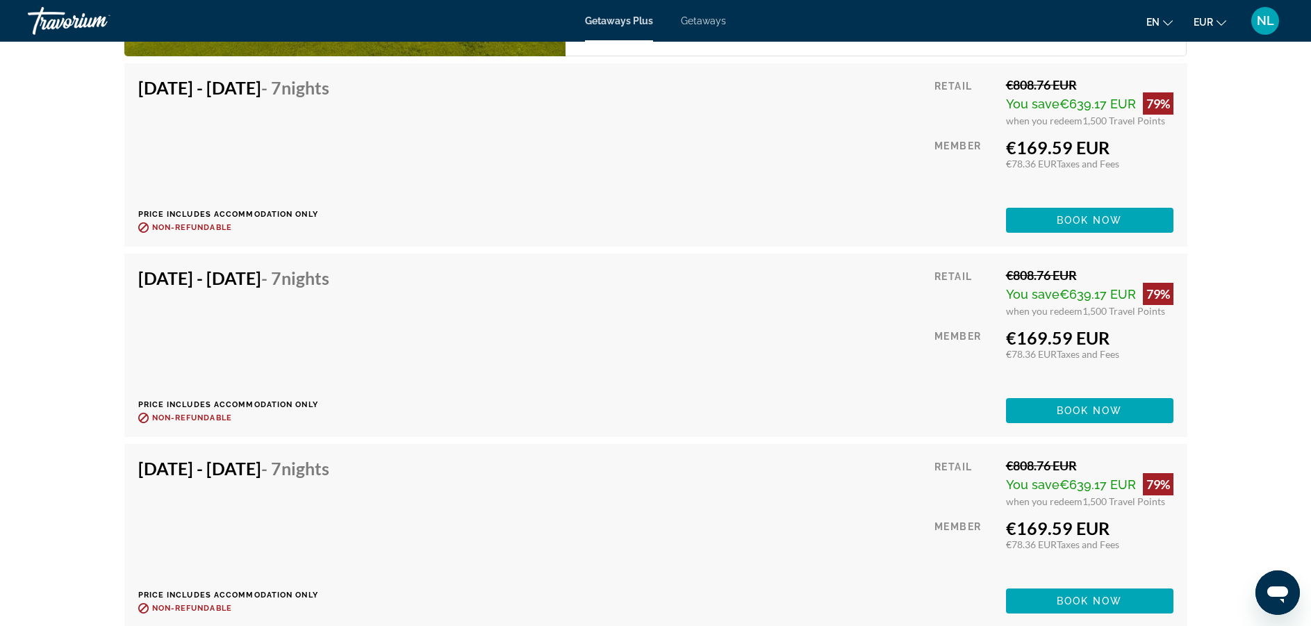
scroll to position [2518, 0]
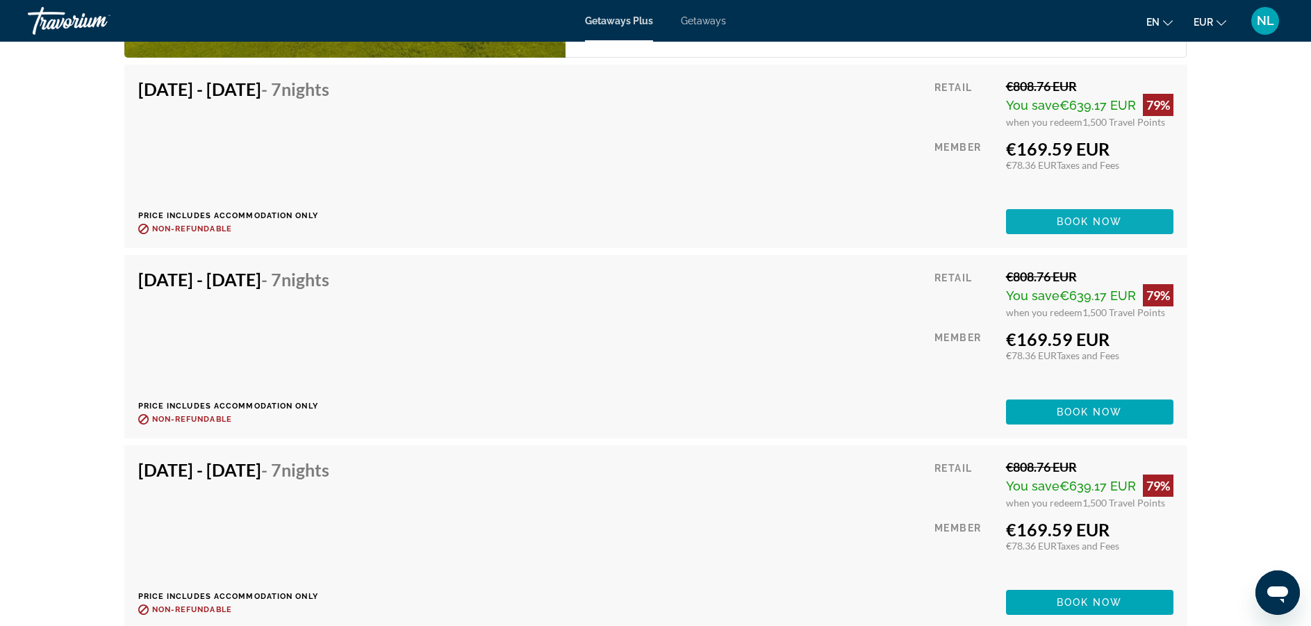
click at [1057, 222] on span "Book now" at bounding box center [1090, 221] width 66 height 11
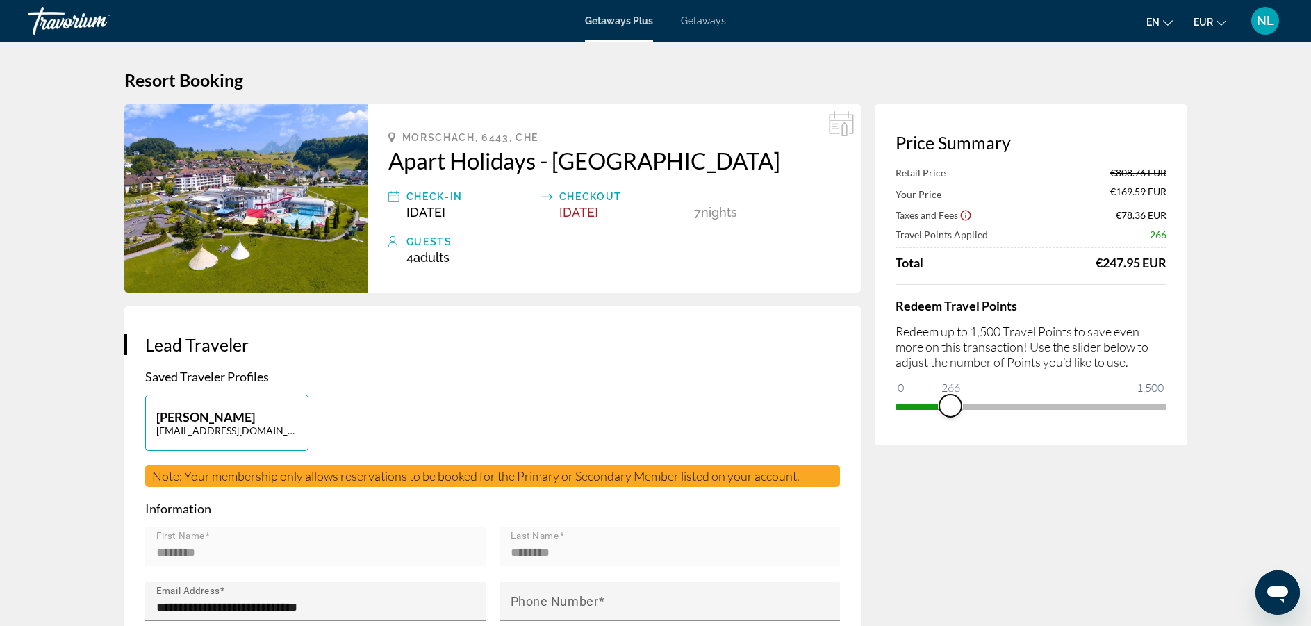
drag, startPoint x: 1152, startPoint y: 412, endPoint x: 950, endPoint y: 533, distance: 235.0
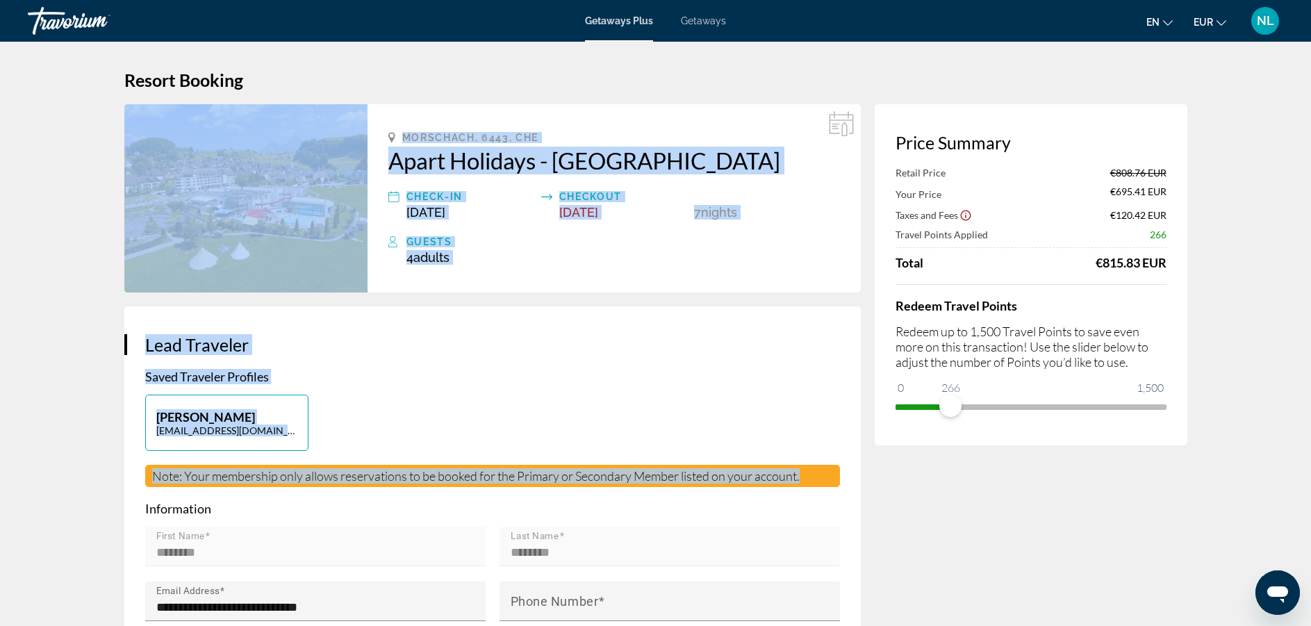
drag, startPoint x: 941, startPoint y: 427, endPoint x: 809, endPoint y: 486, distance: 144.6
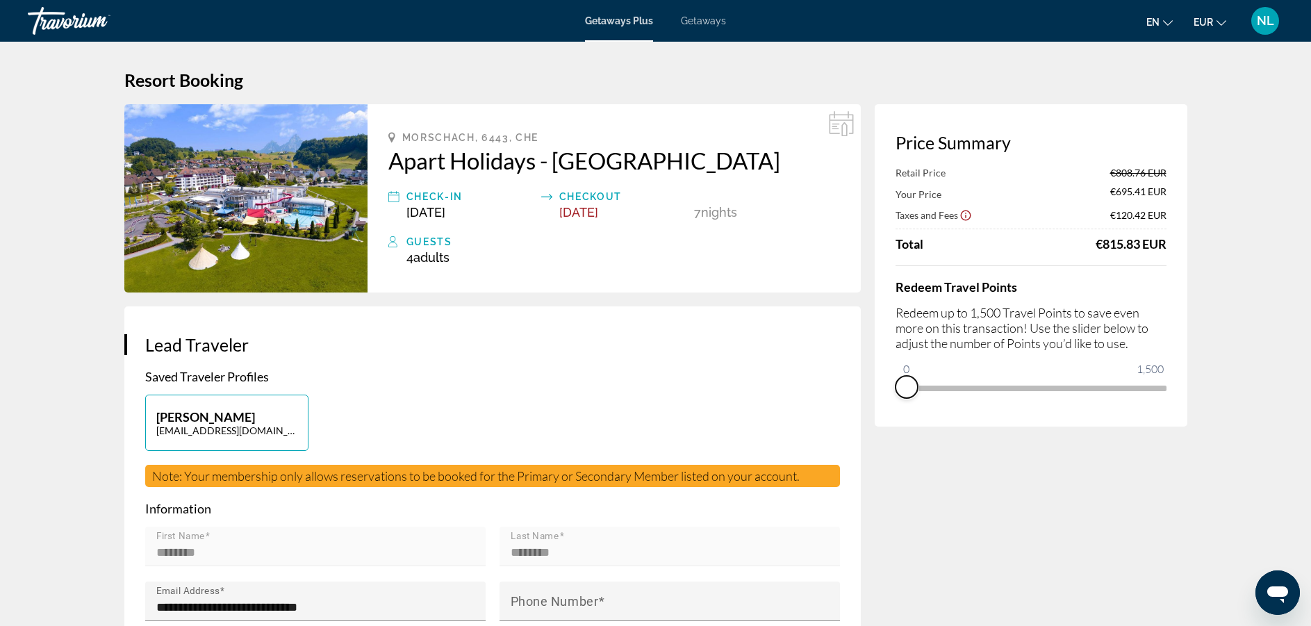
drag, startPoint x: 948, startPoint y: 400, endPoint x: 869, endPoint y: 414, distance: 80.5
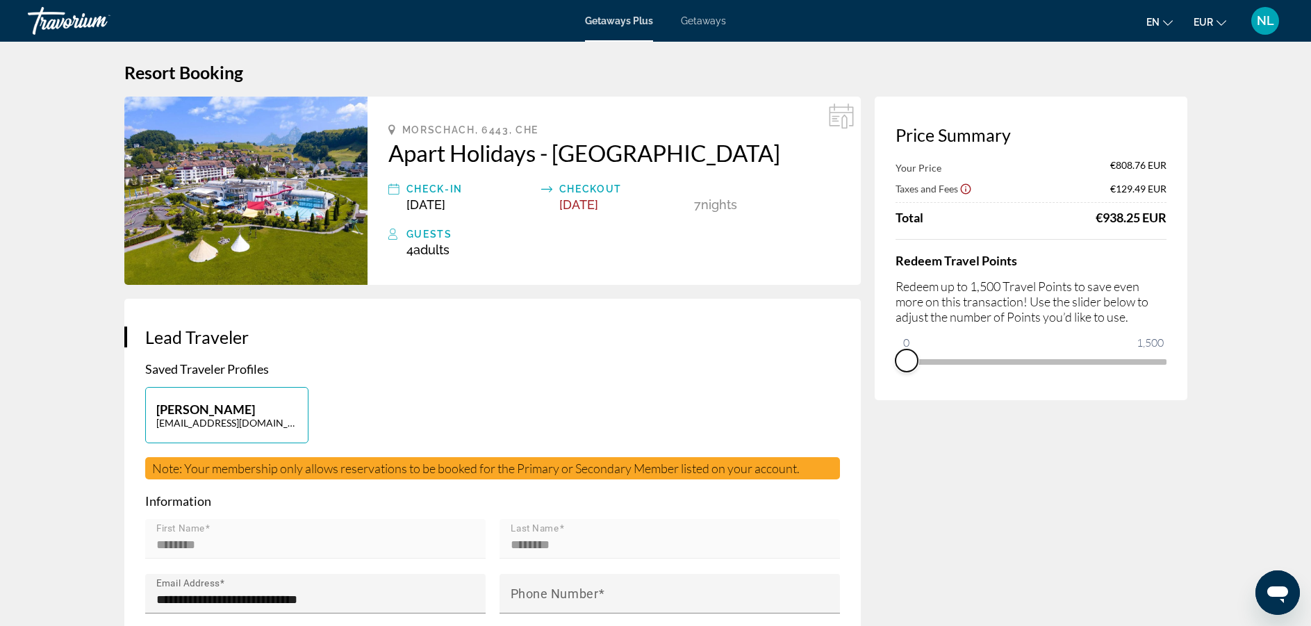
scroll to position [8, 0]
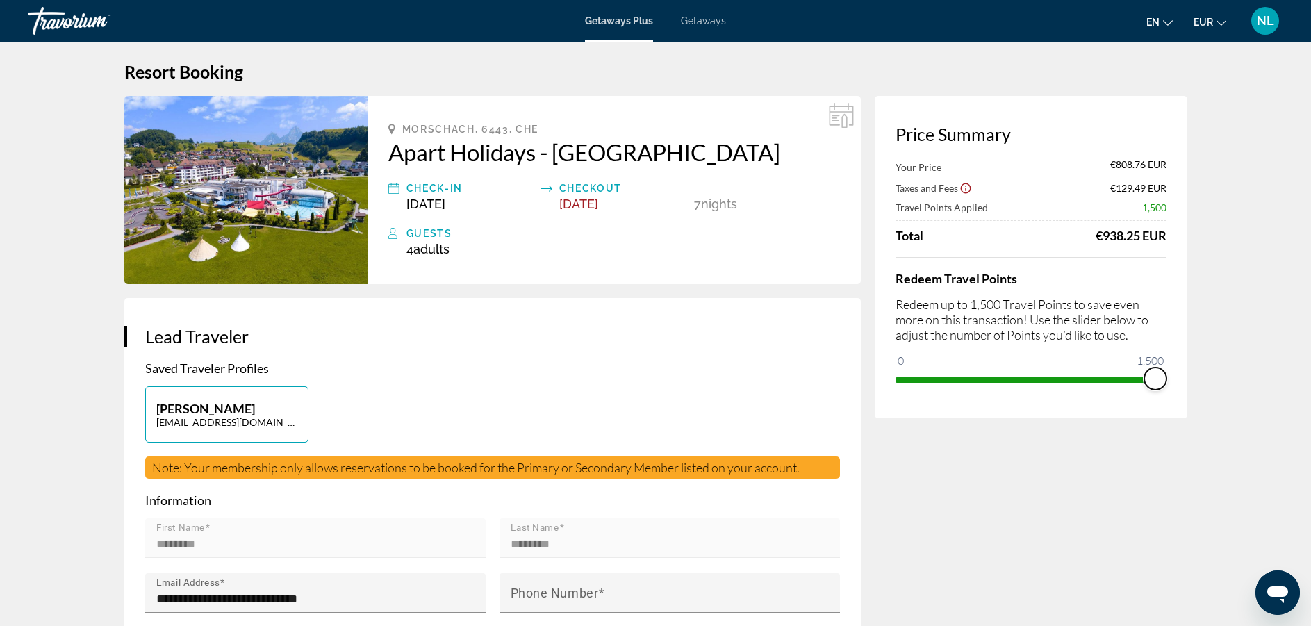
drag, startPoint x: 900, startPoint y: 360, endPoint x: 1319, endPoint y: 166, distance: 462.3
click at [1311, 166] on html "Skip to main content Getaways Plus Getaways en English Español Français Italian…" at bounding box center [655, 305] width 1311 height 626
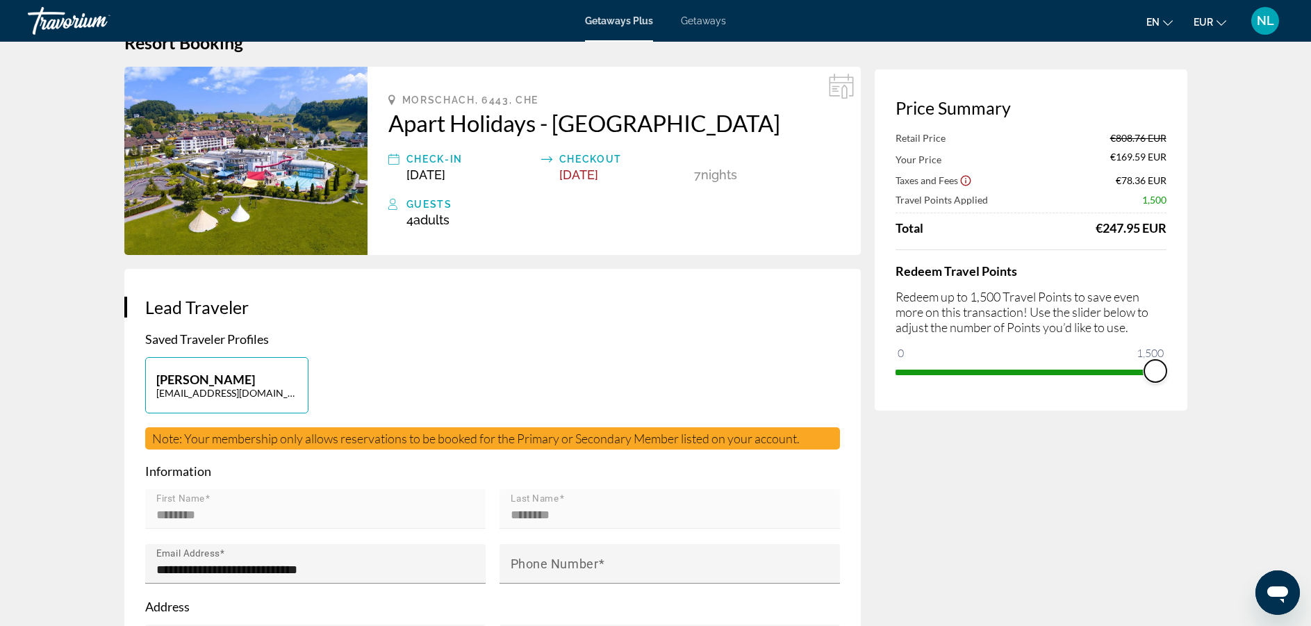
scroll to position [0, 0]
